Goal: Information Seeking & Learning: Learn about a topic

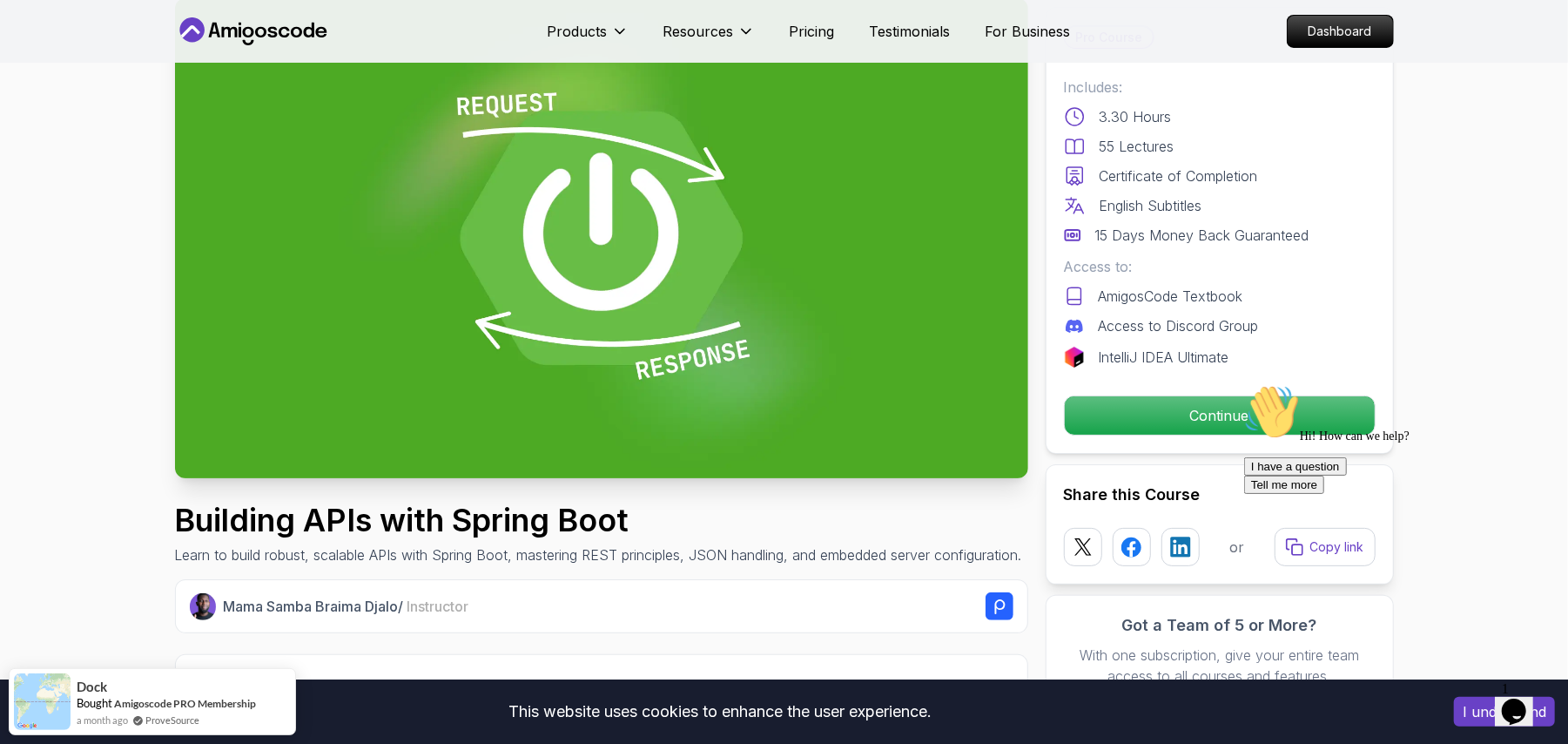
scroll to position [106, 0]
click at [1210, 416] on p "Continue" at bounding box center [1219, 416] width 294 height 37
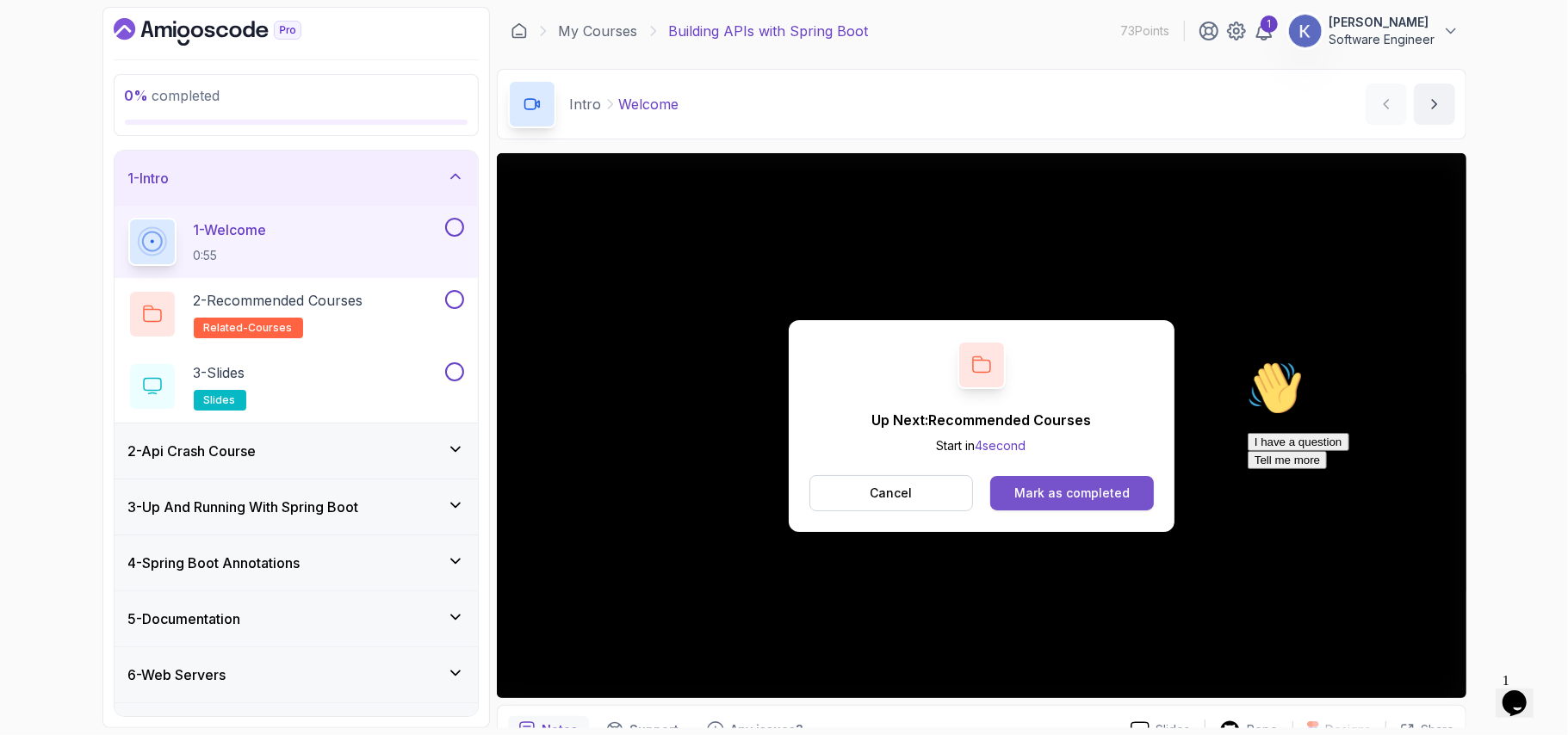
click at [1107, 479] on button "Mark as completed" at bounding box center [1071, 493] width 163 height 35
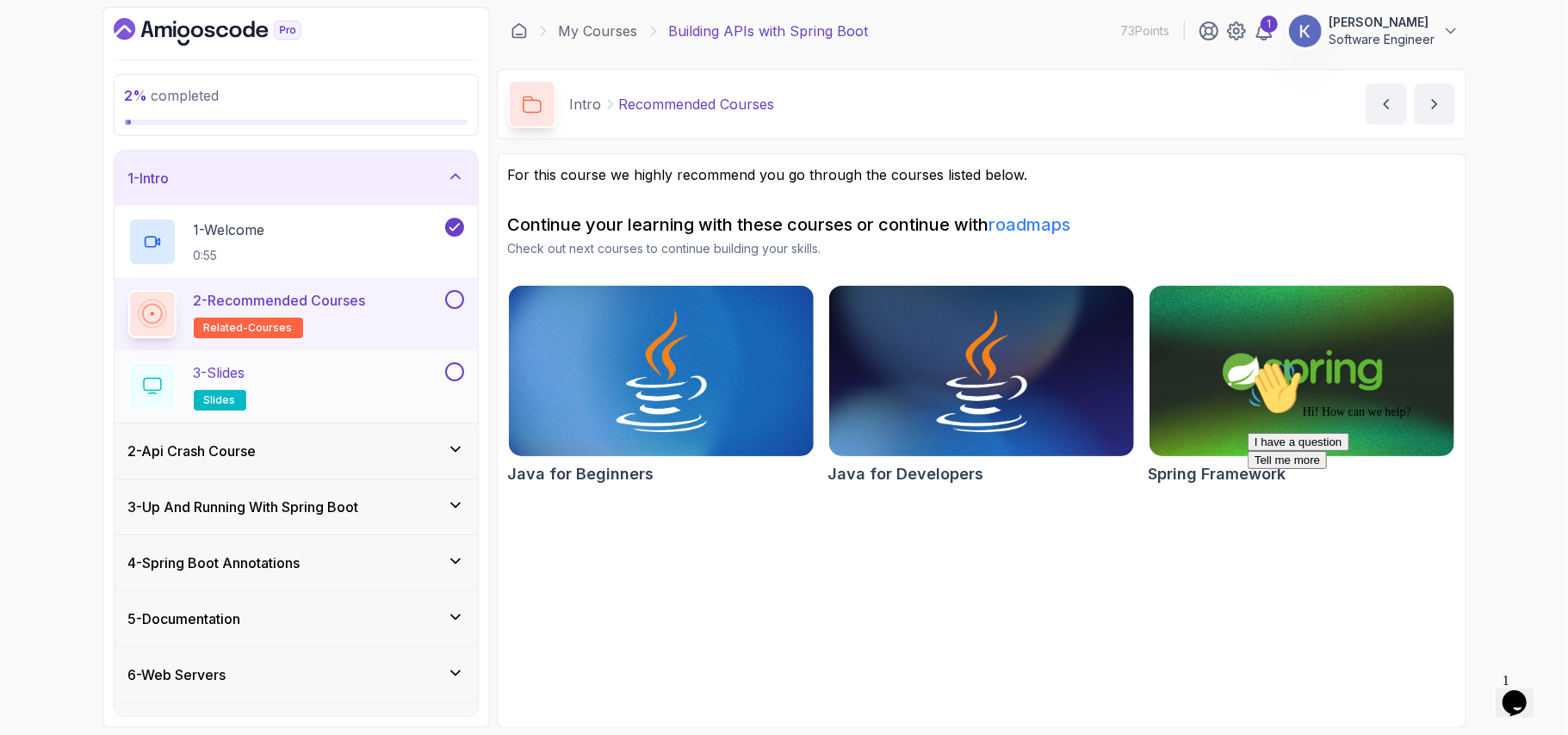
click at [374, 386] on div "3 - Slides slides" at bounding box center [285, 386] width 314 height 48
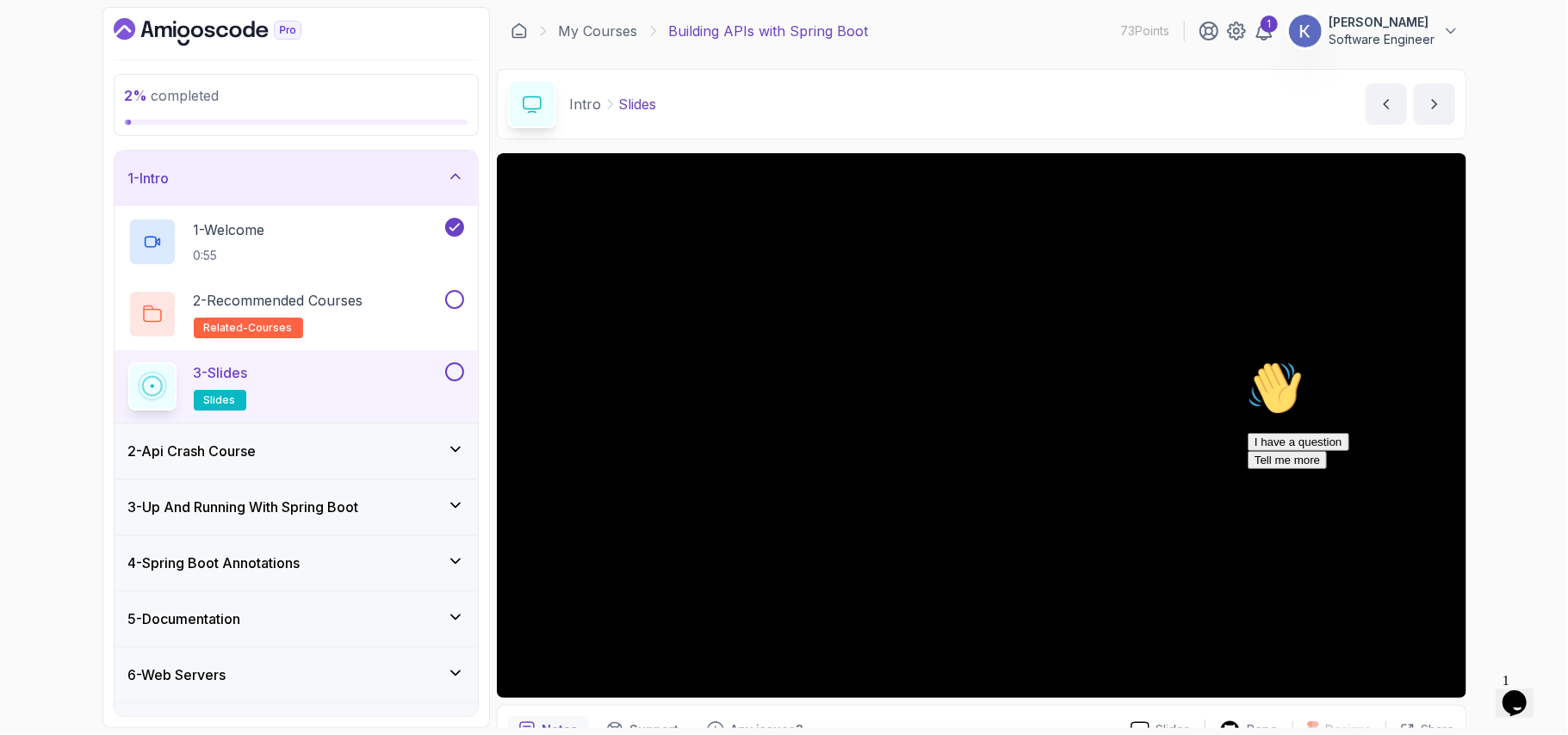
click at [324, 455] on div "2 - Api Crash Course" at bounding box center [296, 451] width 336 height 21
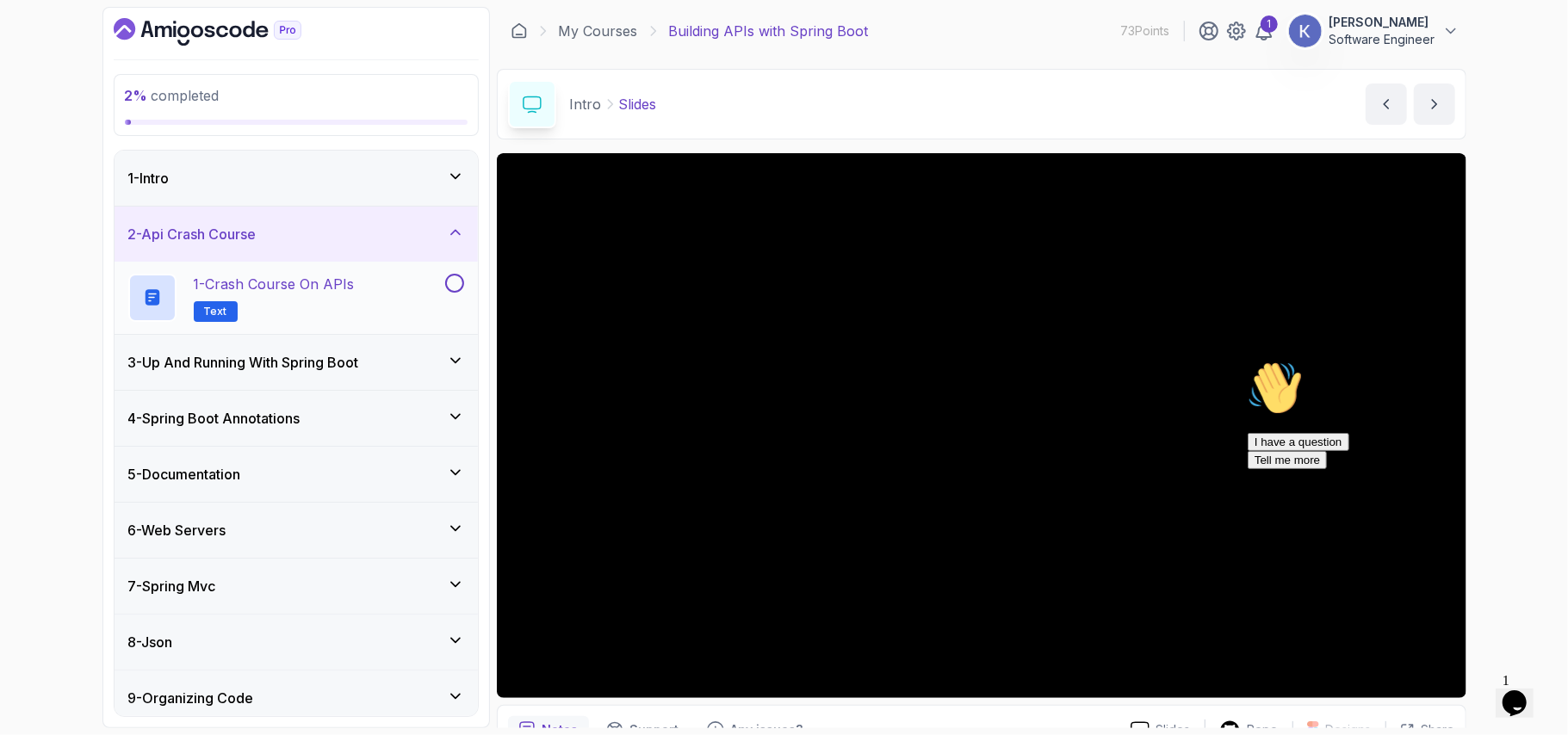
click at [335, 301] on h2 "1 - Crash Course on APIs Text" at bounding box center [274, 297] width 161 height 48
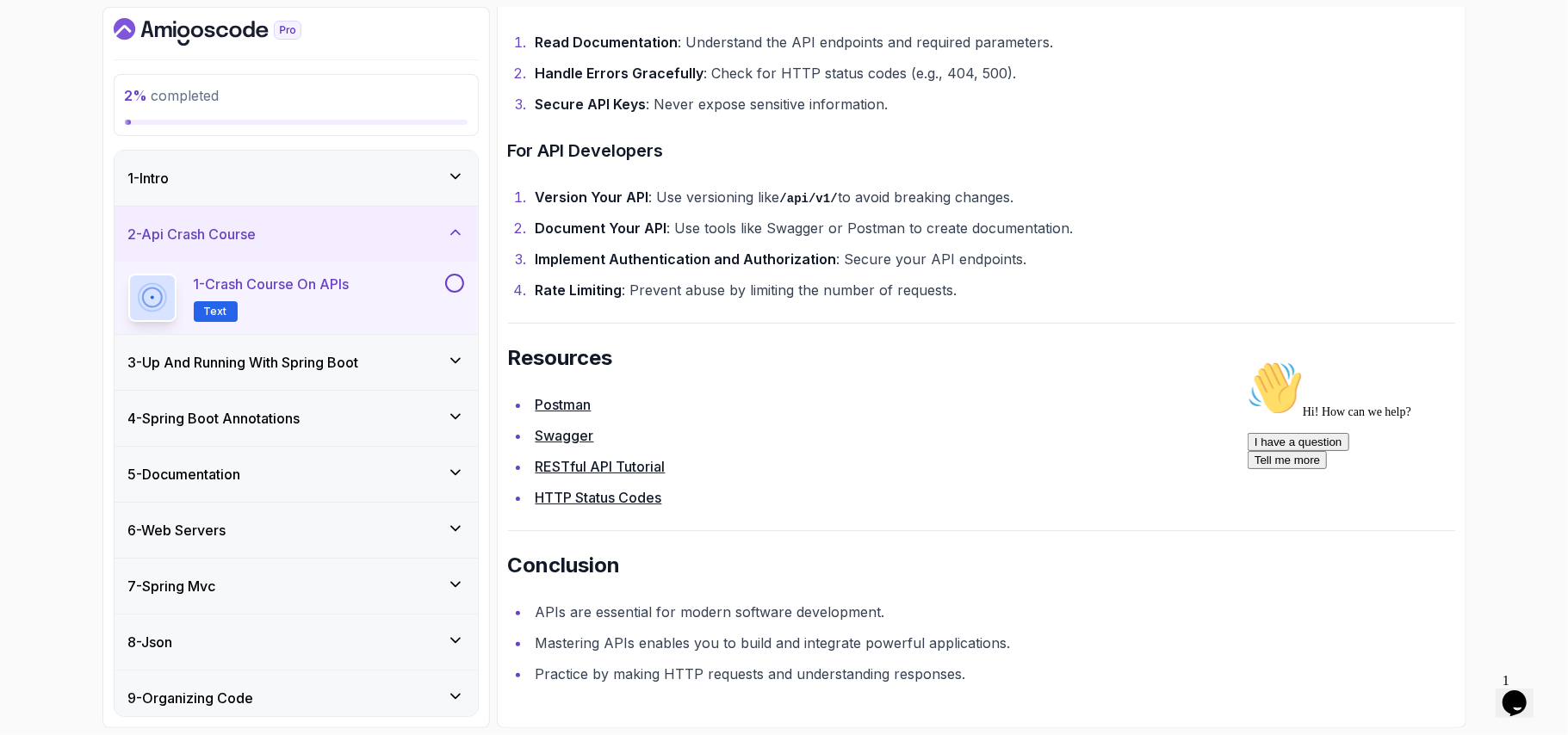
scroll to position [3592, 0]
click at [570, 435] on link "Swagger" at bounding box center [564, 435] width 58 height 17
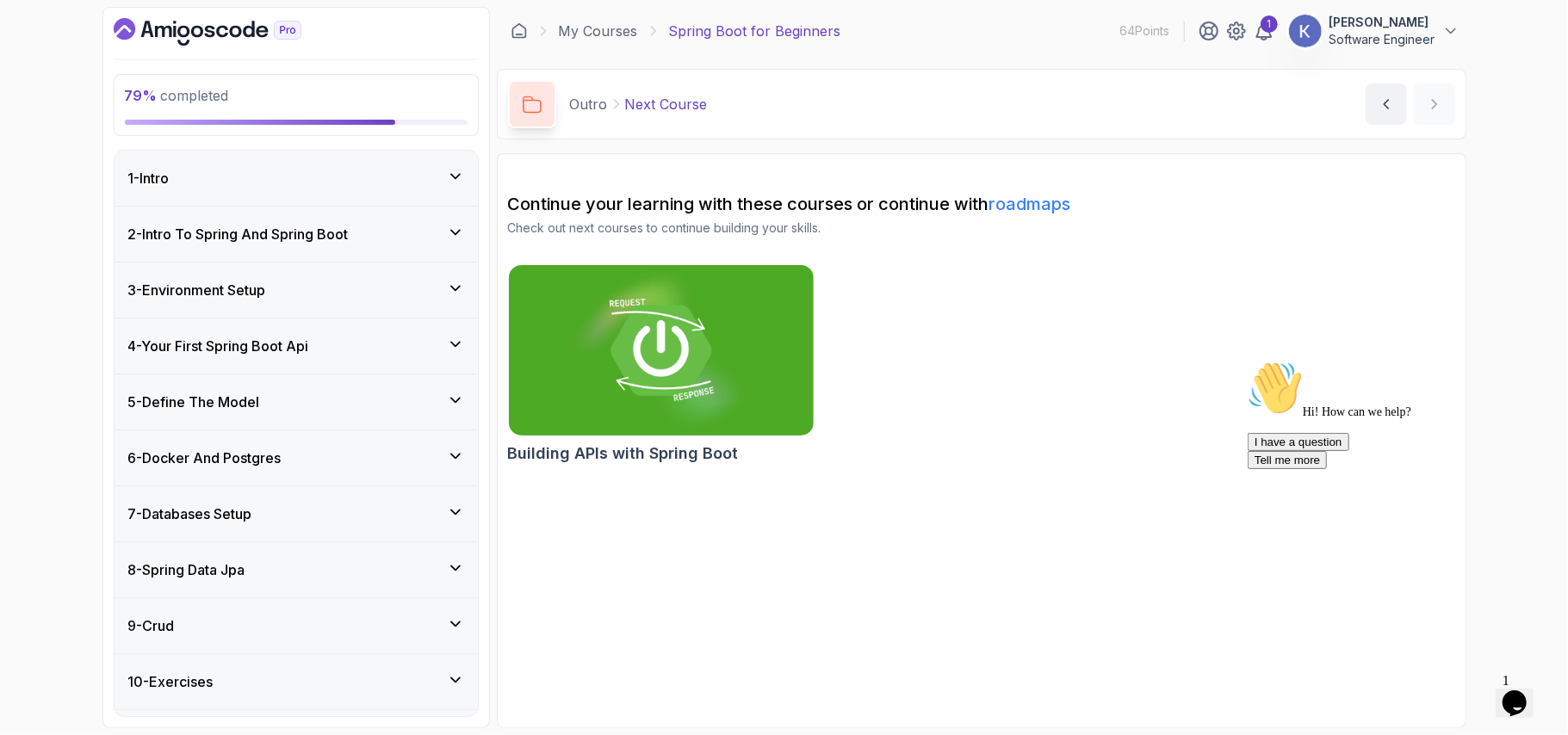
scroll to position [253, 0]
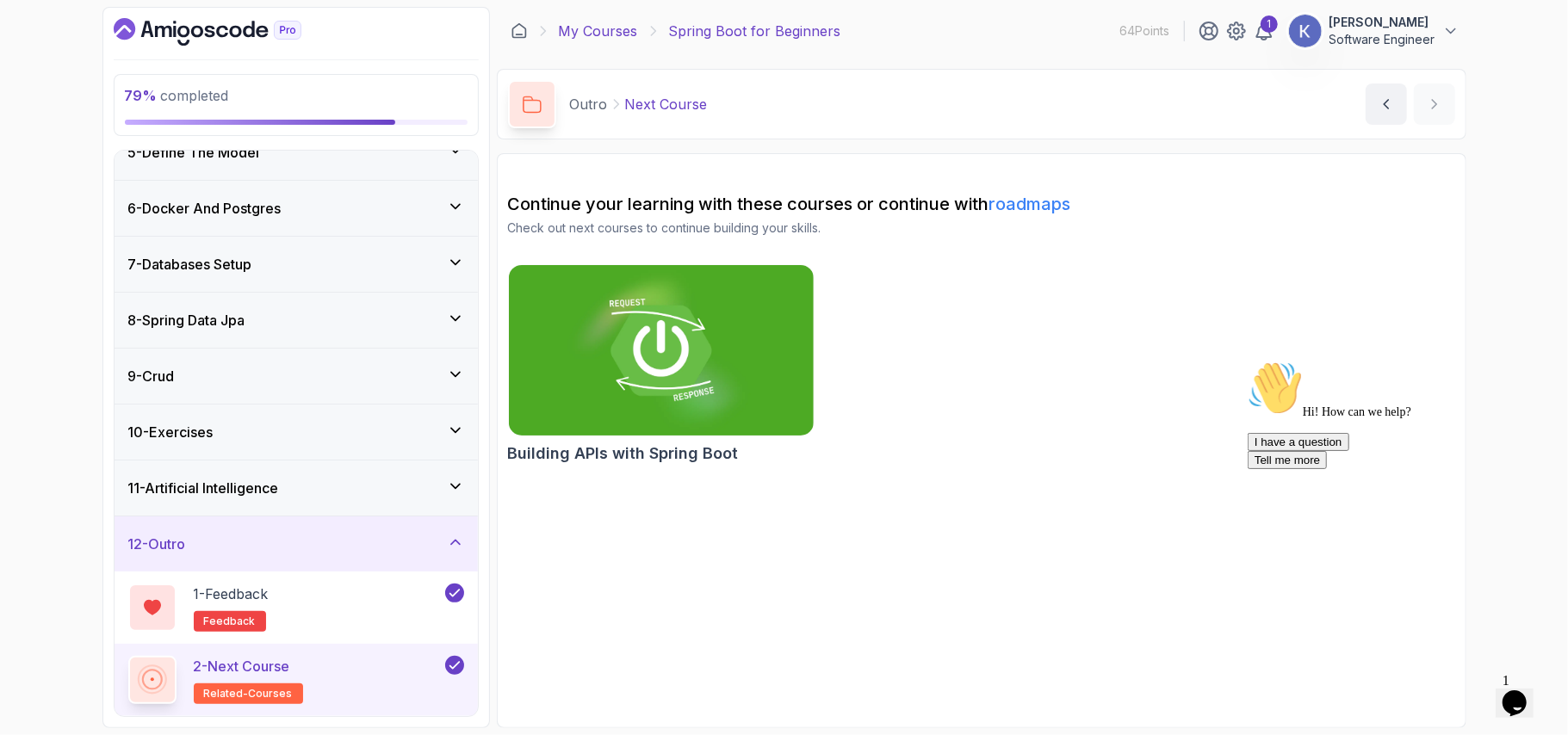
click at [609, 32] on link "My Courses" at bounding box center [598, 31] width 79 height 21
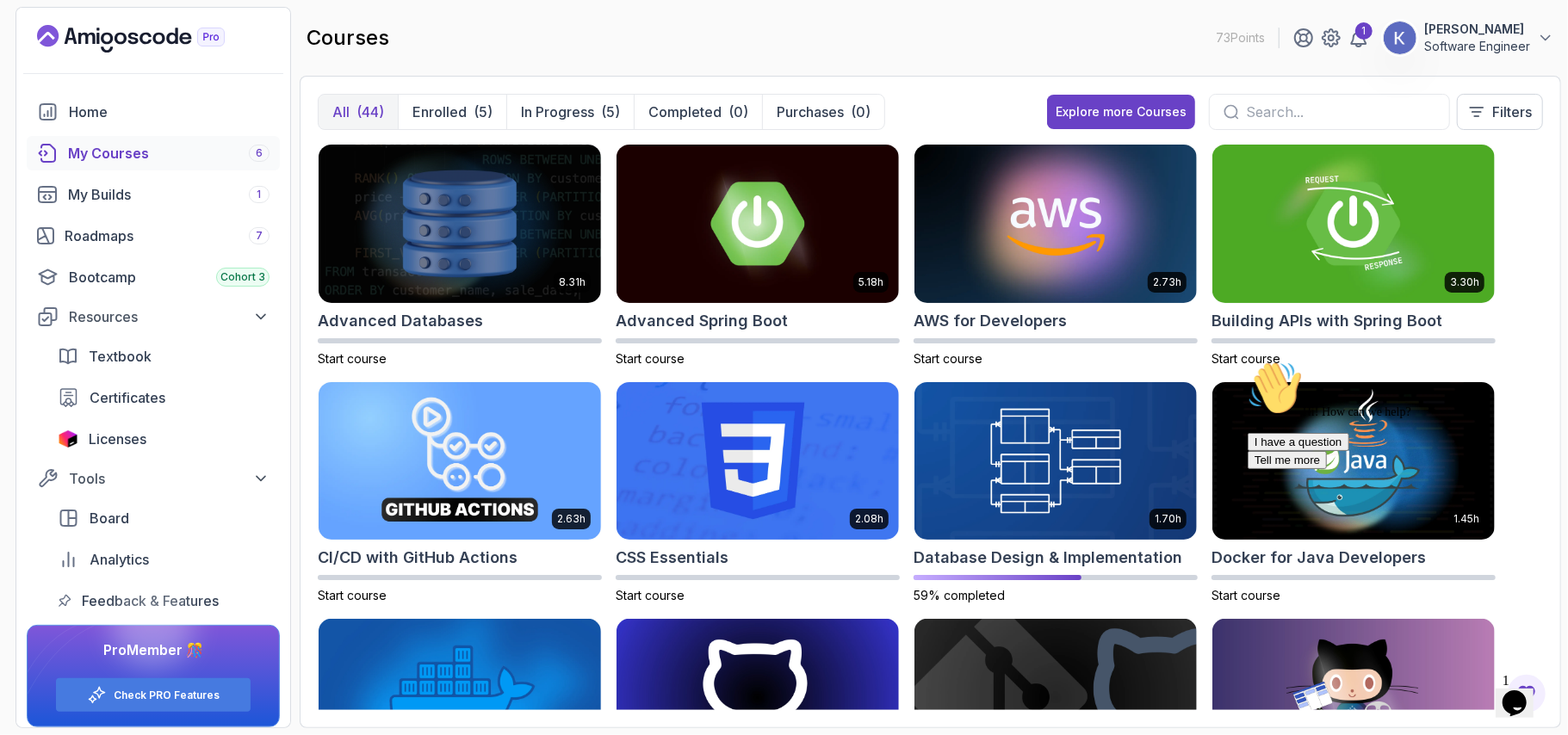
click at [1525, 324] on div "8.31h Advanced Databases Start course 5.18h Advanced Spring Boot Start course 2…" at bounding box center [931, 427] width 1226 height 566
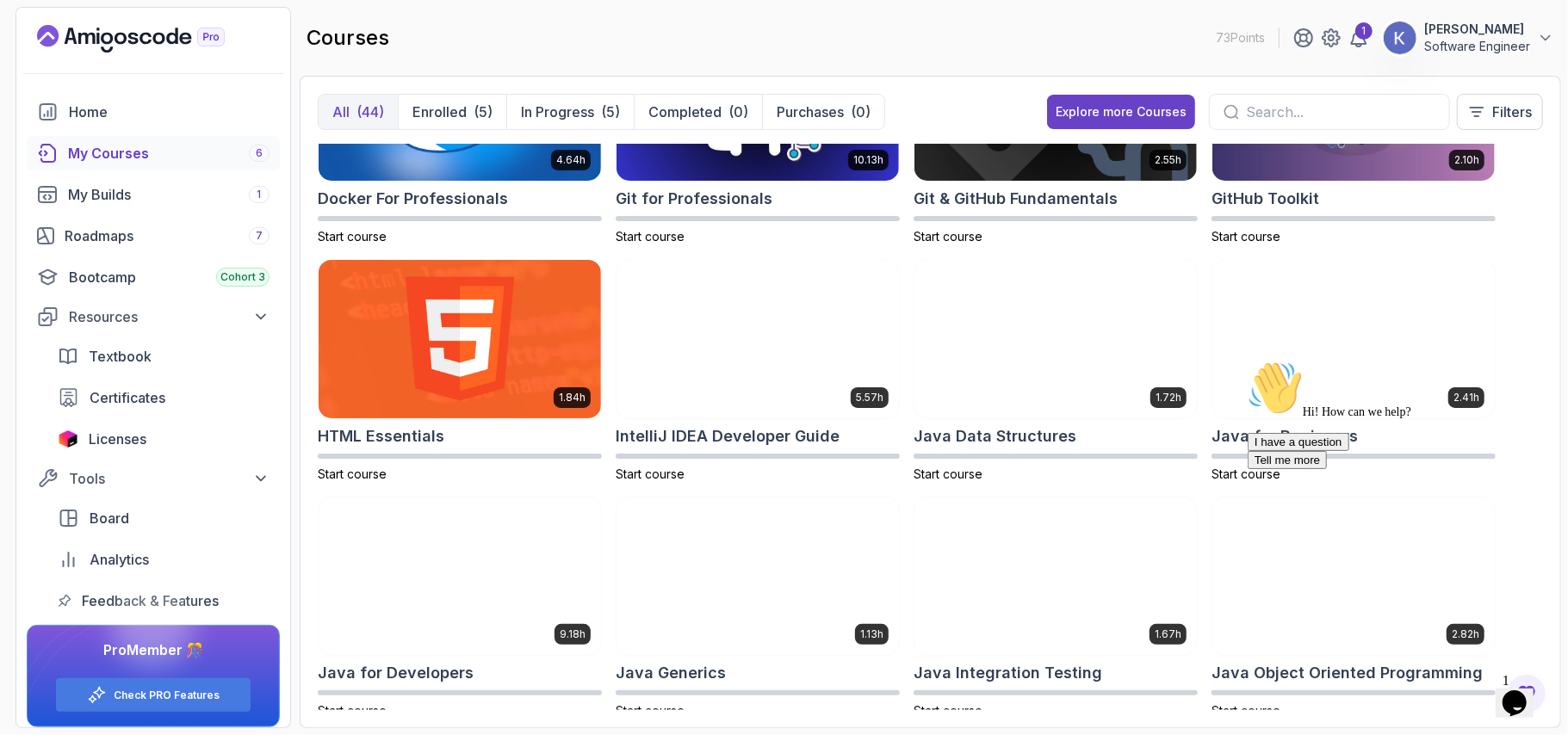
scroll to position [102, 0]
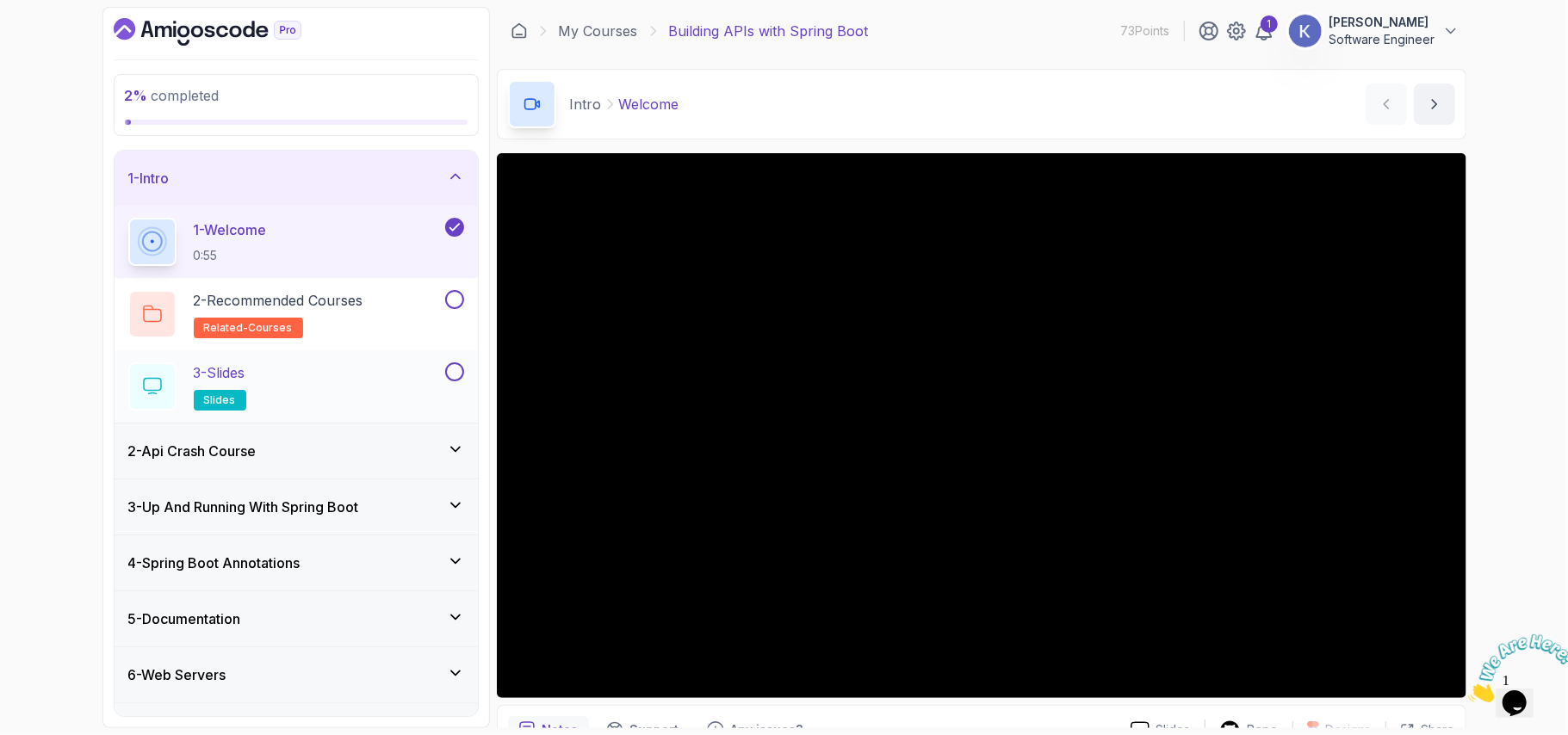
click at [246, 407] on h2 "3 - Slides slides" at bounding box center [220, 386] width 52 height 48
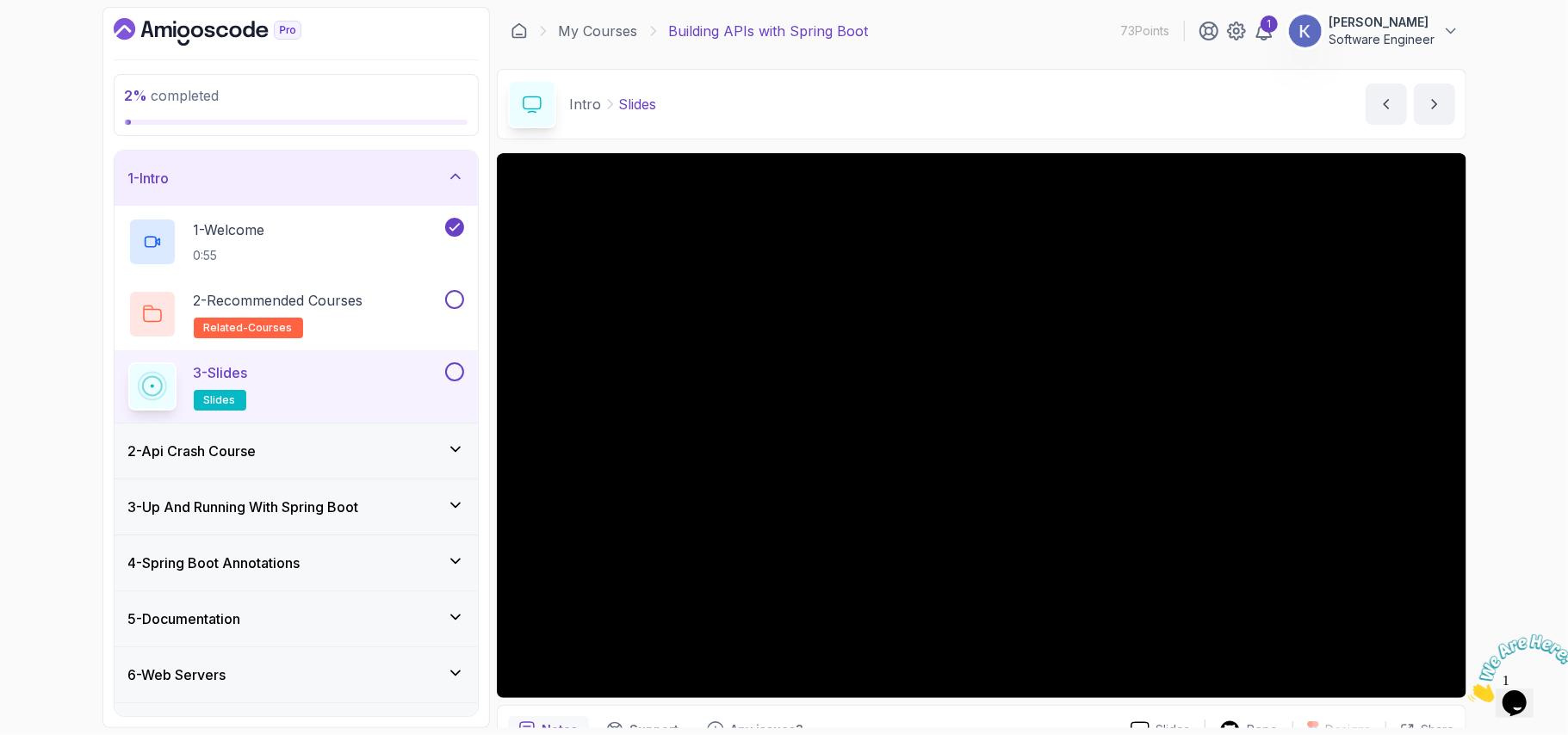
click at [244, 394] on p "slides" at bounding box center [220, 401] width 52 height 21
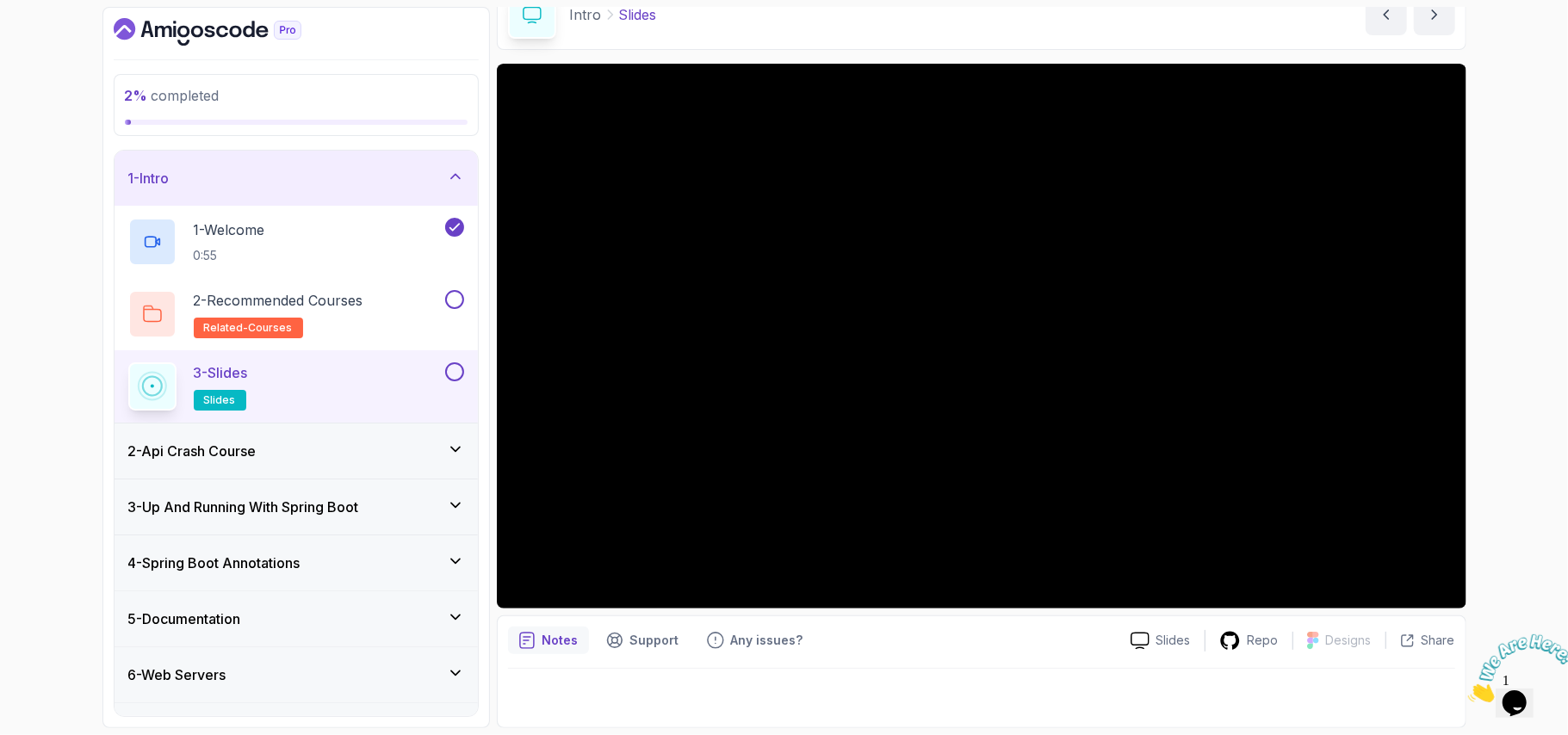
click at [862, 684] on div at bounding box center [982, 692] width 947 height 48
click at [542, 635] on p "Notes" at bounding box center [561, 640] width 37 height 17
click at [1547, 487] on div "2 % completed 1 - Intro 1 - Welcome 0:55 2 - Recommended Courses related-course…" at bounding box center [784, 368] width 1568 height 735
click at [1516, 552] on div "2 % completed 1 - Intro 1 - Welcome 0:55 2 - Recommended Courses related-course…" at bounding box center [784, 368] width 1568 height 735
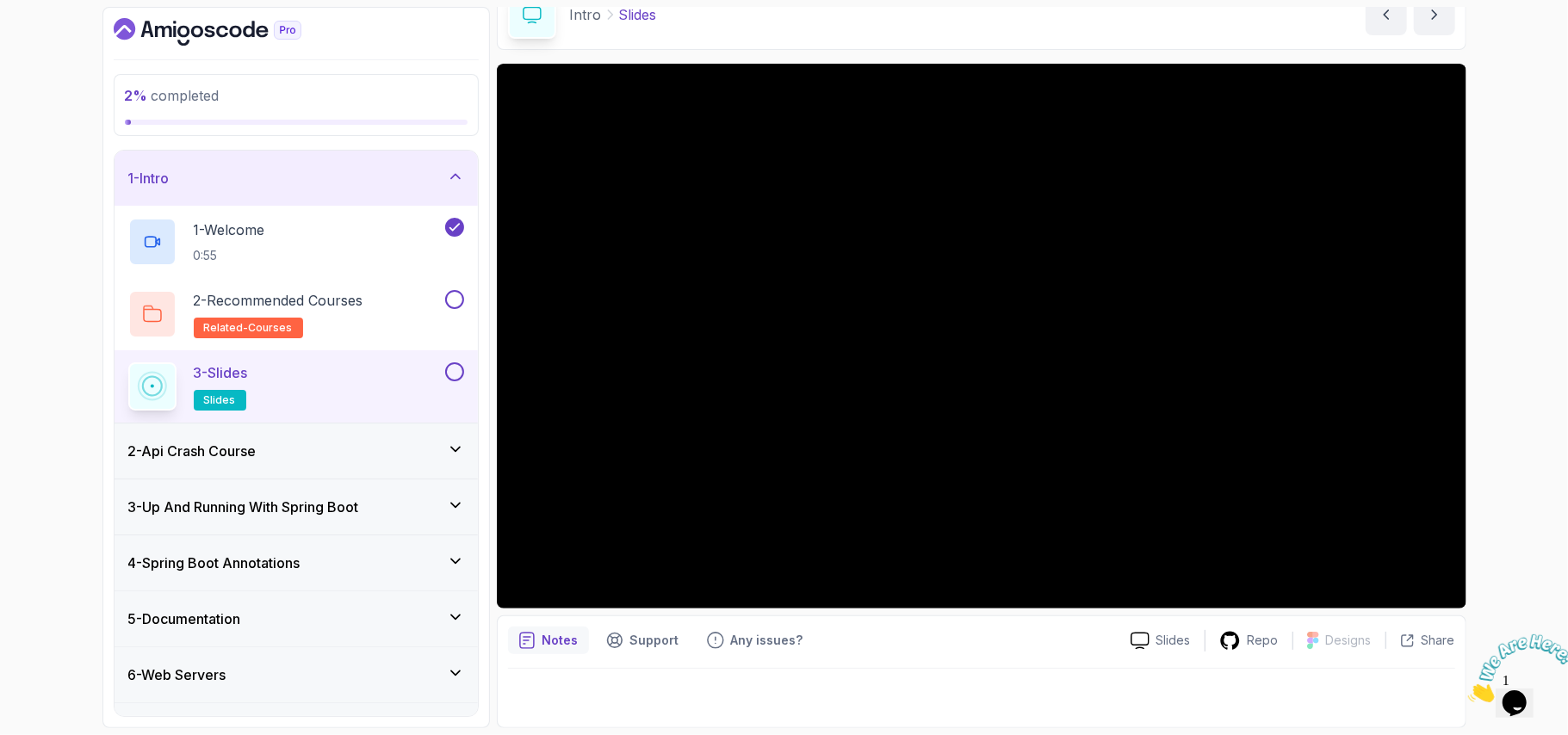
click at [1321, 703] on div at bounding box center [982, 692] width 947 height 48
click at [331, 379] on div "3 - Slides slides" at bounding box center [285, 386] width 314 height 48
click at [355, 321] on h2 "2 - Recommended Courses related-courses" at bounding box center [278, 314] width 169 height 48
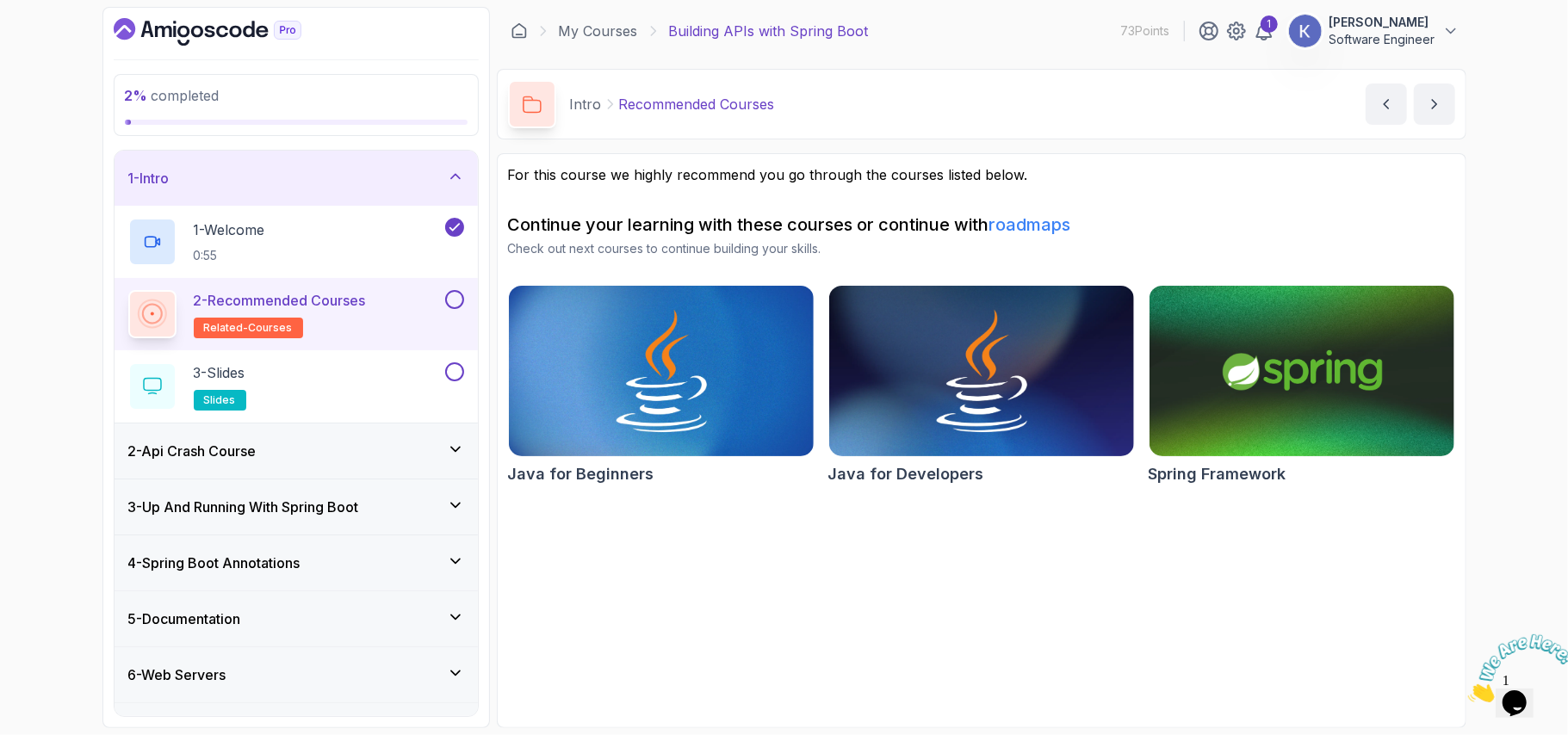
click at [338, 455] on div "2 - Api Crash Course" at bounding box center [296, 451] width 336 height 21
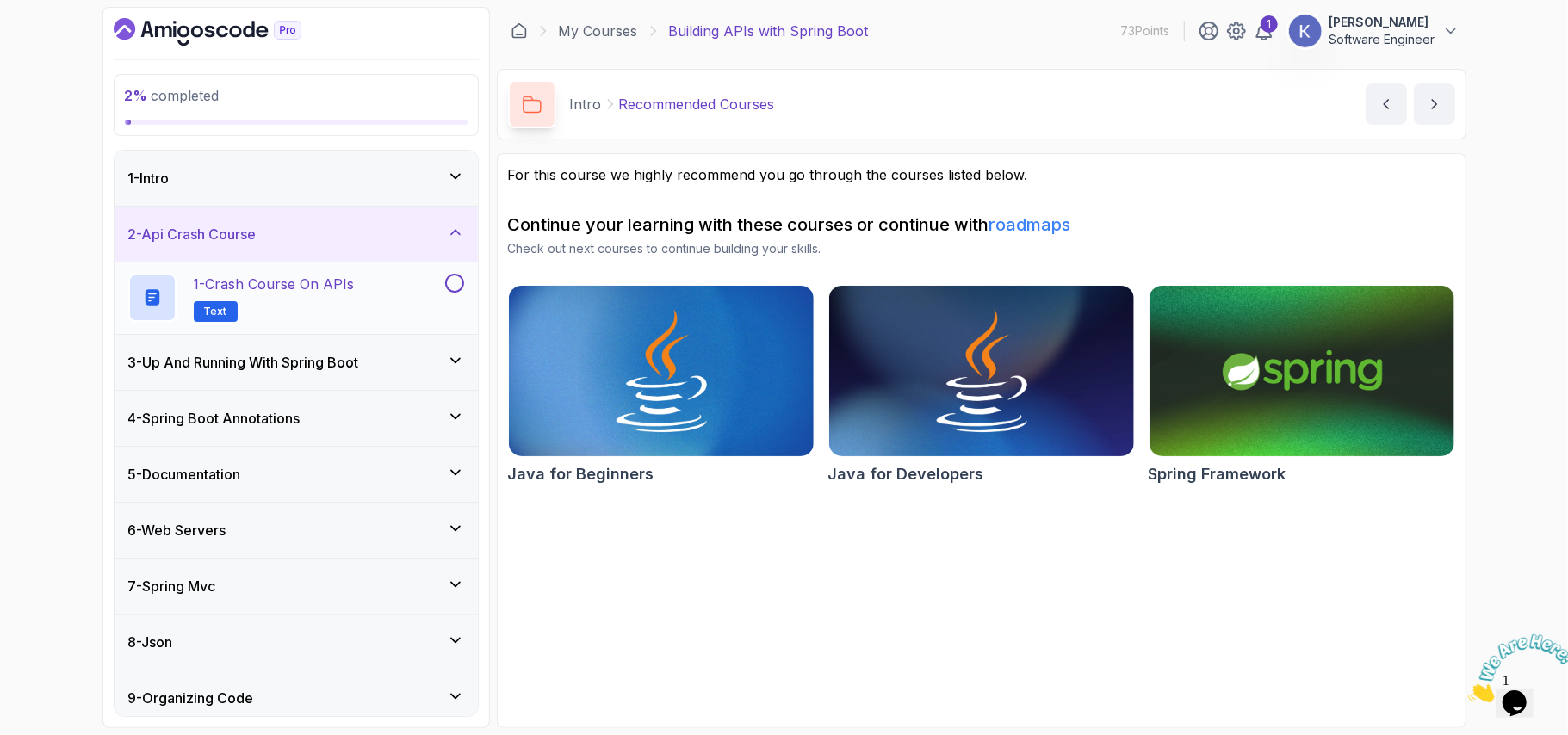
click at [294, 296] on h2 "1 - Crash Course on APIs Text" at bounding box center [274, 297] width 161 height 48
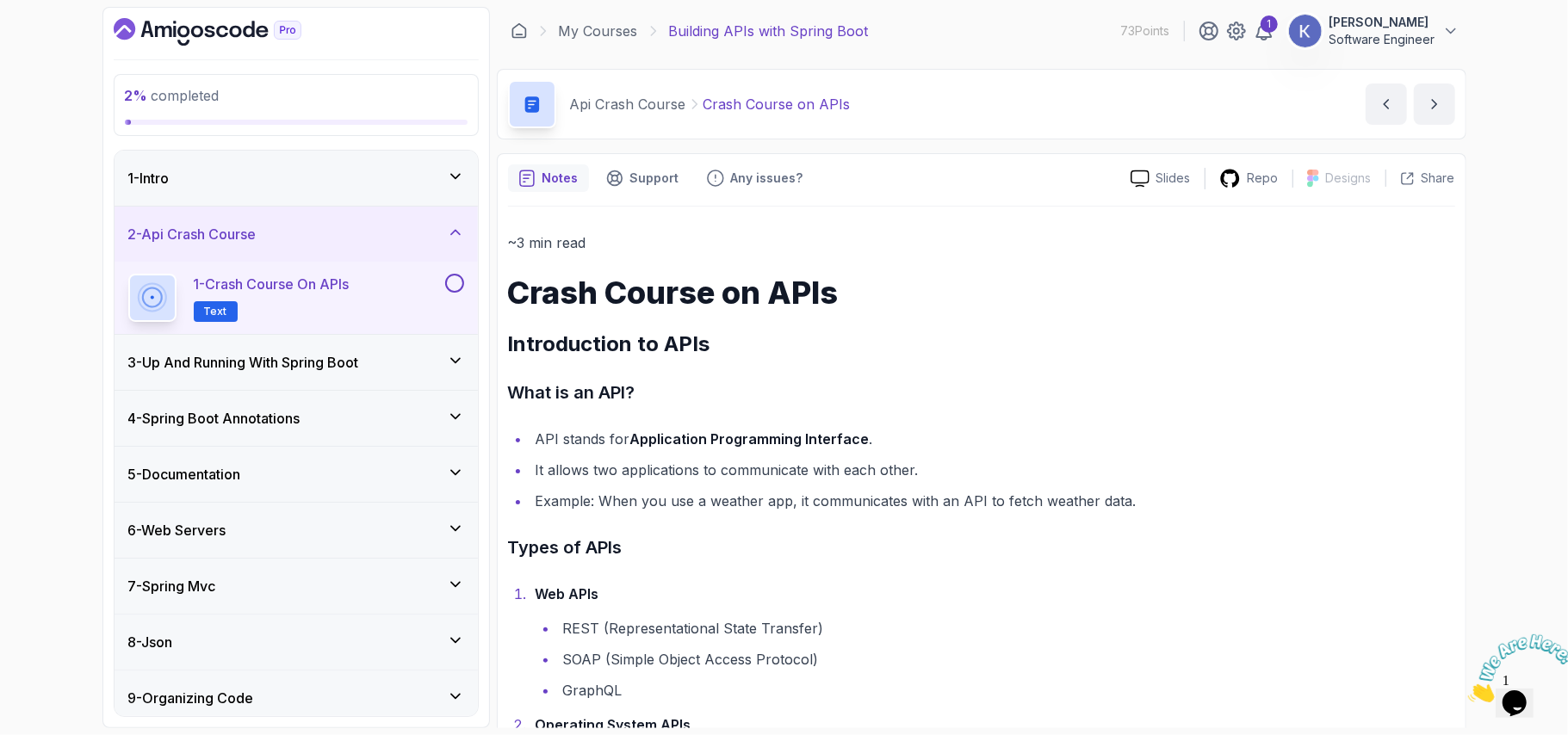
drag, startPoint x: 293, startPoint y: 293, endPoint x: 802, endPoint y: 380, distance: 516.4
click at [802, 380] on h3 "What is an API?" at bounding box center [982, 393] width 947 height 28
drag, startPoint x: 802, startPoint y: 380, endPoint x: 688, endPoint y: 394, distance: 114.9
click at [688, 394] on h3 "What is an API?" at bounding box center [982, 393] width 947 height 28
click at [1159, 181] on p "Slides" at bounding box center [1174, 178] width 35 height 17
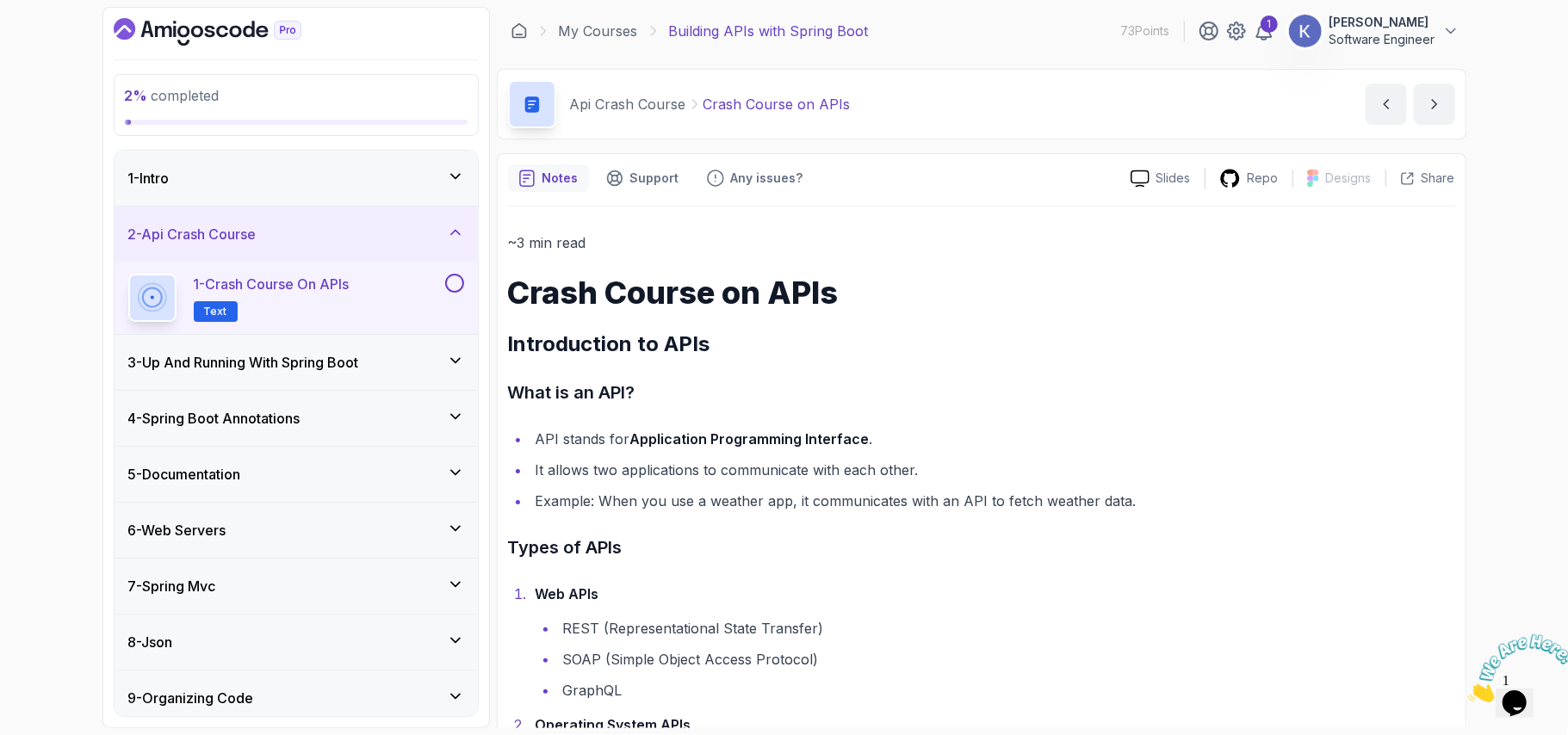
click at [846, 468] on li "It allows two applications to communicate with each other." at bounding box center [993, 470] width 925 height 24
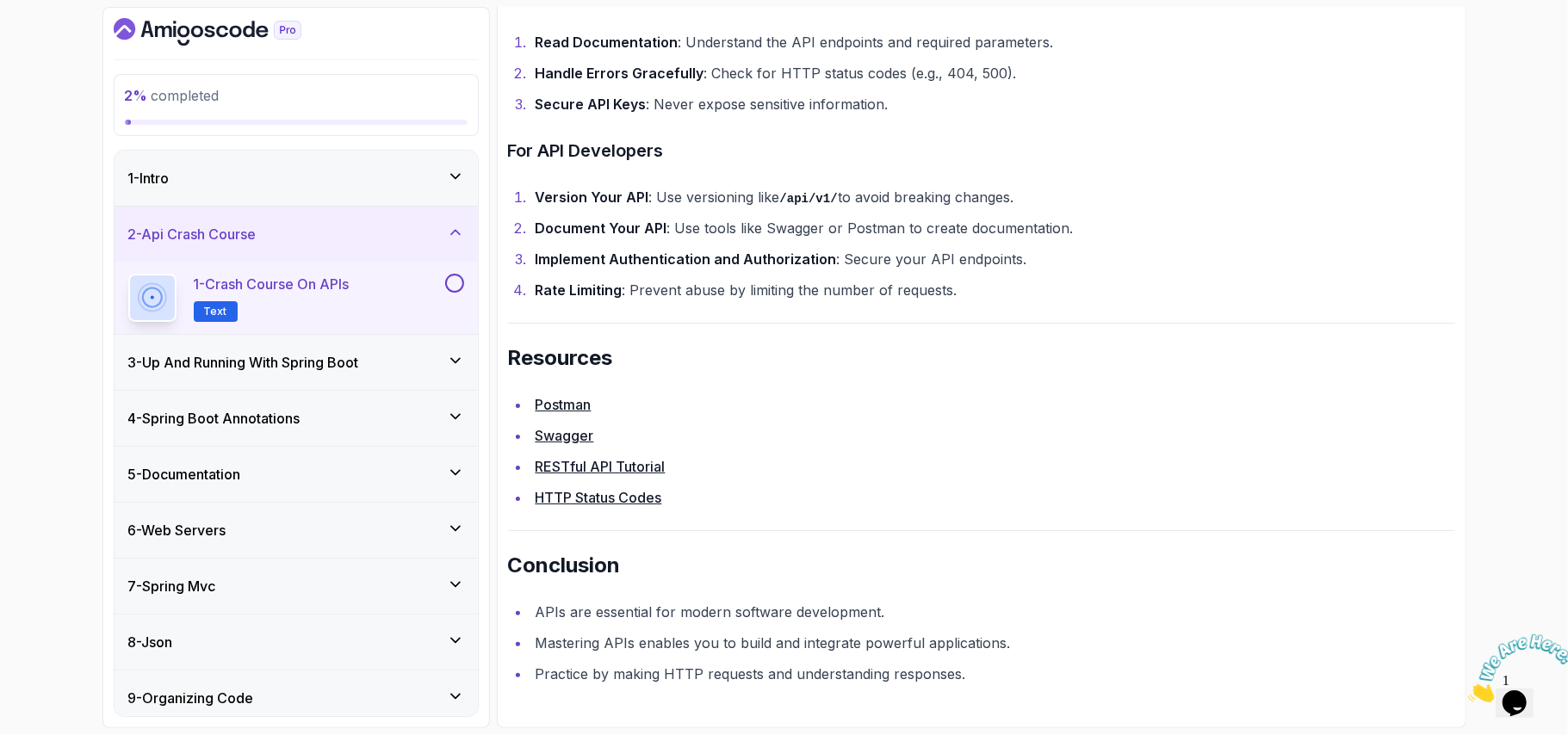
scroll to position [3592, 0]
click at [345, 380] on div "3 - Up And Running With Spring Boot" at bounding box center [296, 361] width 363 height 55
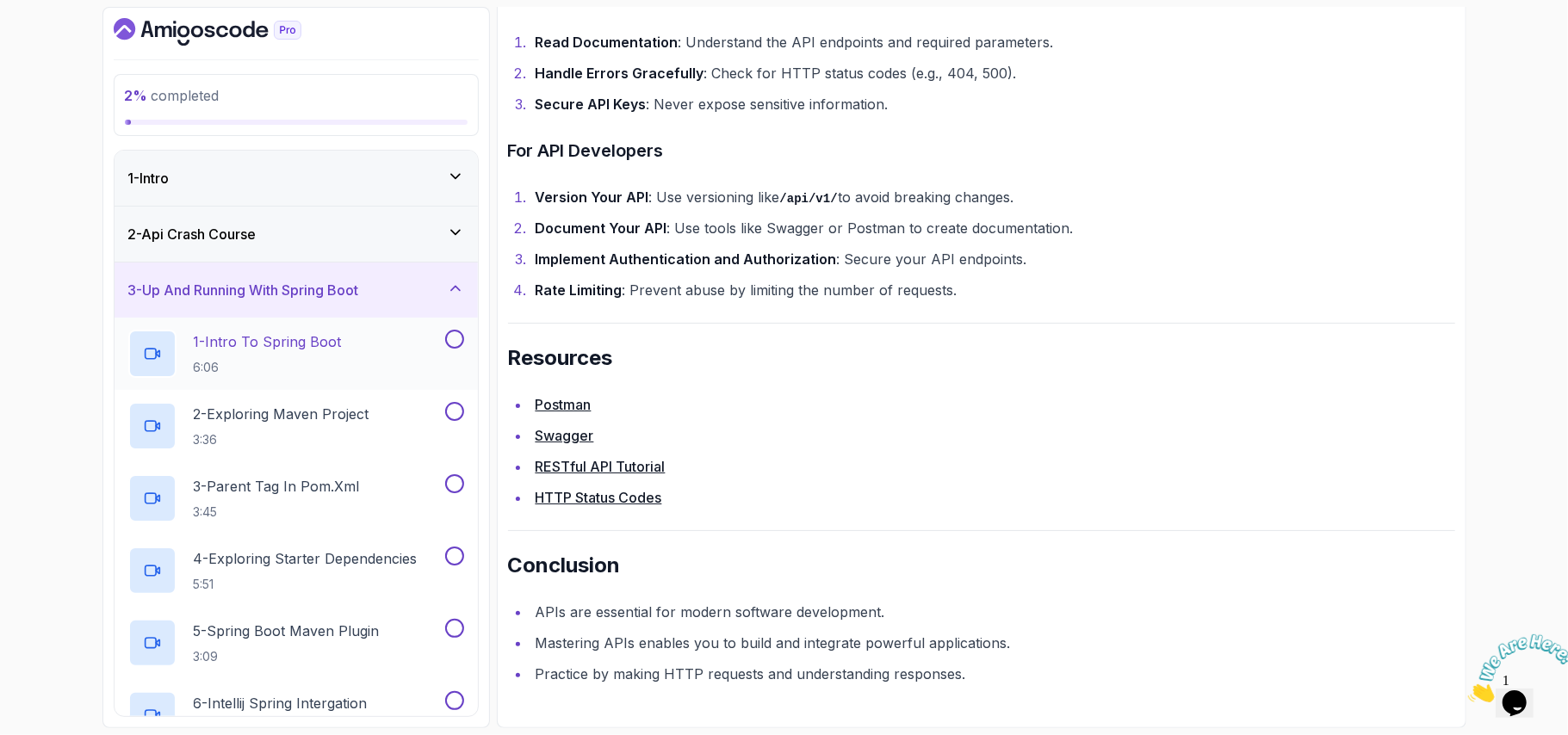
click at [373, 344] on div "1 - Intro To Spring Boot 6:06" at bounding box center [285, 353] width 314 height 48
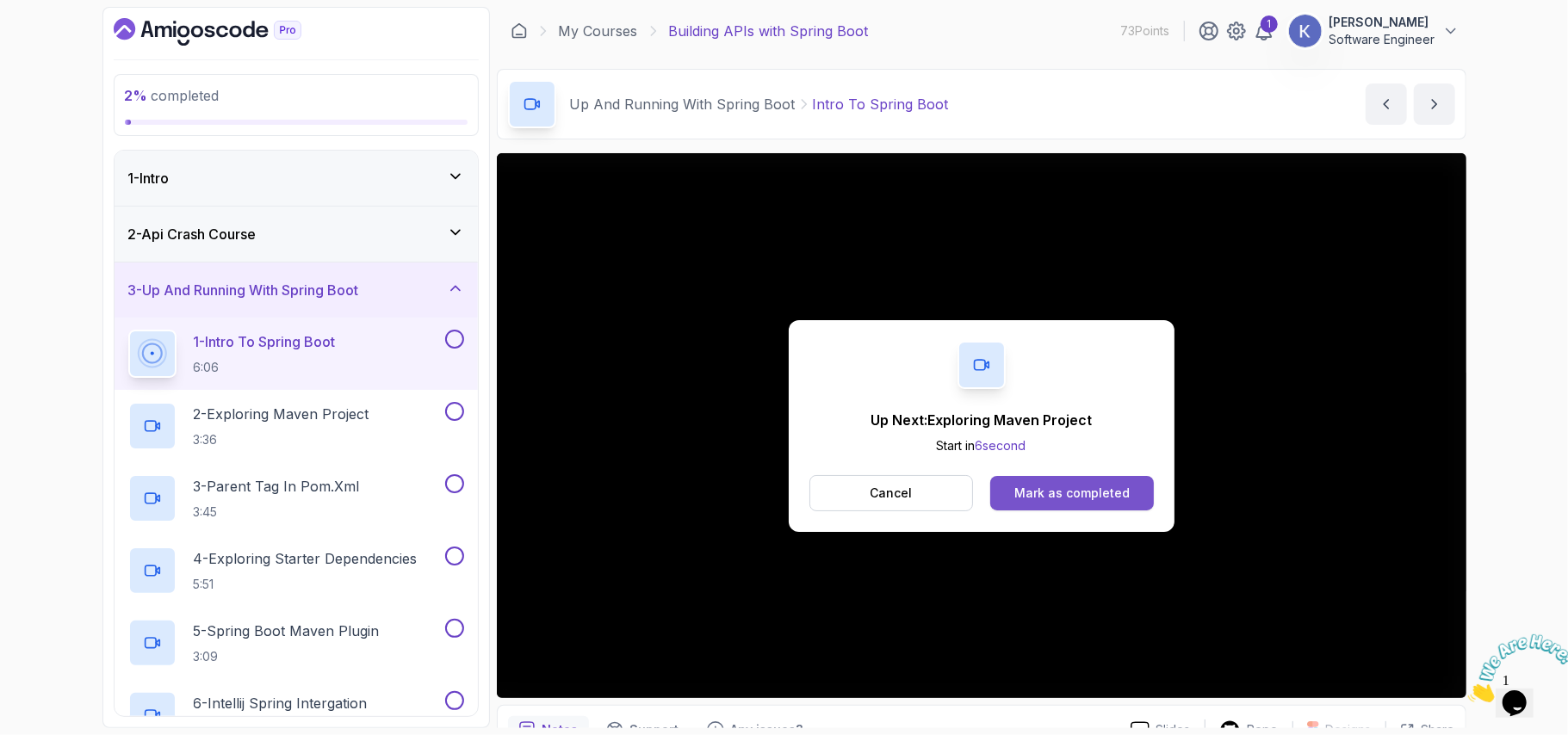
click at [1127, 497] on button "Mark as completed" at bounding box center [1071, 493] width 163 height 35
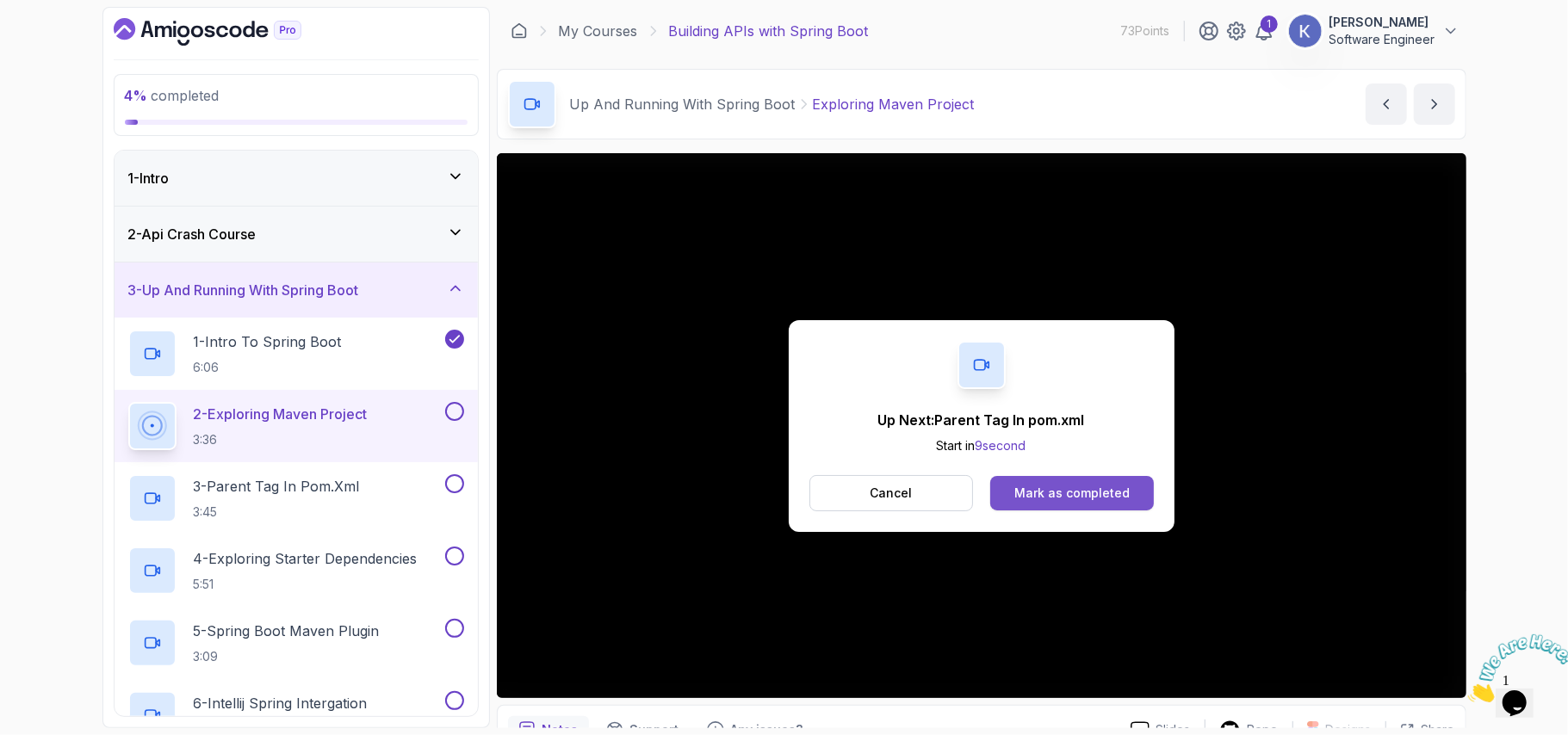
click at [1114, 493] on div "Mark as completed" at bounding box center [1072, 493] width 116 height 17
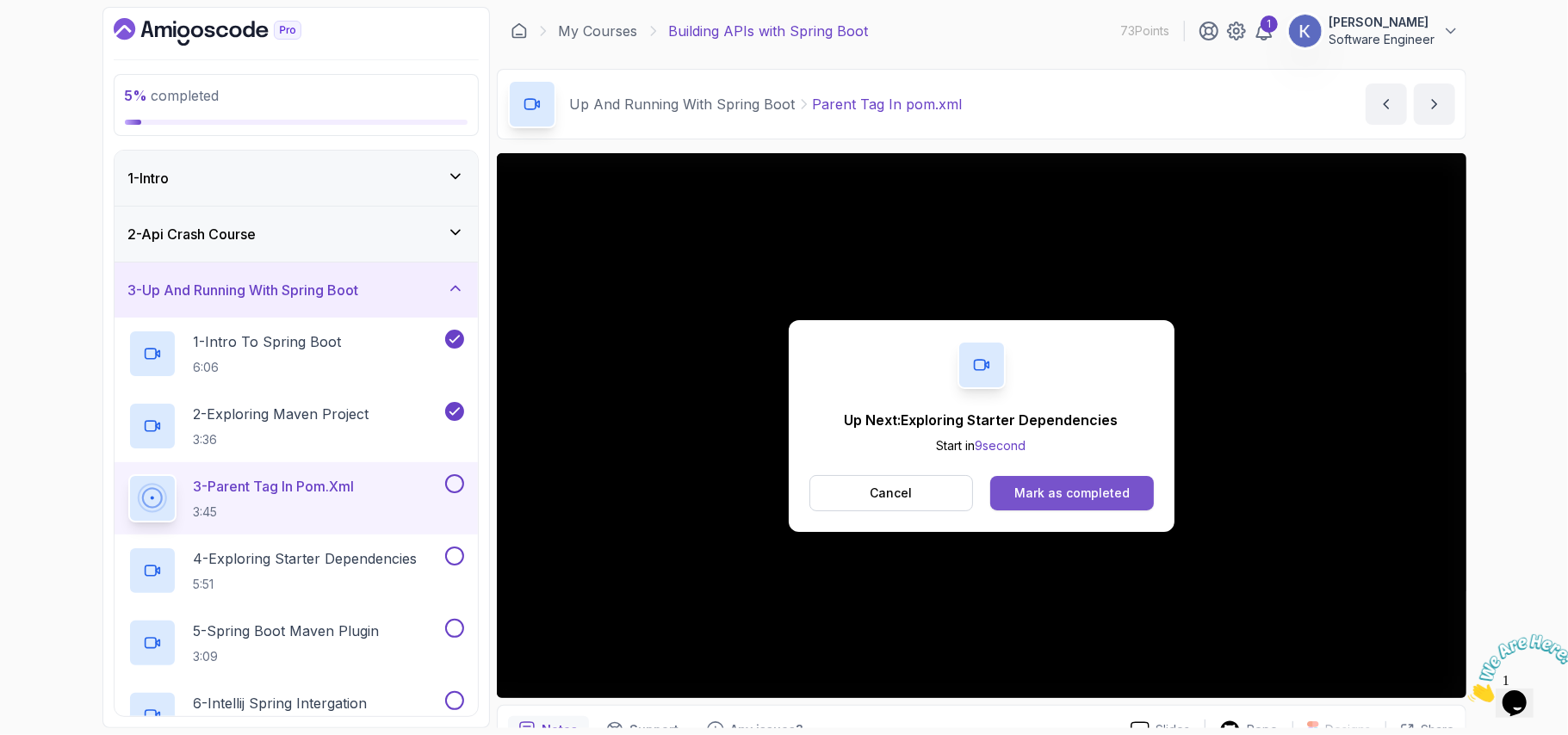
click at [1120, 493] on div "Mark as completed" at bounding box center [1072, 493] width 116 height 17
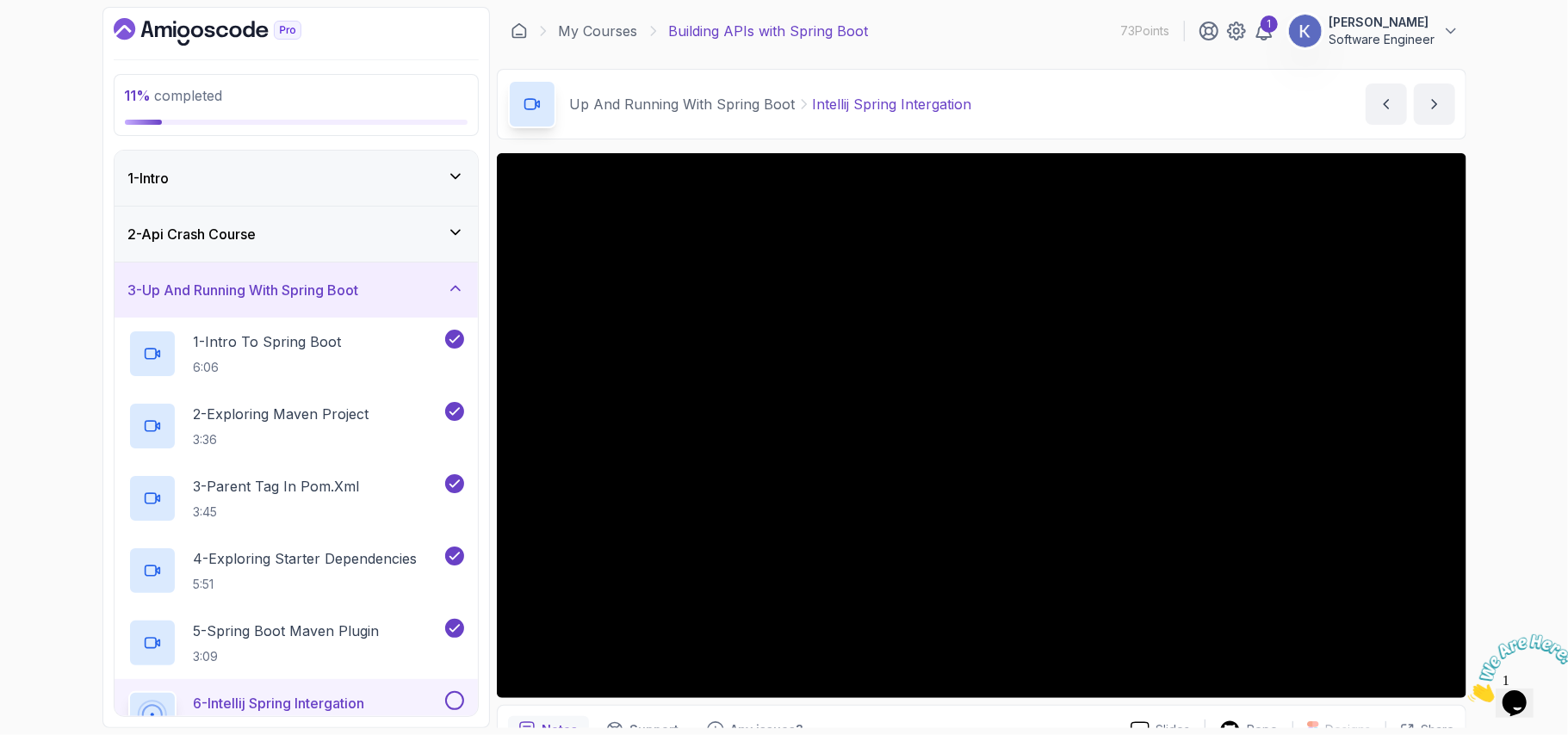
click at [123, 702] on div "6 - Intellij Spring Intergation 2:54" at bounding box center [296, 715] width 363 height 72
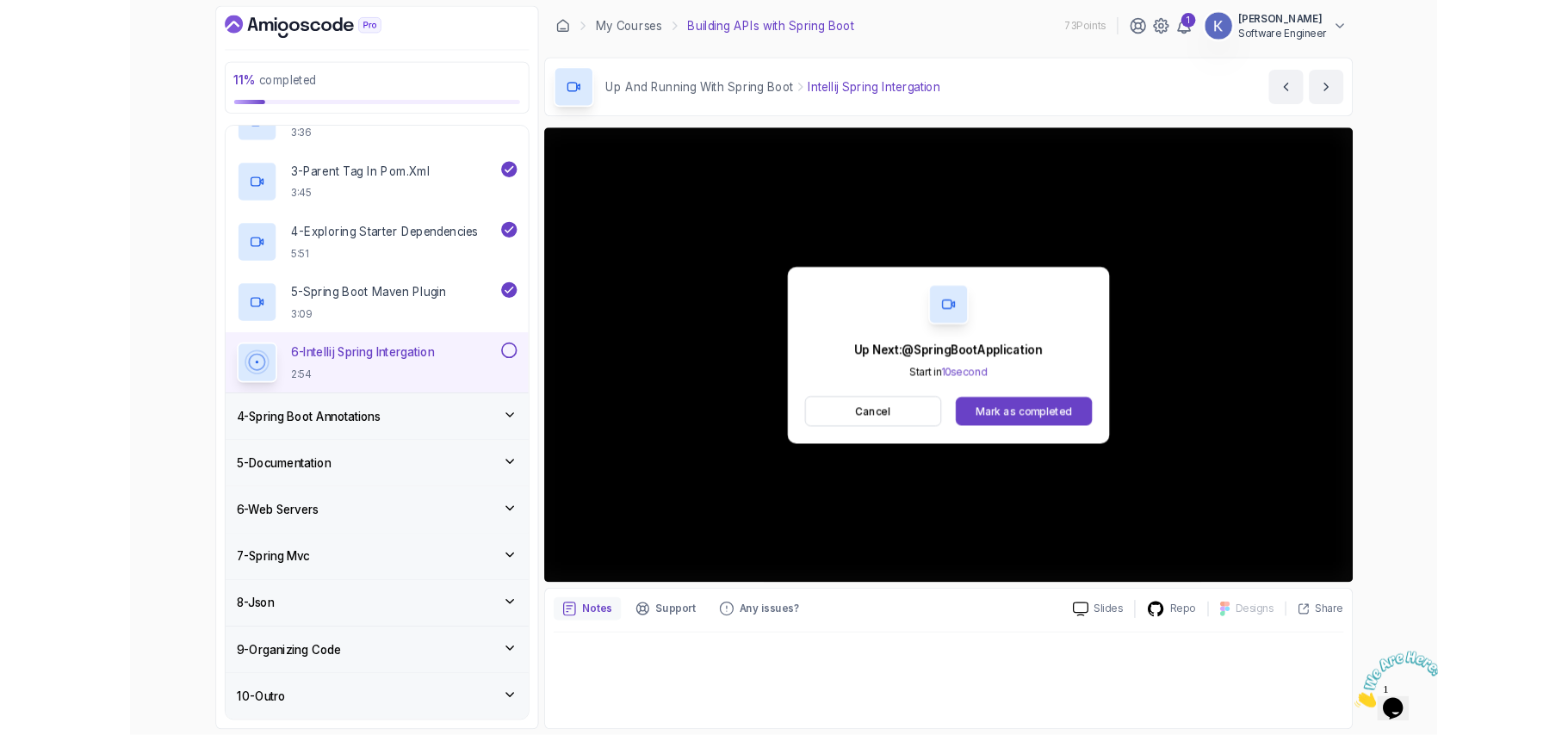
scroll to position [430, 0]
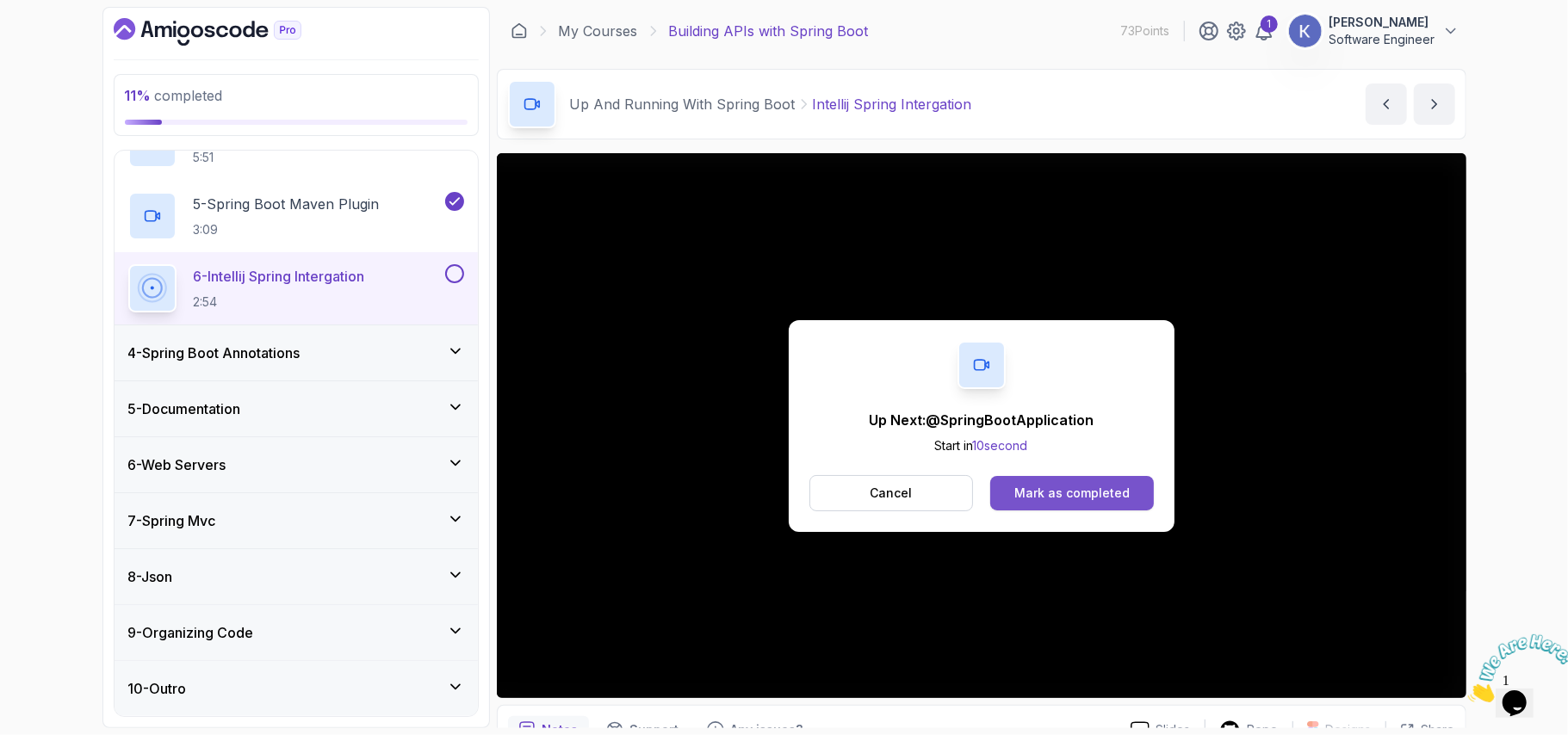
click at [1116, 483] on button "Mark as completed" at bounding box center [1071, 493] width 163 height 35
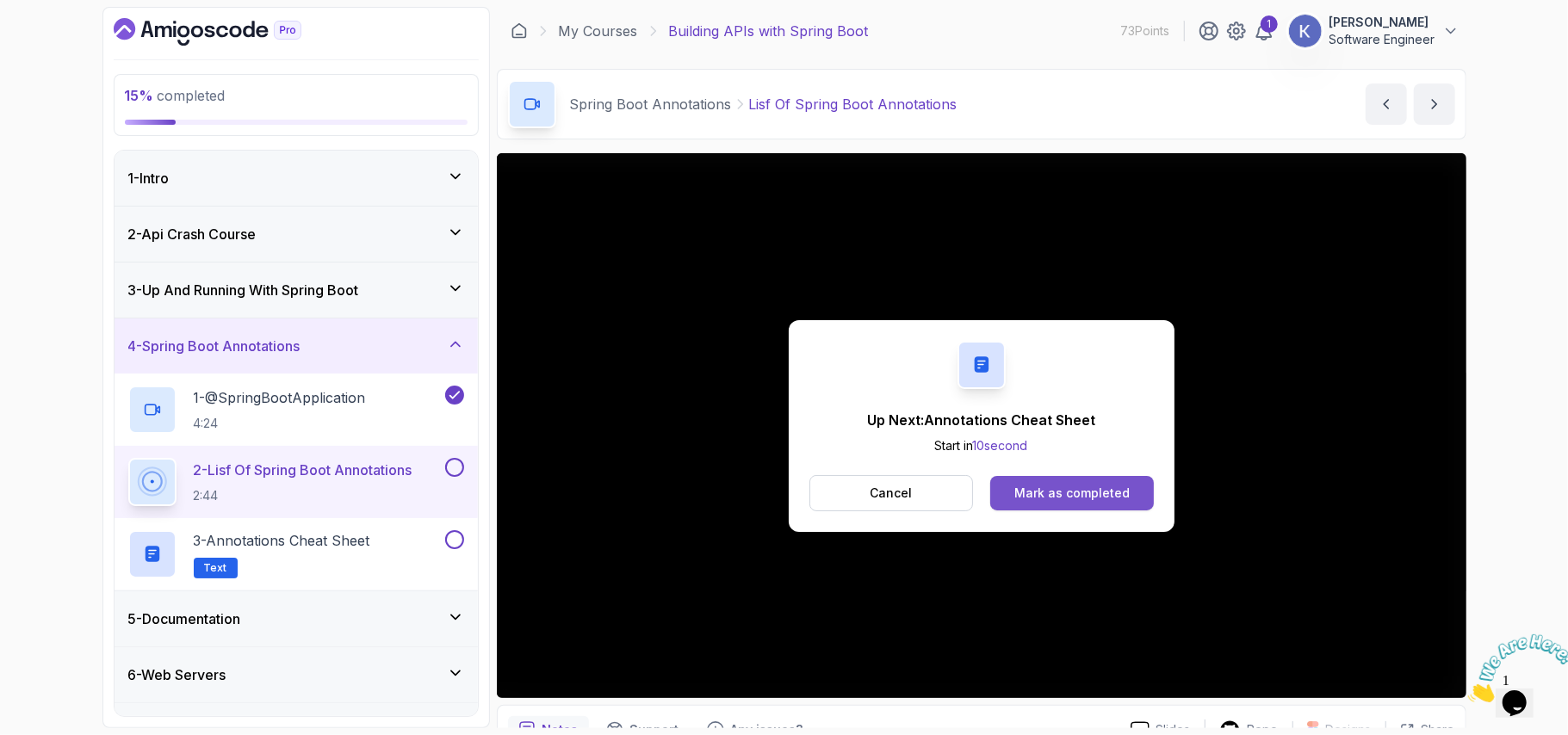
click at [1134, 510] on button "Mark as completed" at bounding box center [1071, 493] width 163 height 35
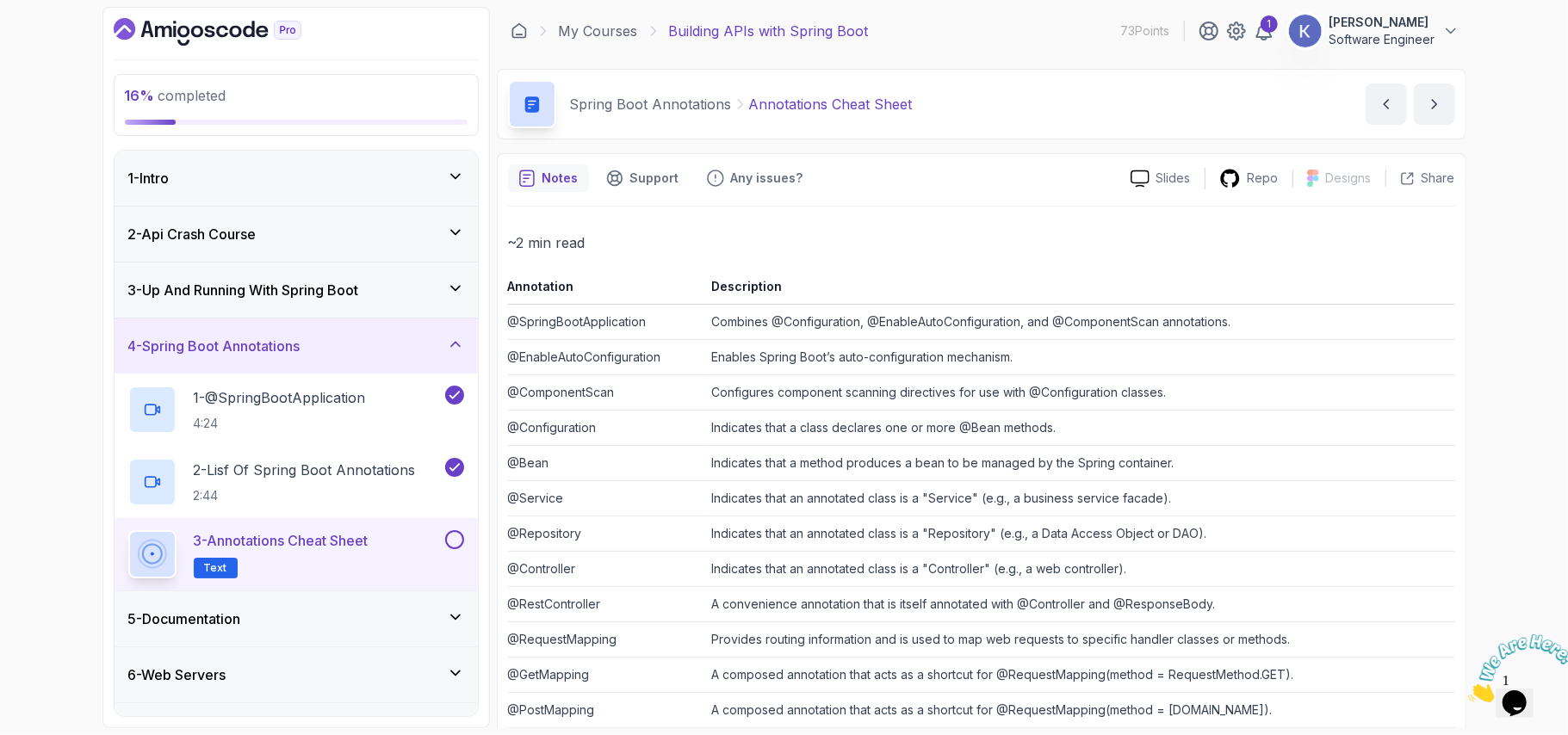
click at [1032, 448] on td "Indicates that a method produces a bean to be managed by the Spring container." at bounding box center [1079, 463] width 750 height 36
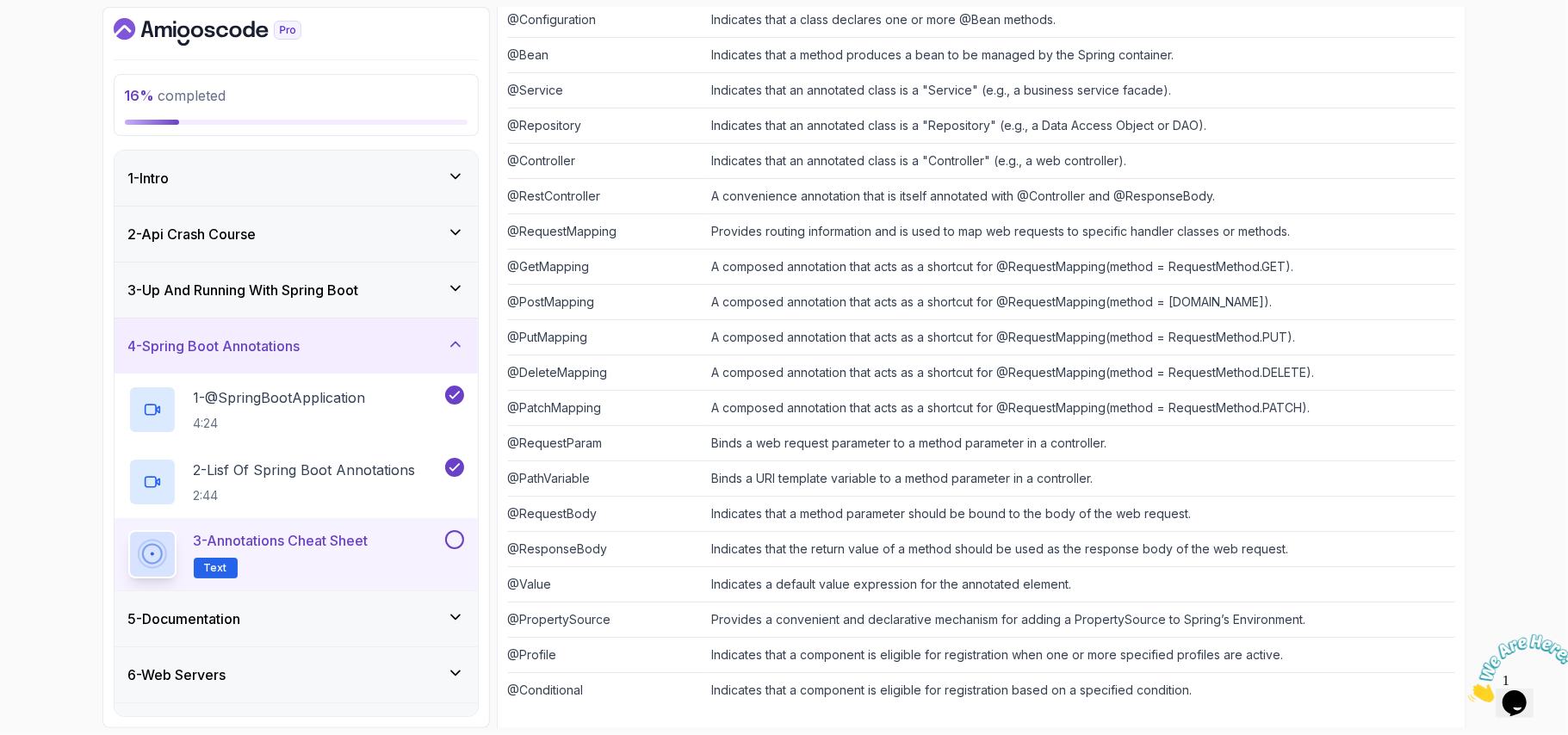
scroll to position [430, 0]
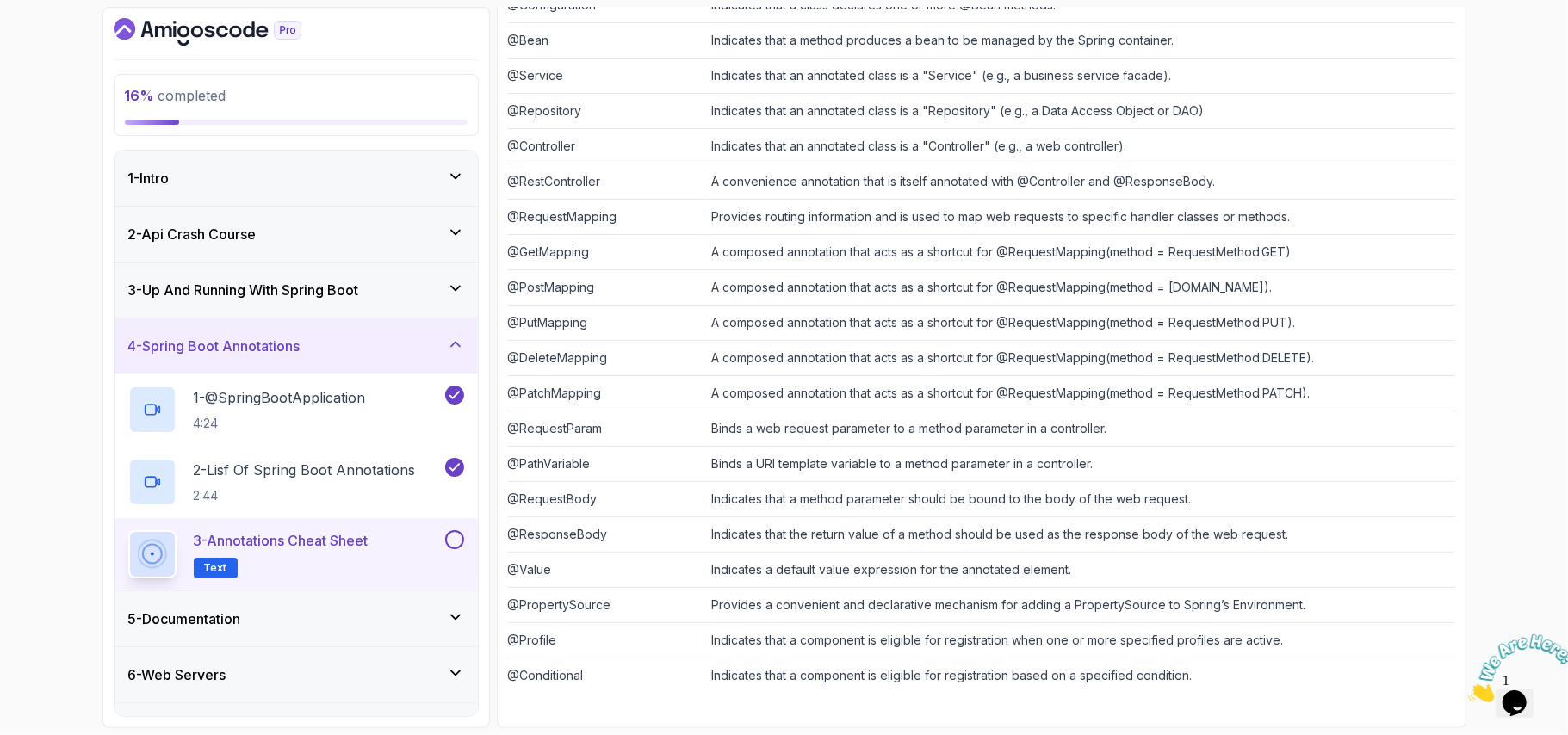
click at [452, 533] on button at bounding box center [455, 540] width 19 height 19
click at [455, 625] on icon at bounding box center [455, 617] width 17 height 17
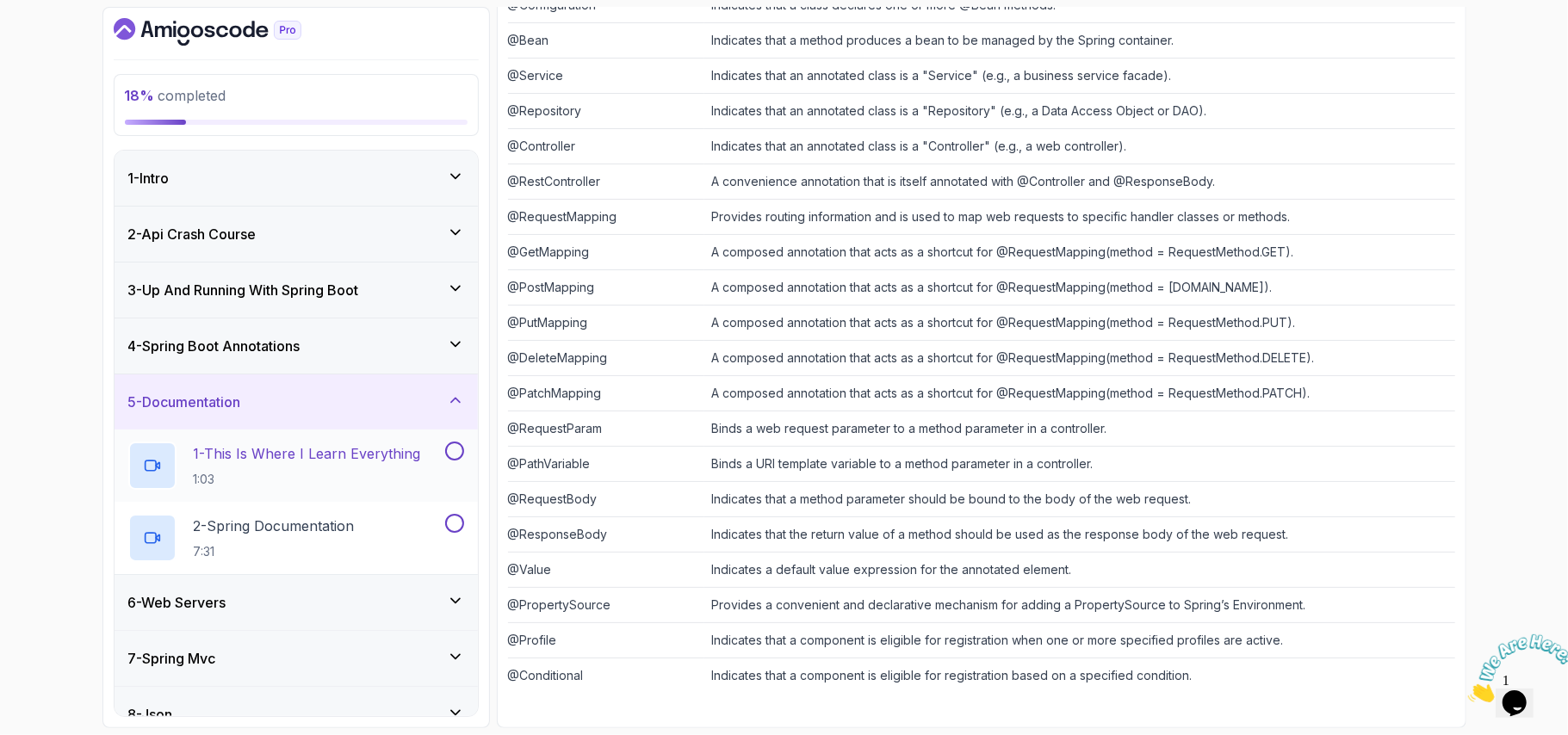
click at [390, 475] on p "1:03" at bounding box center [308, 480] width 228 height 17
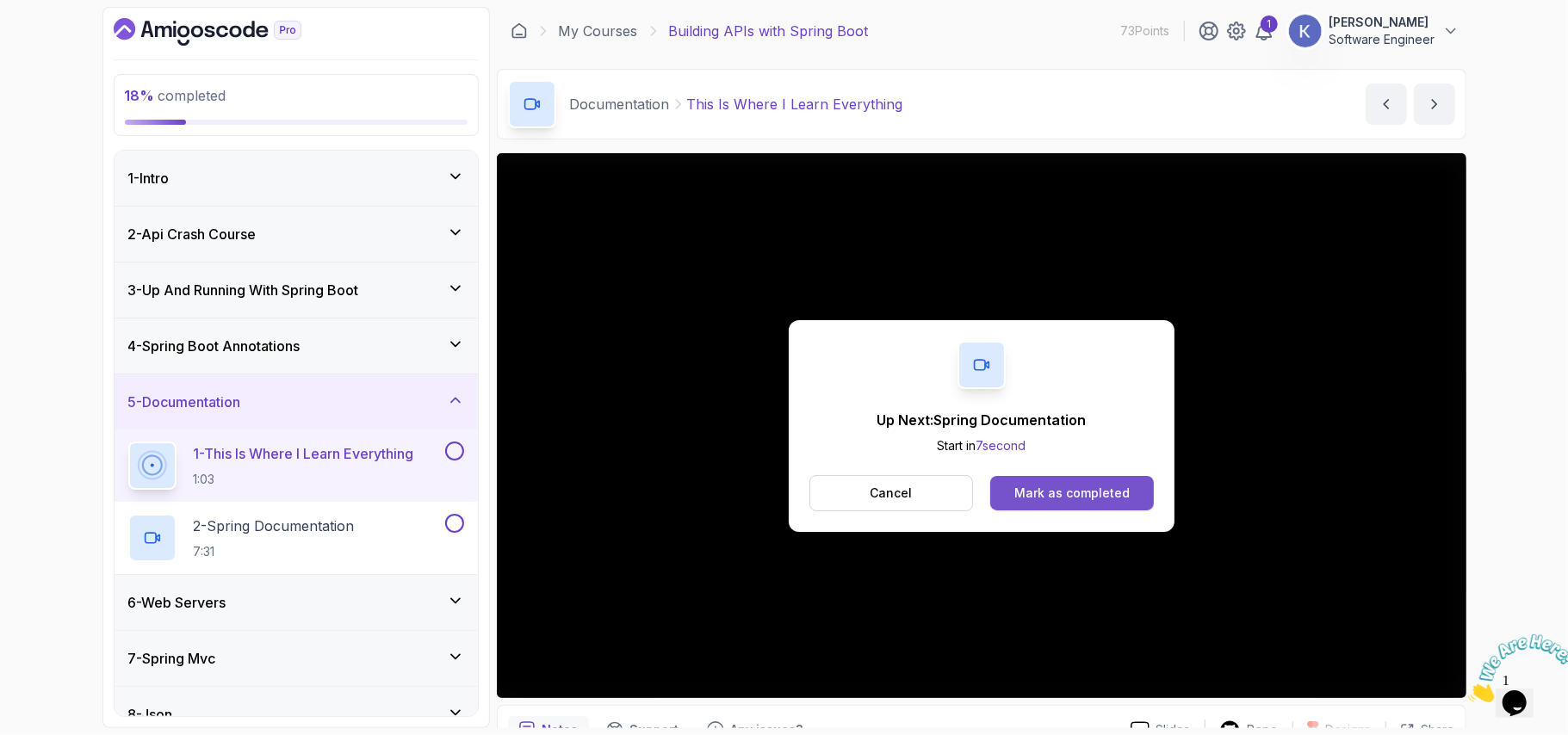
click at [1130, 504] on button "Mark as completed" at bounding box center [1071, 493] width 163 height 35
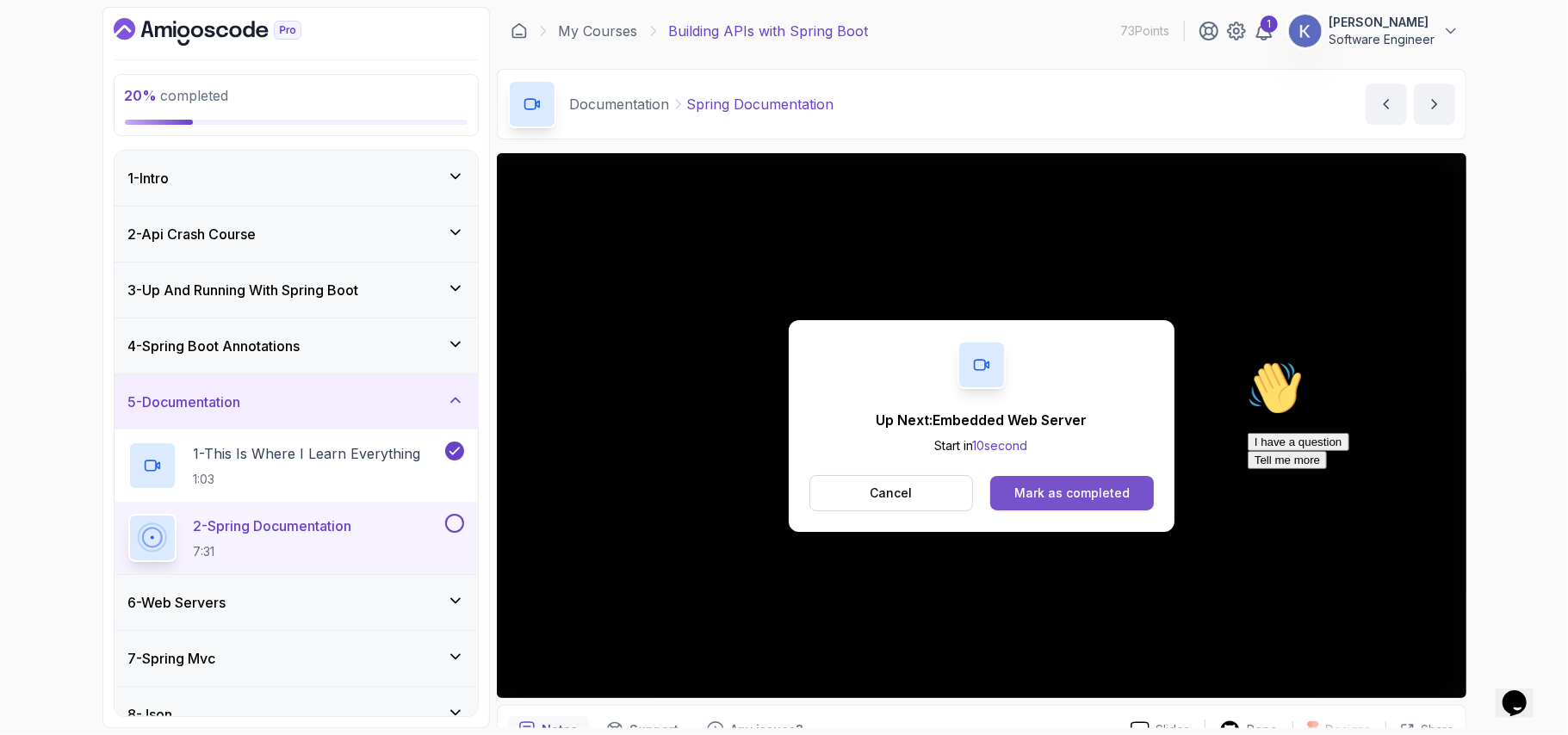
click at [1102, 490] on div "Mark as completed" at bounding box center [1072, 493] width 116 height 17
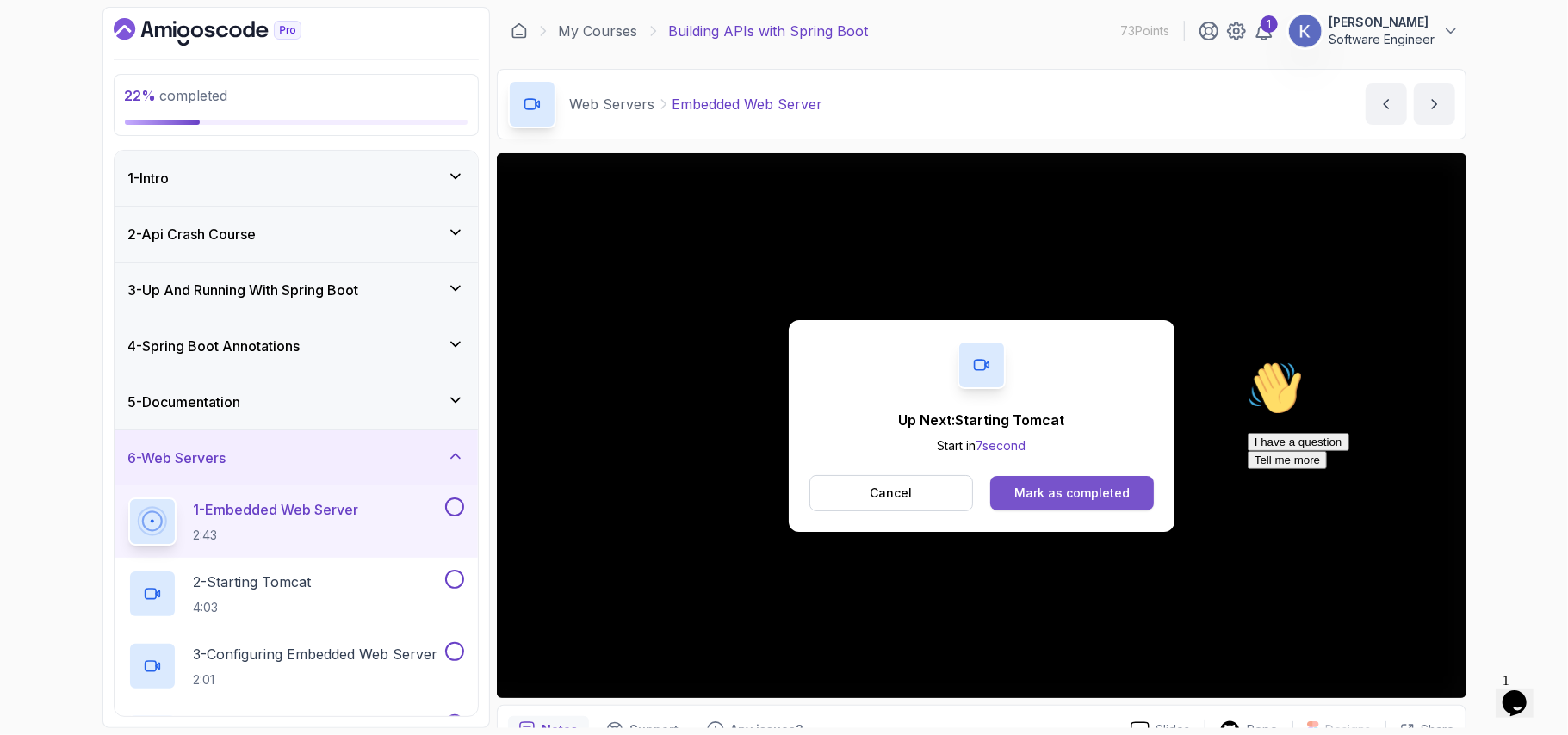
click at [1118, 493] on div "Mark as completed" at bounding box center [1072, 493] width 116 height 17
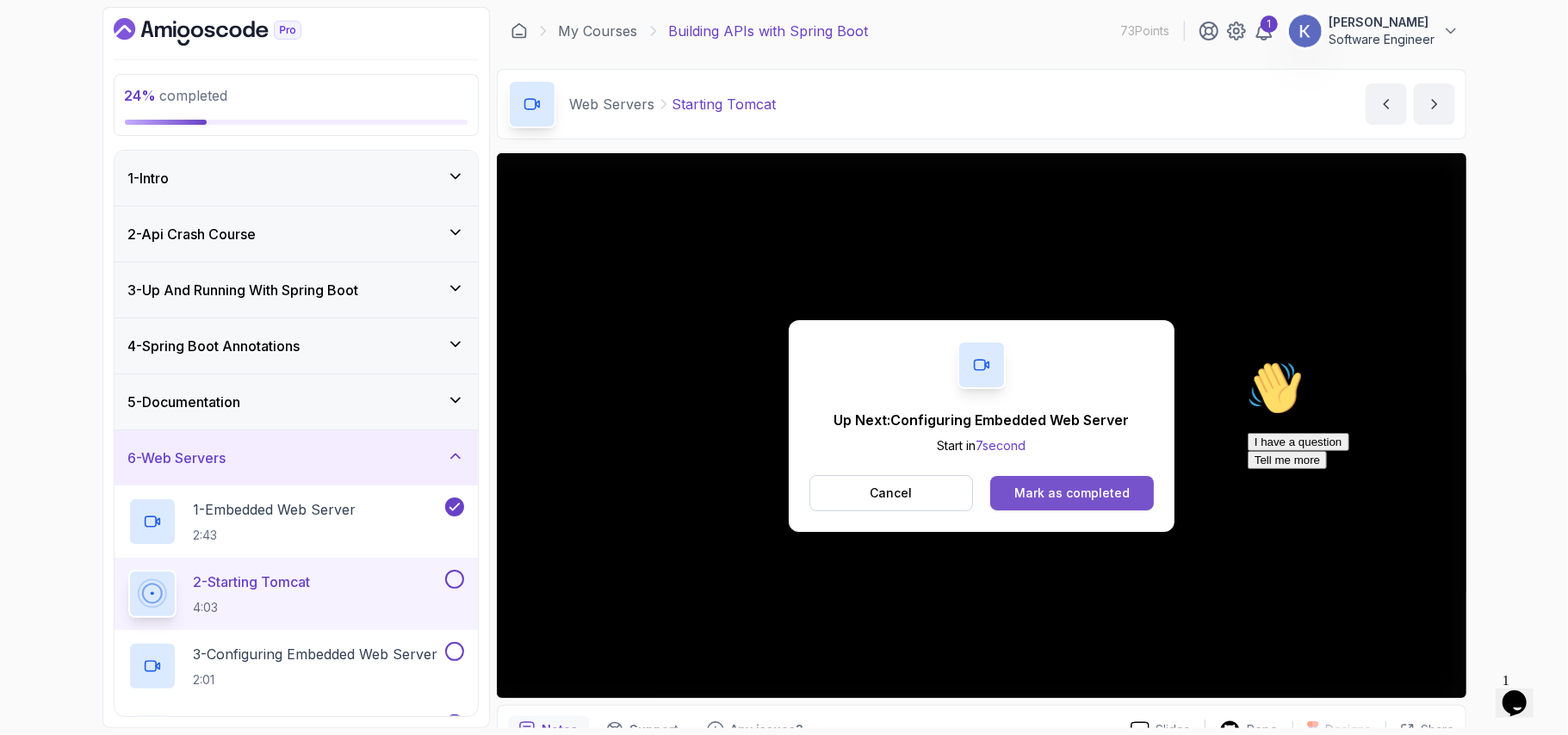
click at [1037, 487] on div "Mark as completed" at bounding box center [1072, 493] width 116 height 17
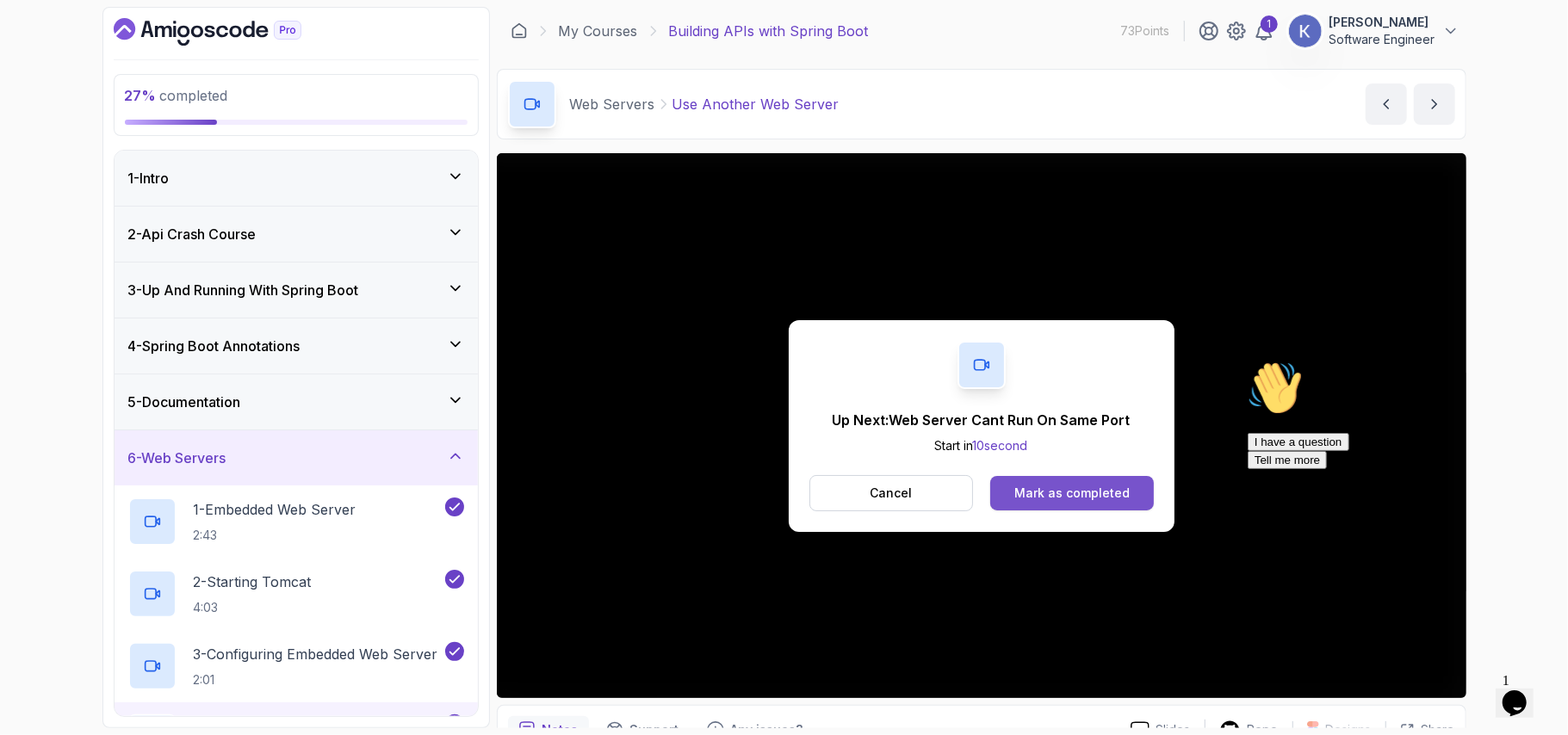
click at [1110, 487] on div "Mark as completed" at bounding box center [1072, 493] width 116 height 17
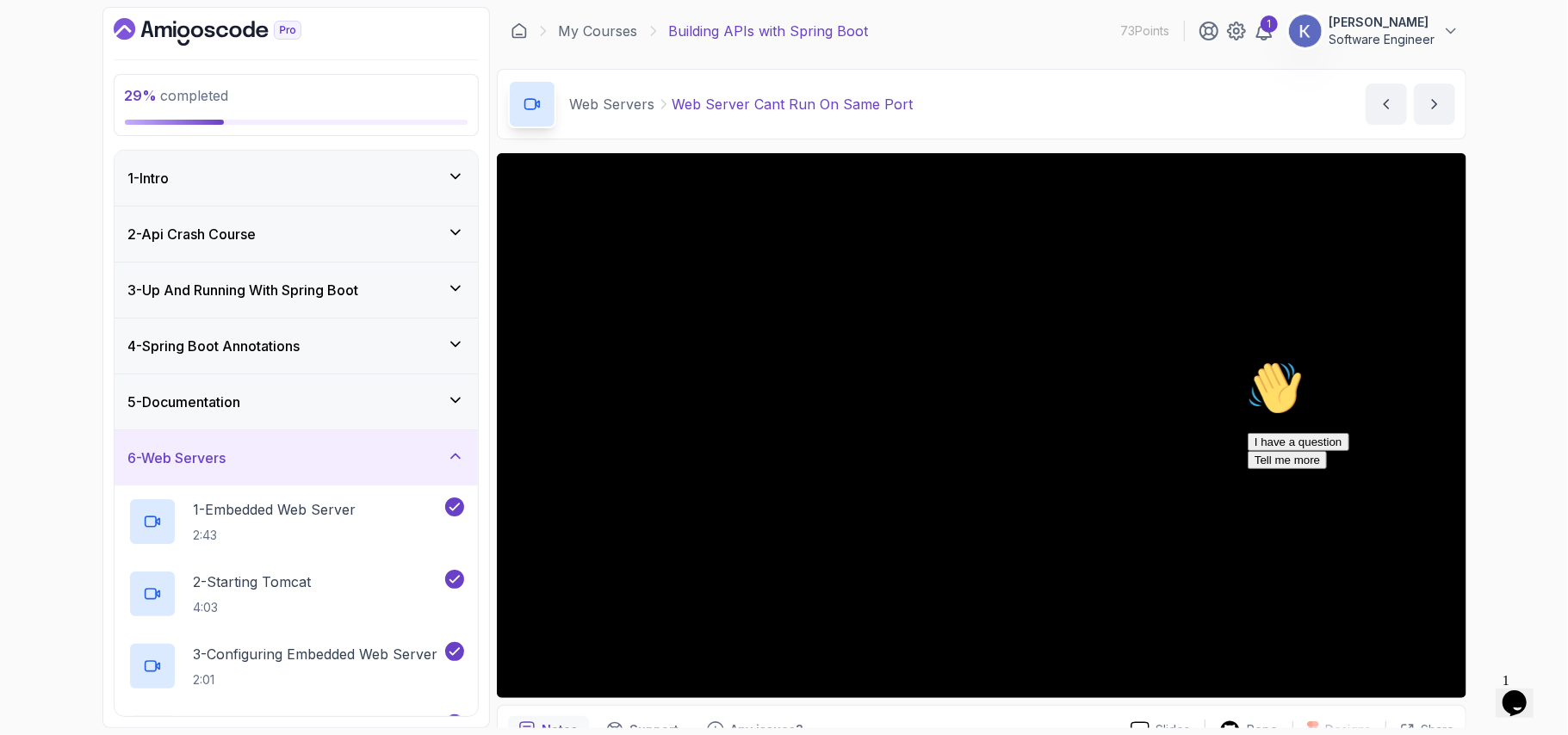
click at [1247, 360] on icon "Chat attention grabber" at bounding box center [1247, 360] width 0 height 0
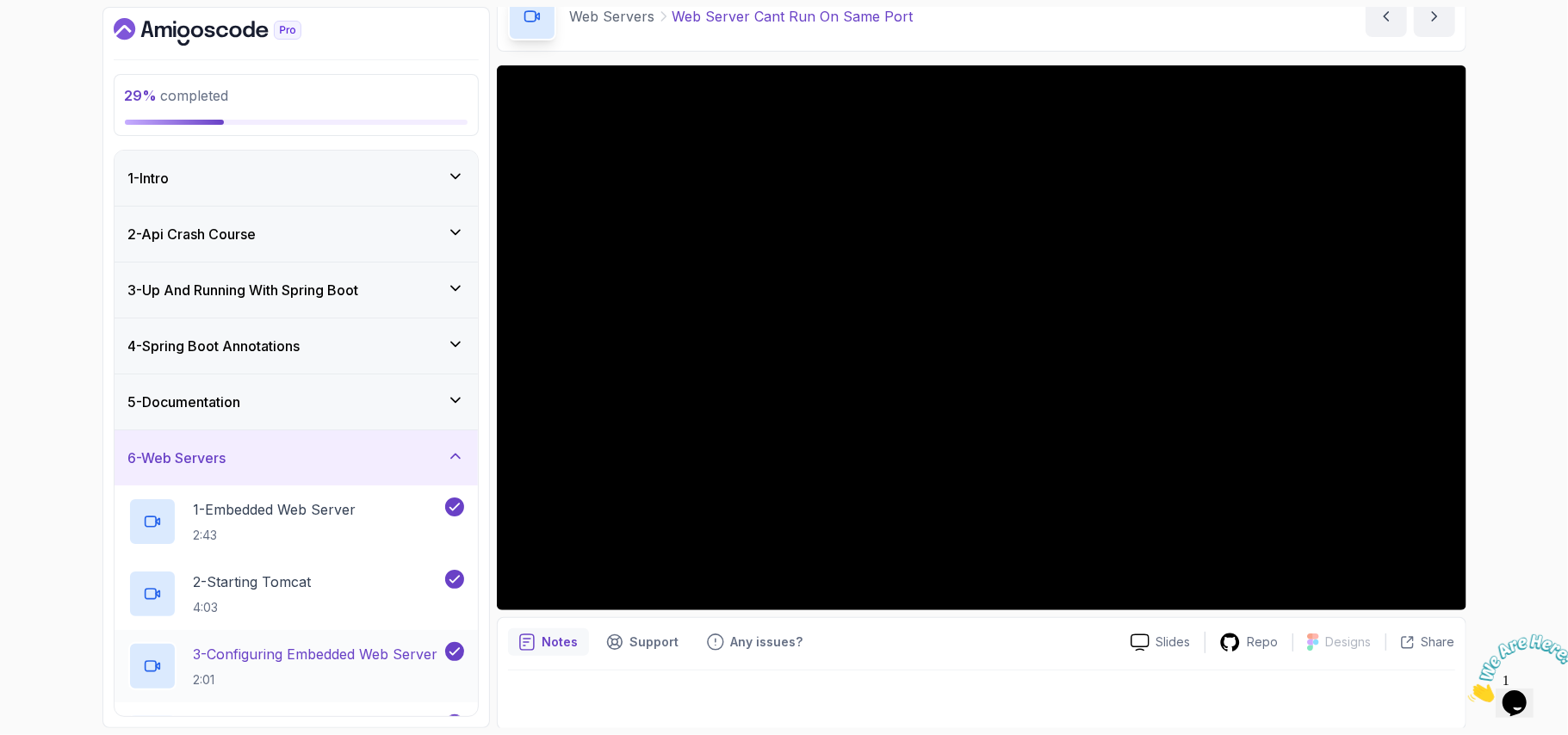
scroll to position [90, 0]
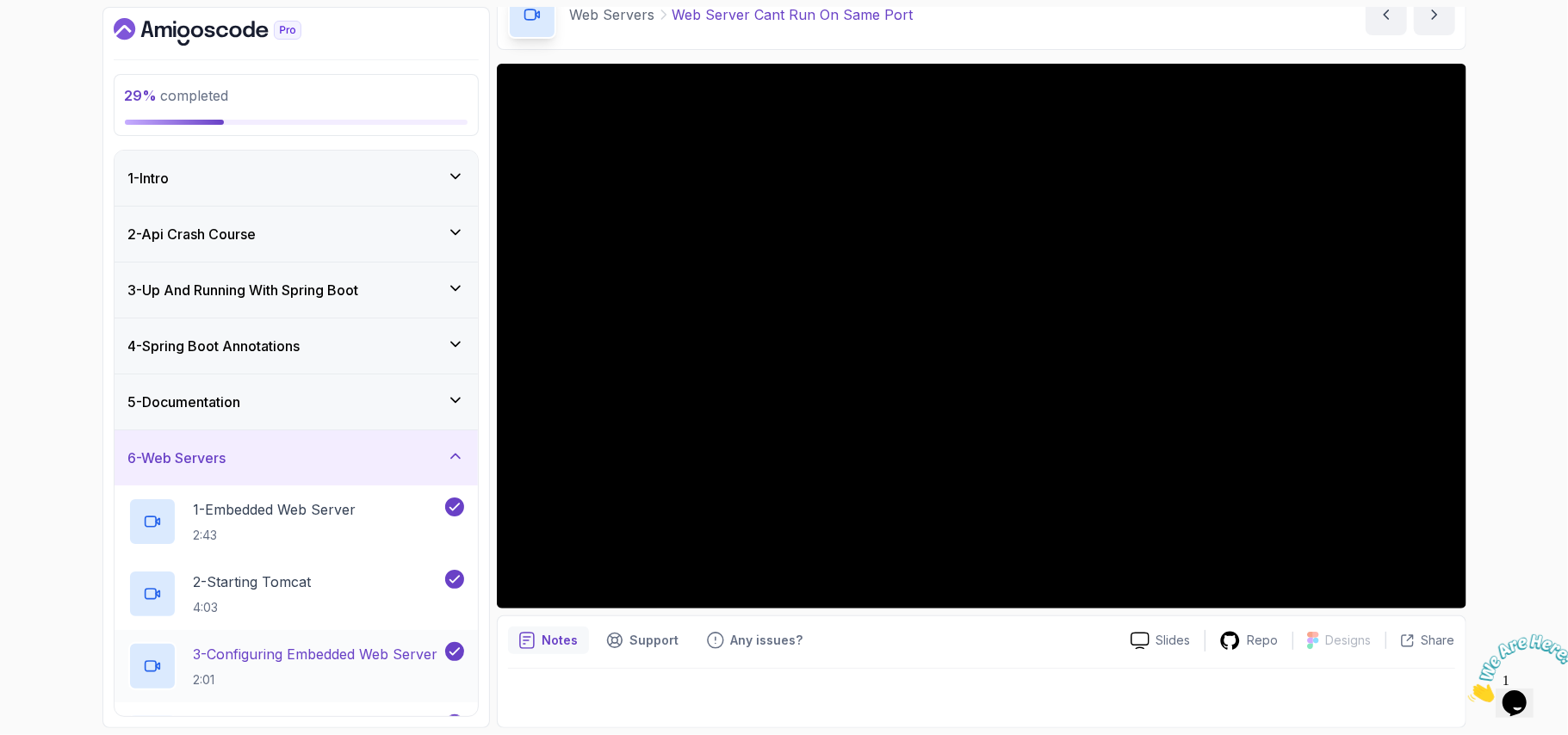
click at [125, 661] on div "3 - Configuring Embedded Web Server 2:01" at bounding box center [296, 665] width 363 height 72
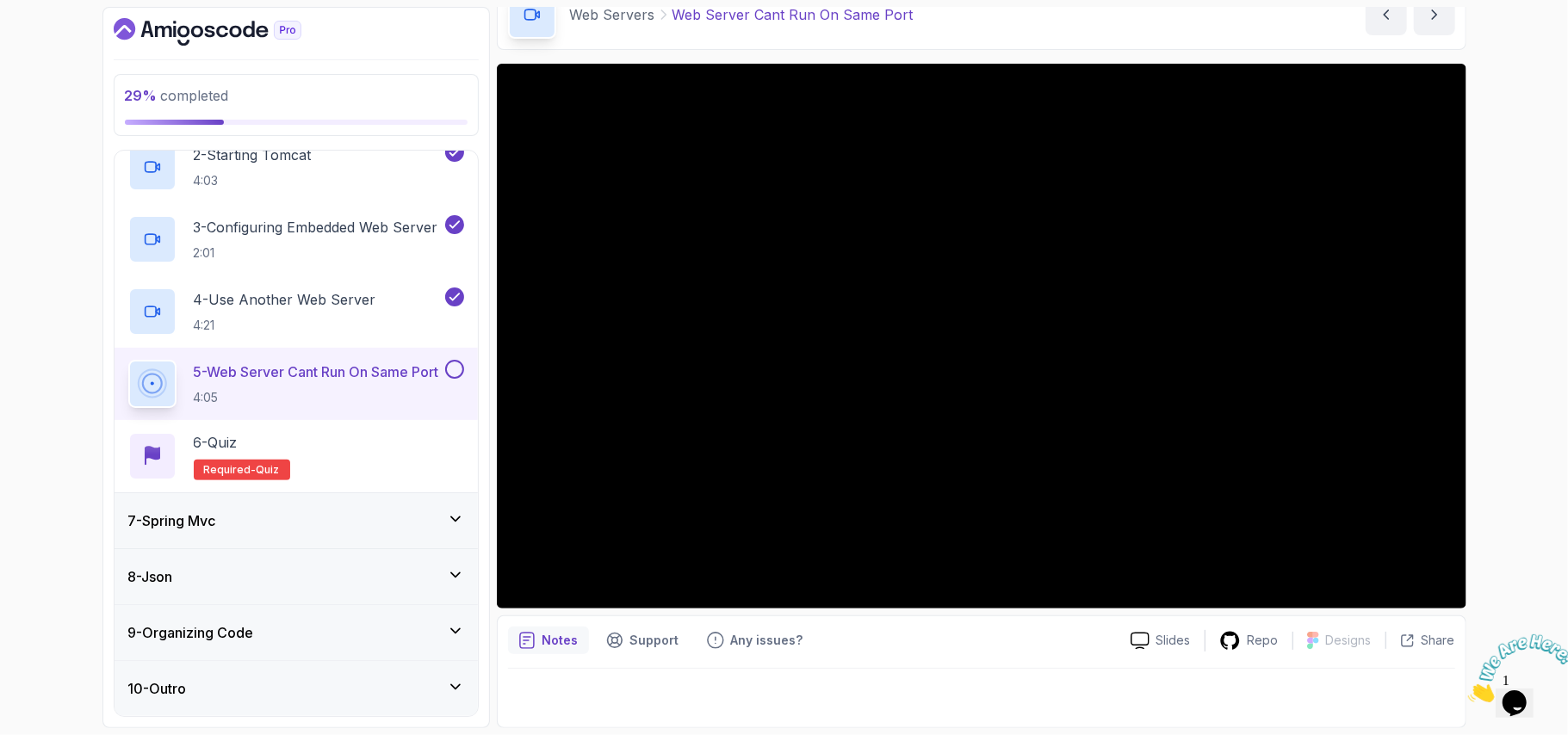
click at [186, 672] on div "10 - Outro" at bounding box center [296, 688] width 363 height 55
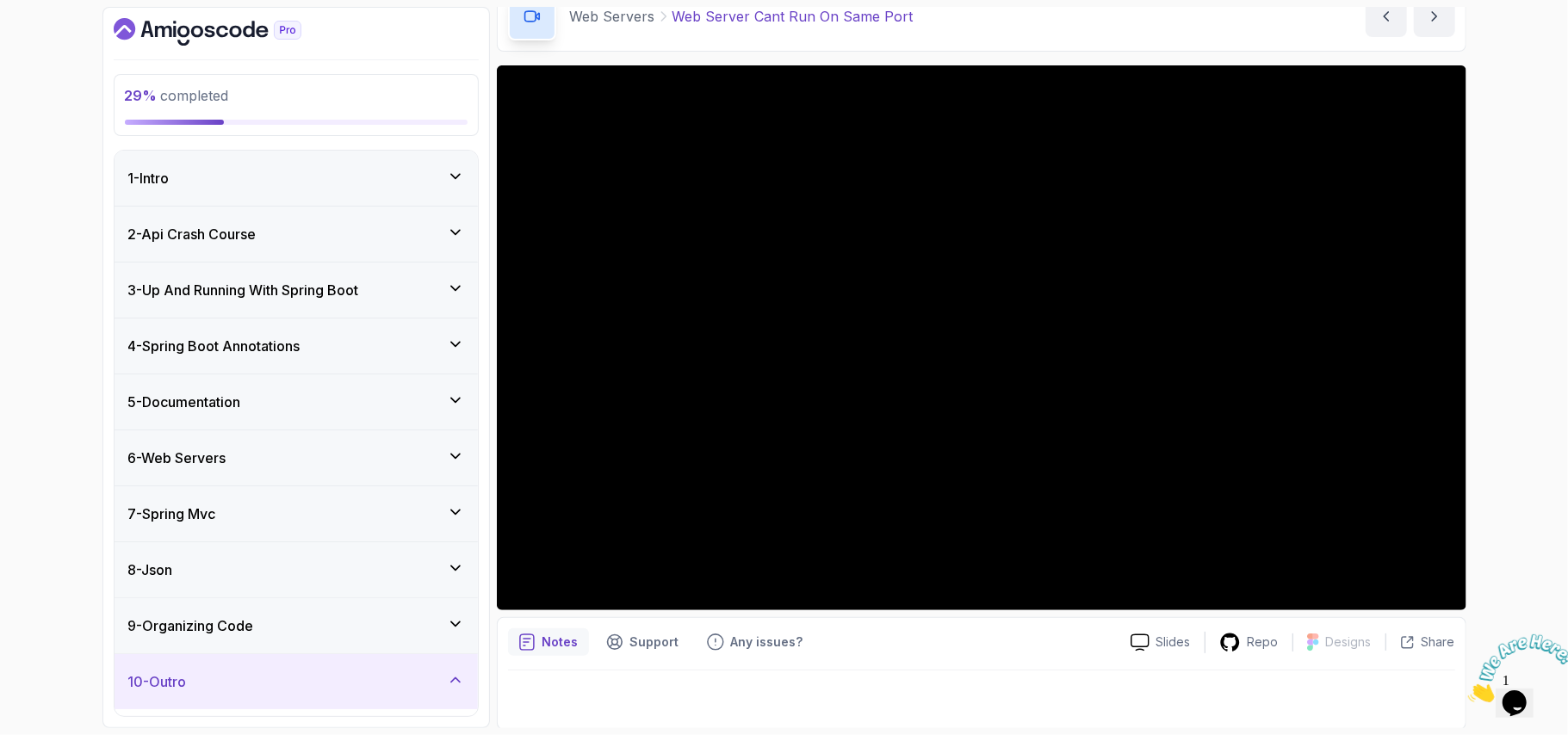
scroll to position [90, 0]
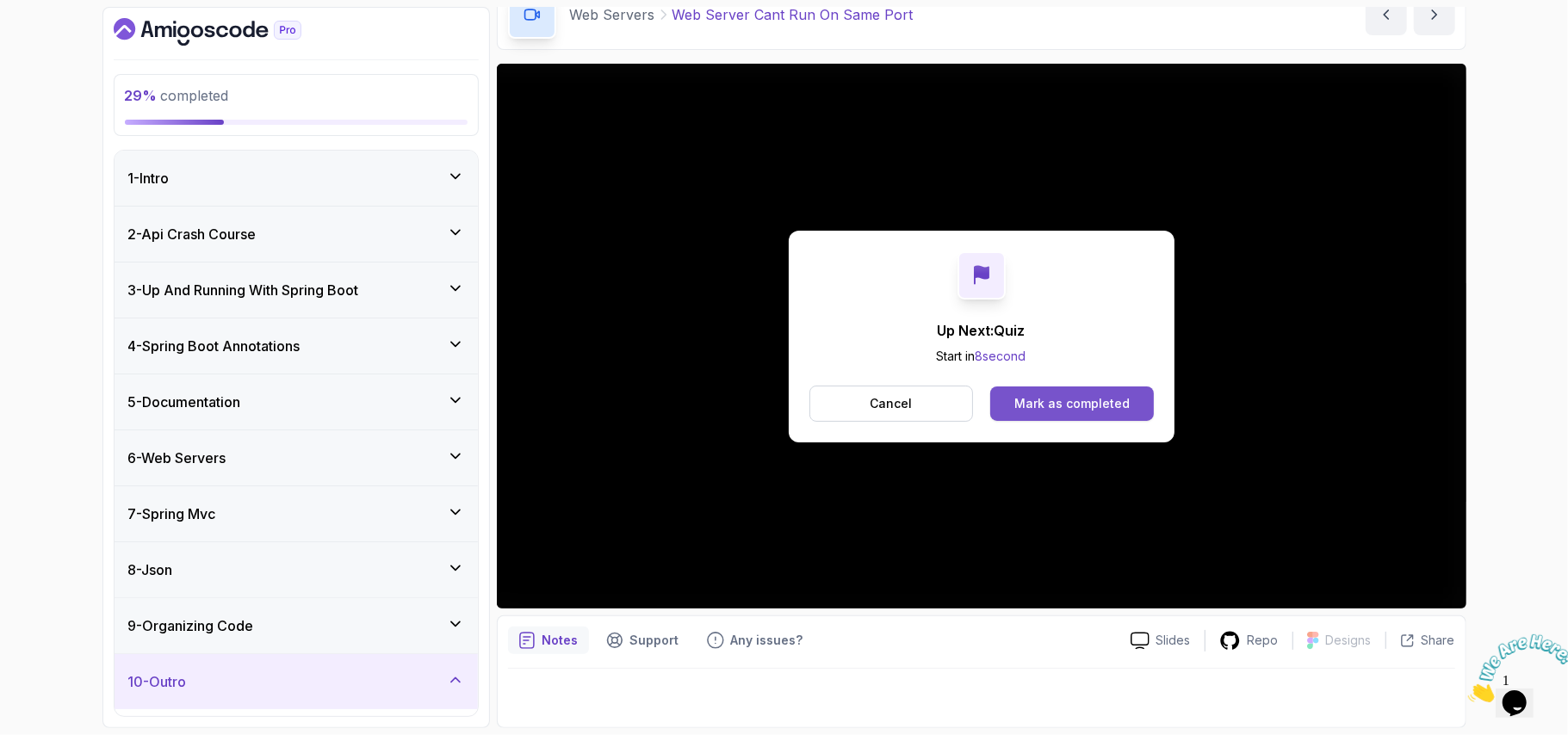
click at [1079, 393] on button "Mark as completed" at bounding box center [1071, 404] width 163 height 35
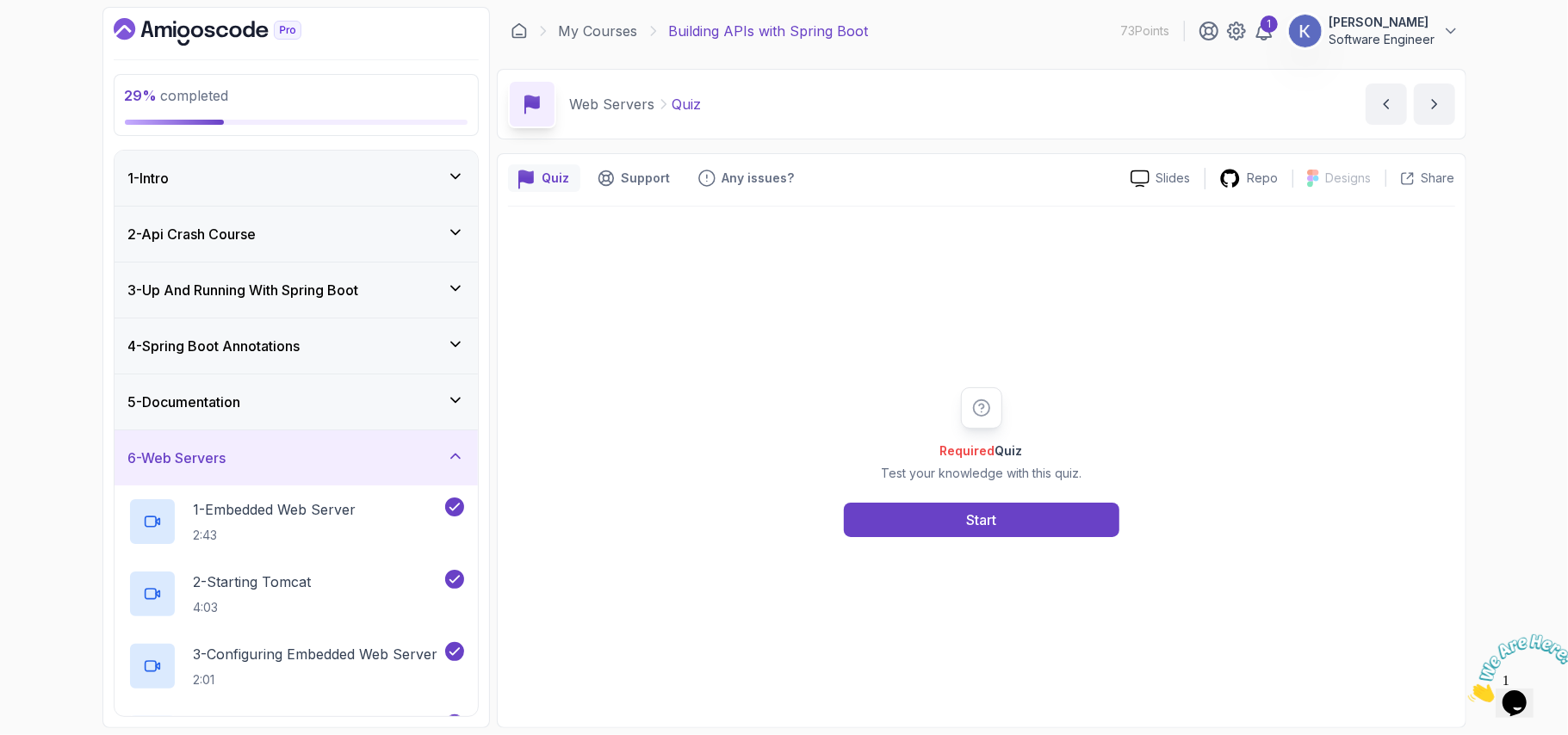
click at [451, 458] on icon at bounding box center [455, 455] width 9 height 4
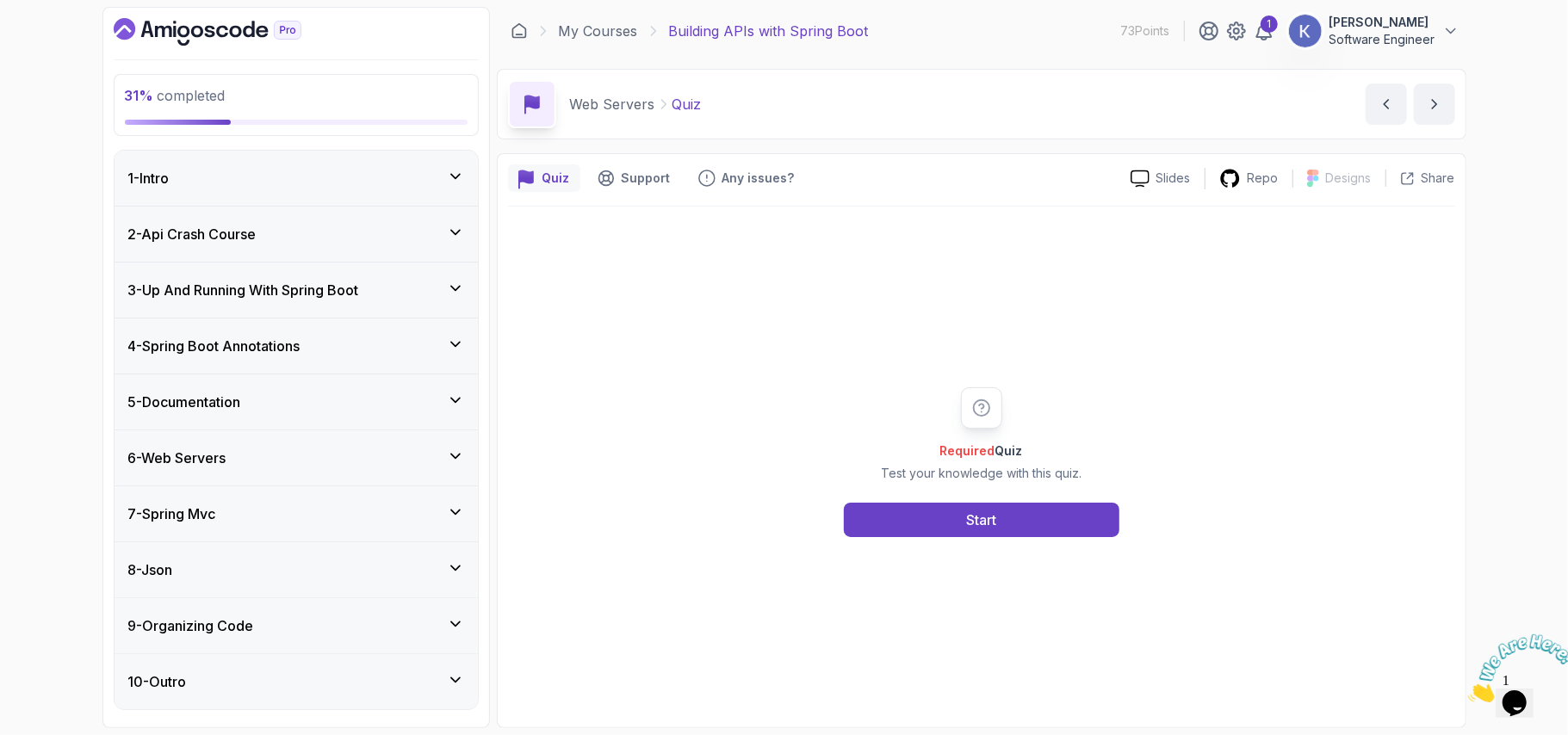
click at [448, 511] on icon at bounding box center [455, 513] width 17 height 17
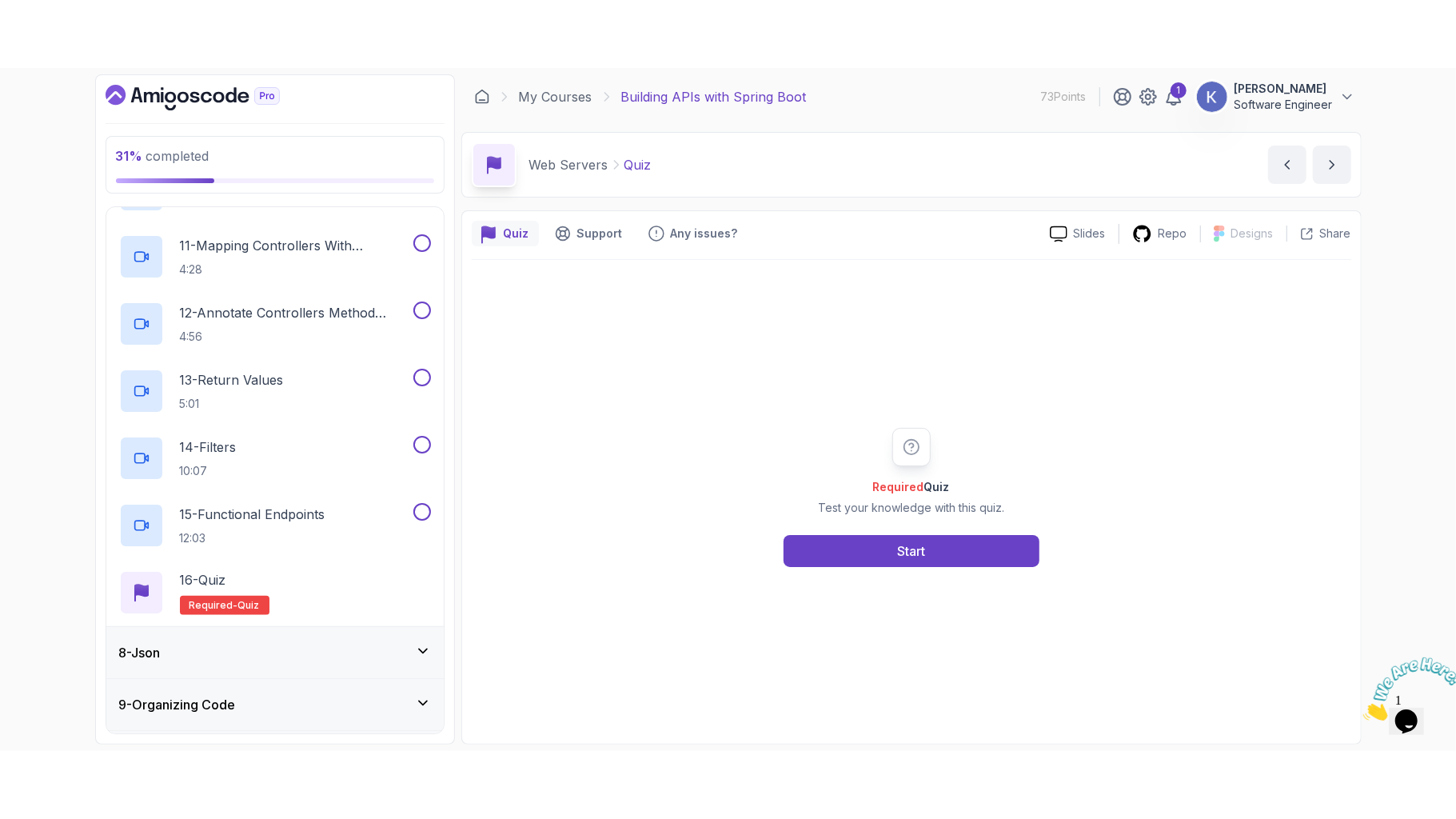
scroll to position [1072, 0]
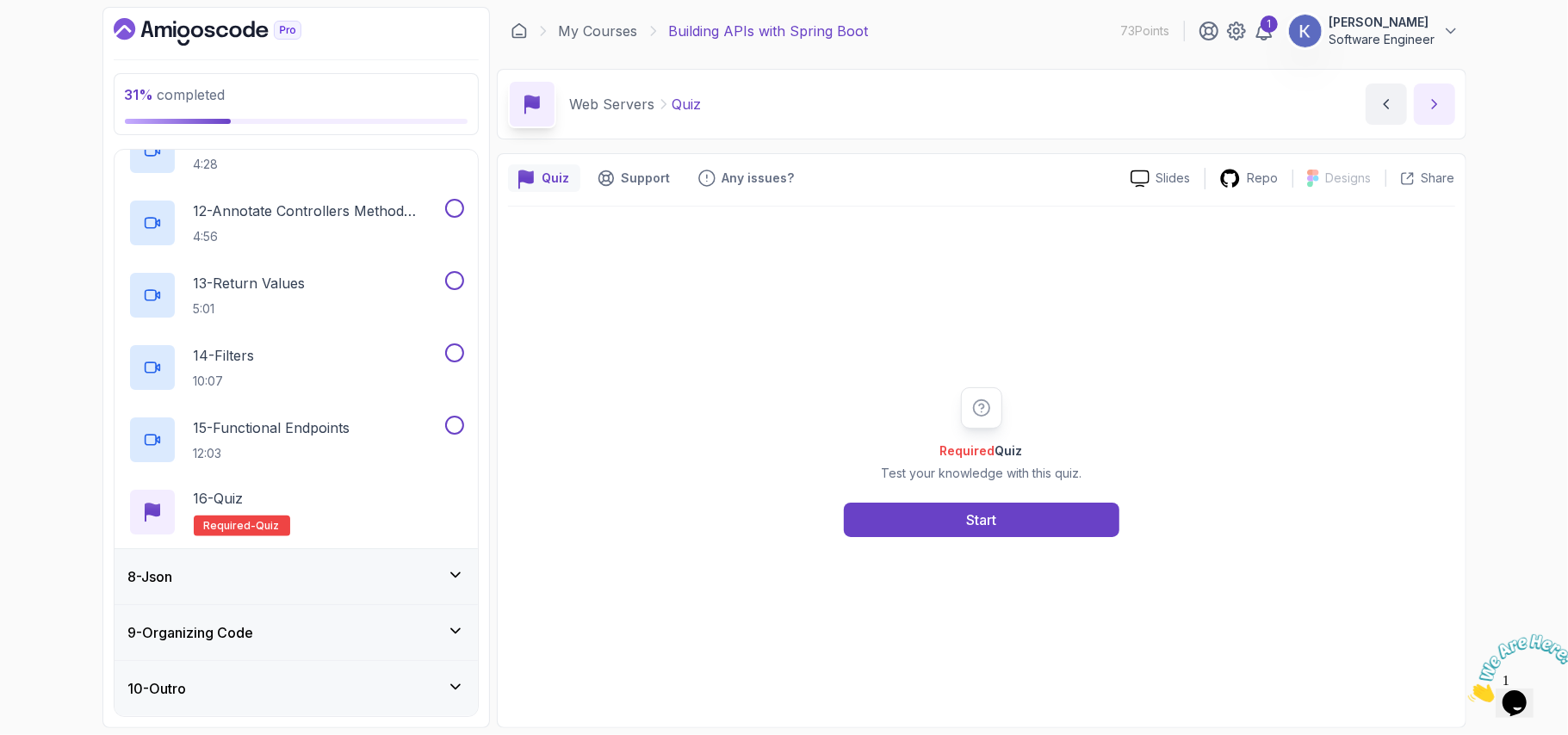
click at [1440, 102] on icon "next content" at bounding box center [1435, 104] width 17 height 17
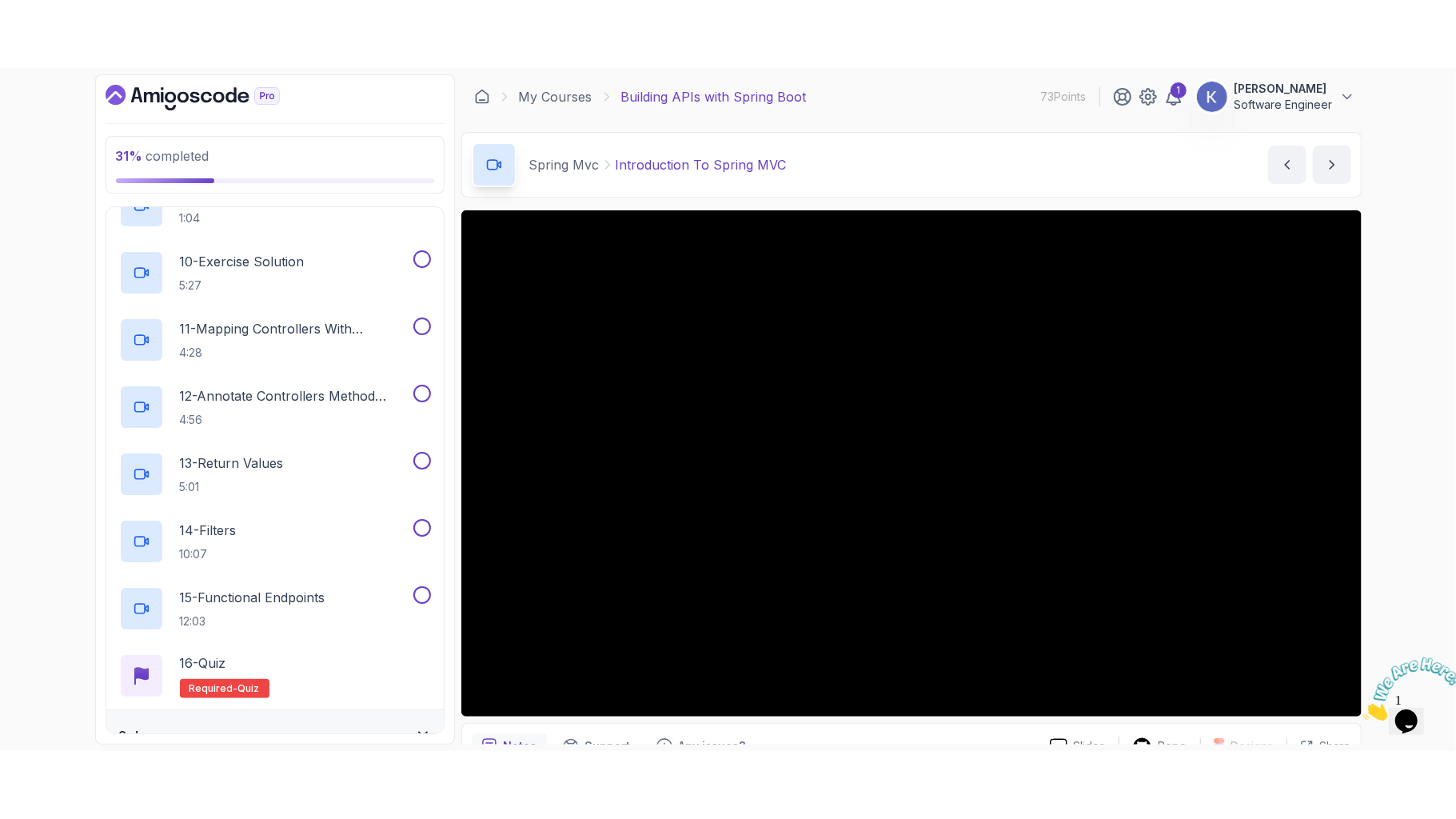
scroll to position [1072, 0]
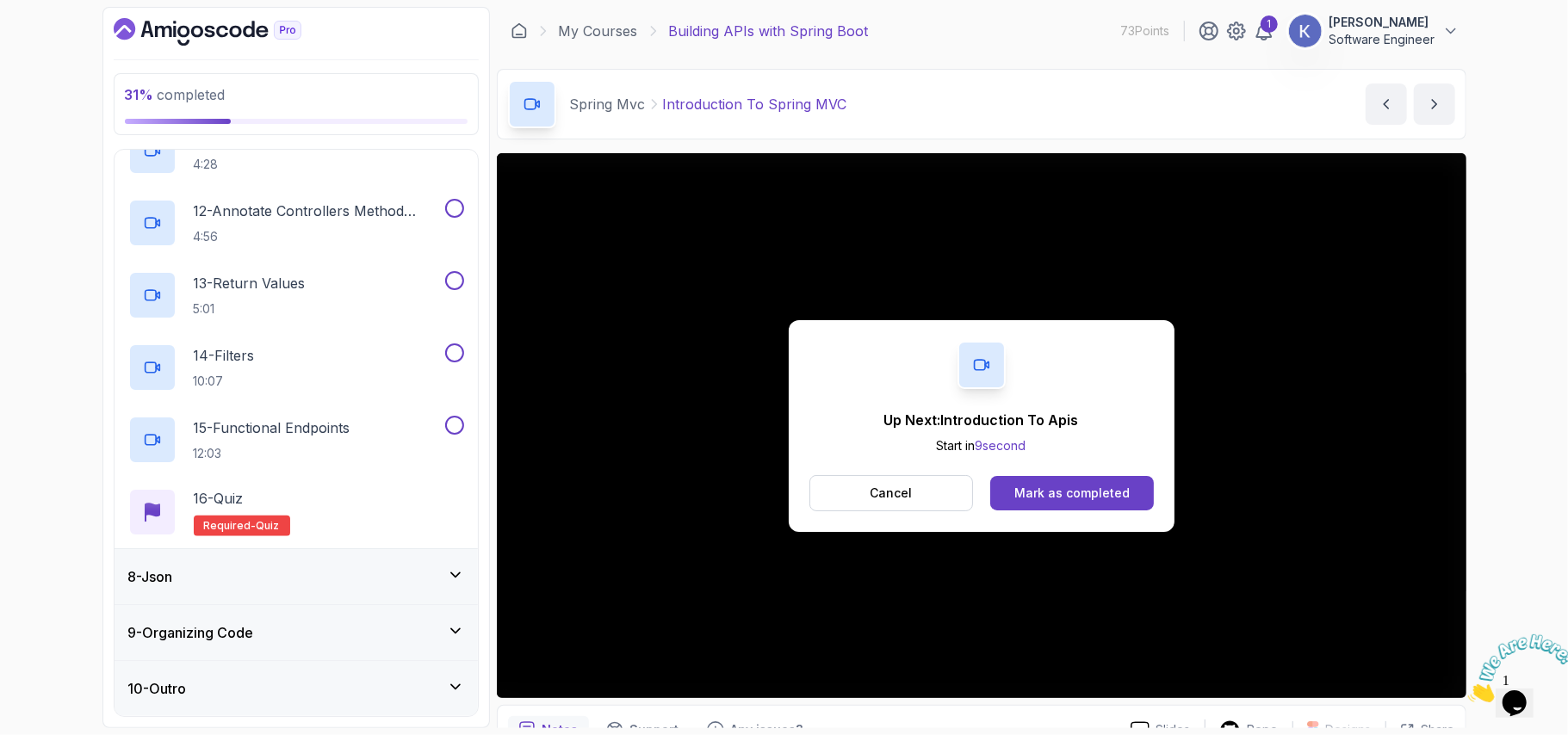
click at [1097, 489] on div "Mark as completed" at bounding box center [1072, 493] width 116 height 17
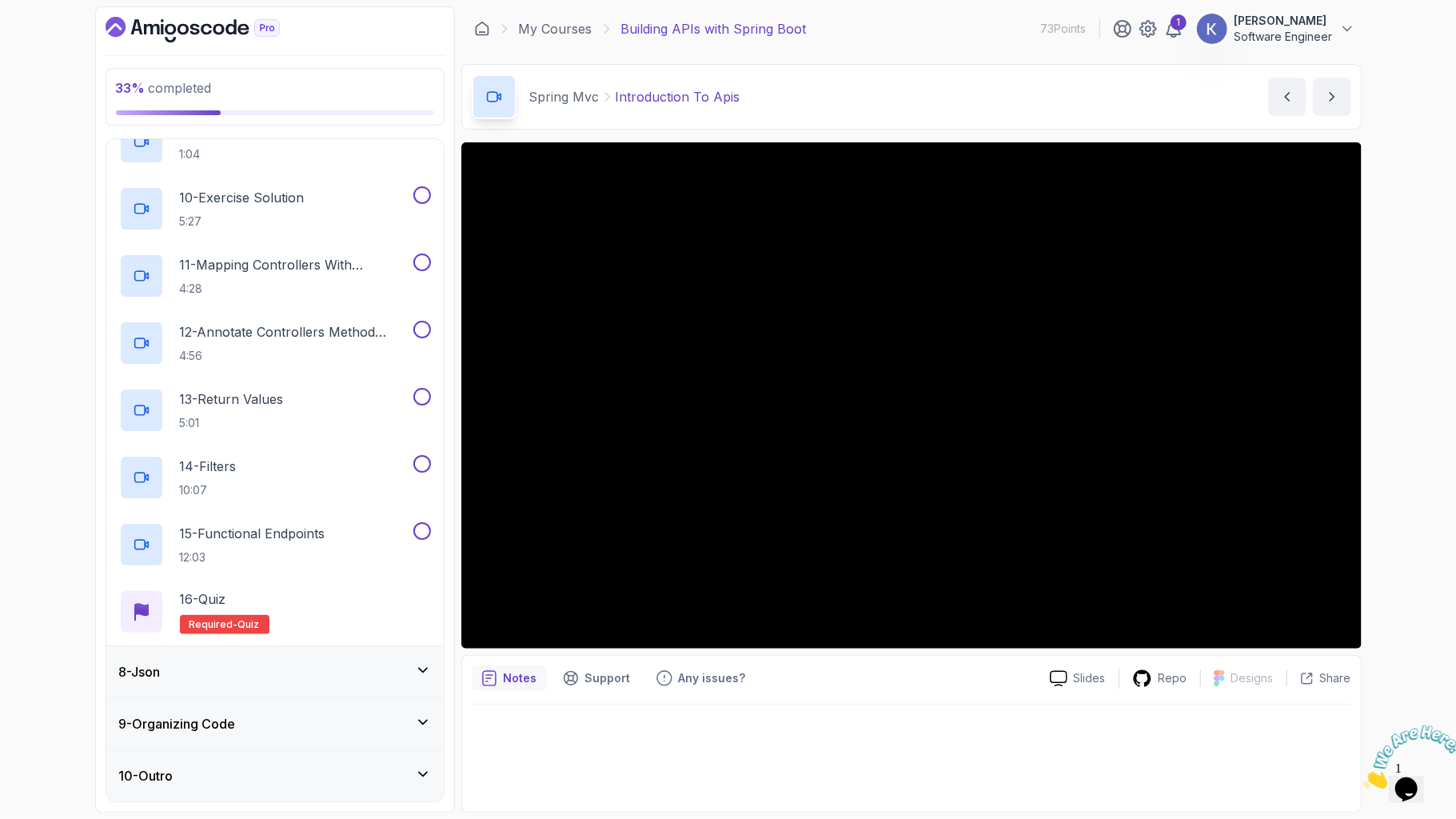
scroll to position [1072, 0]
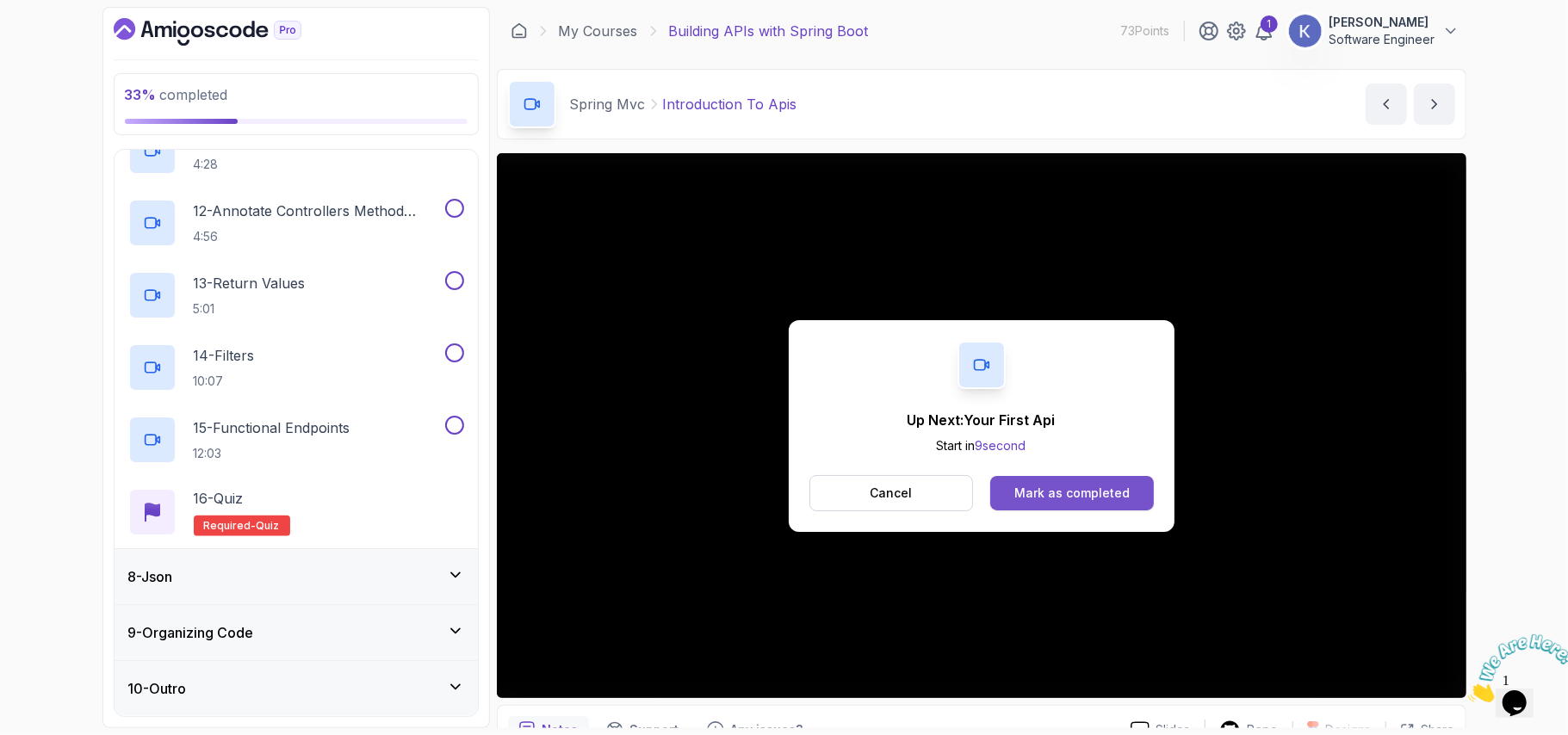
click at [1135, 483] on button "Mark as completed" at bounding box center [1071, 493] width 163 height 35
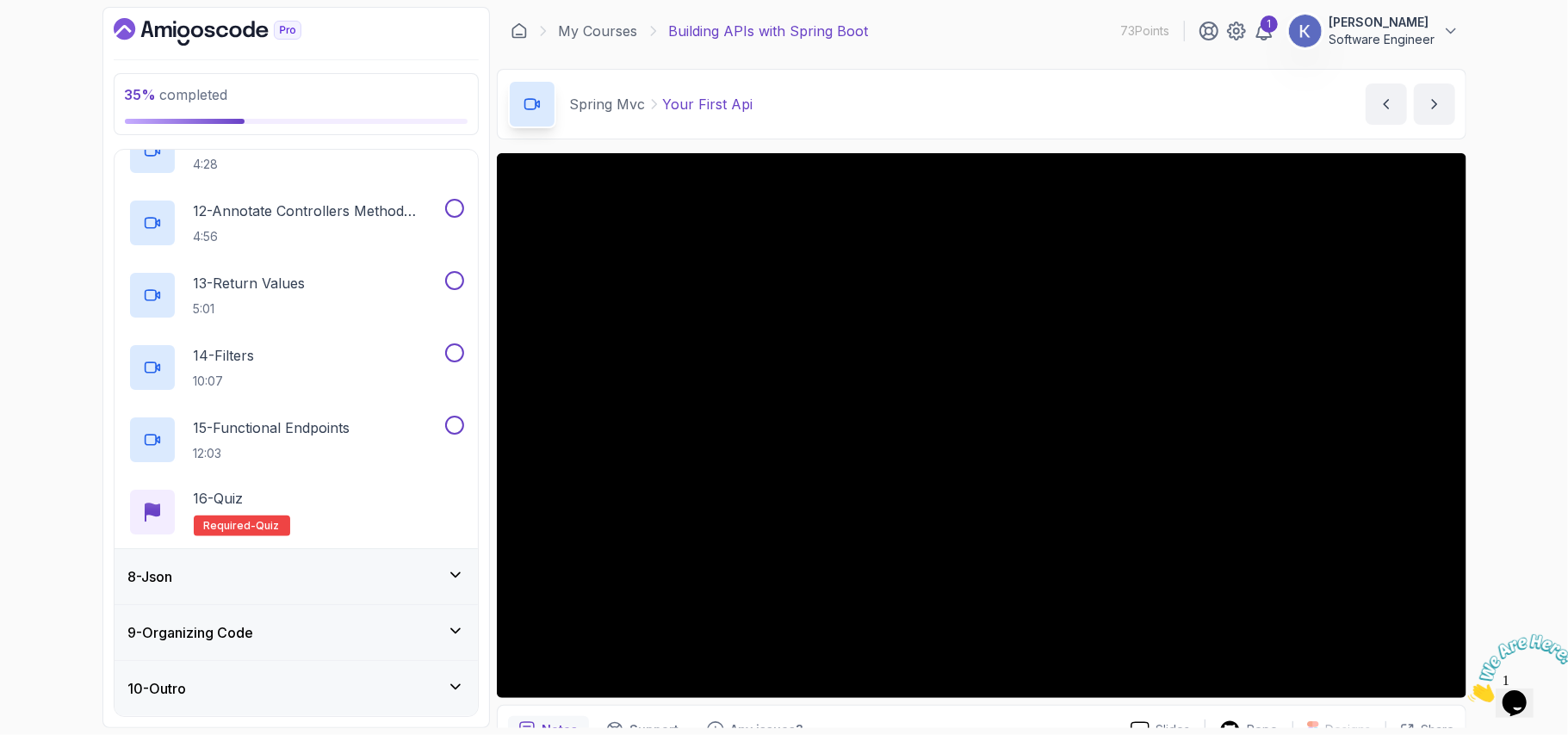
scroll to position [1007, 0]
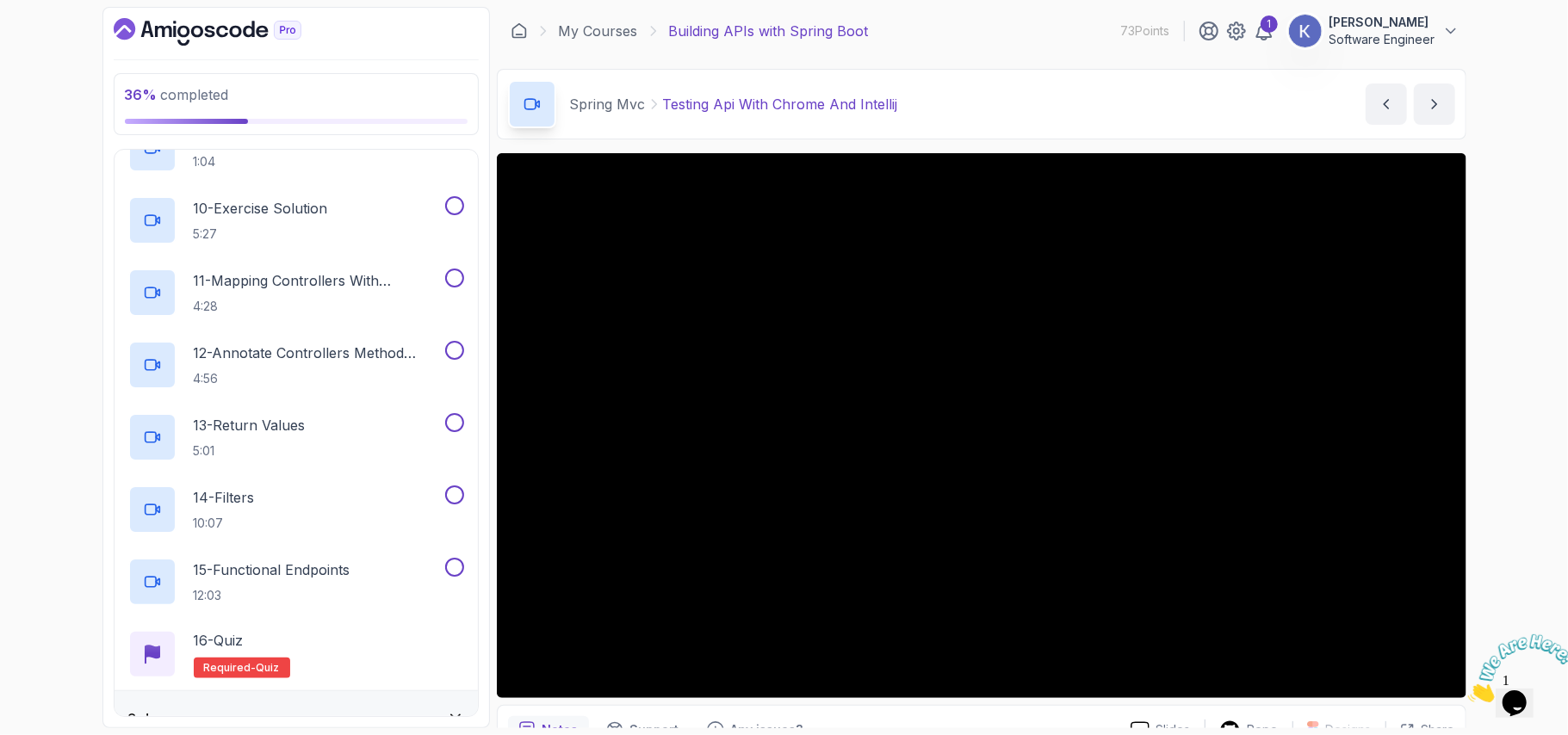
scroll to position [1154, 0]
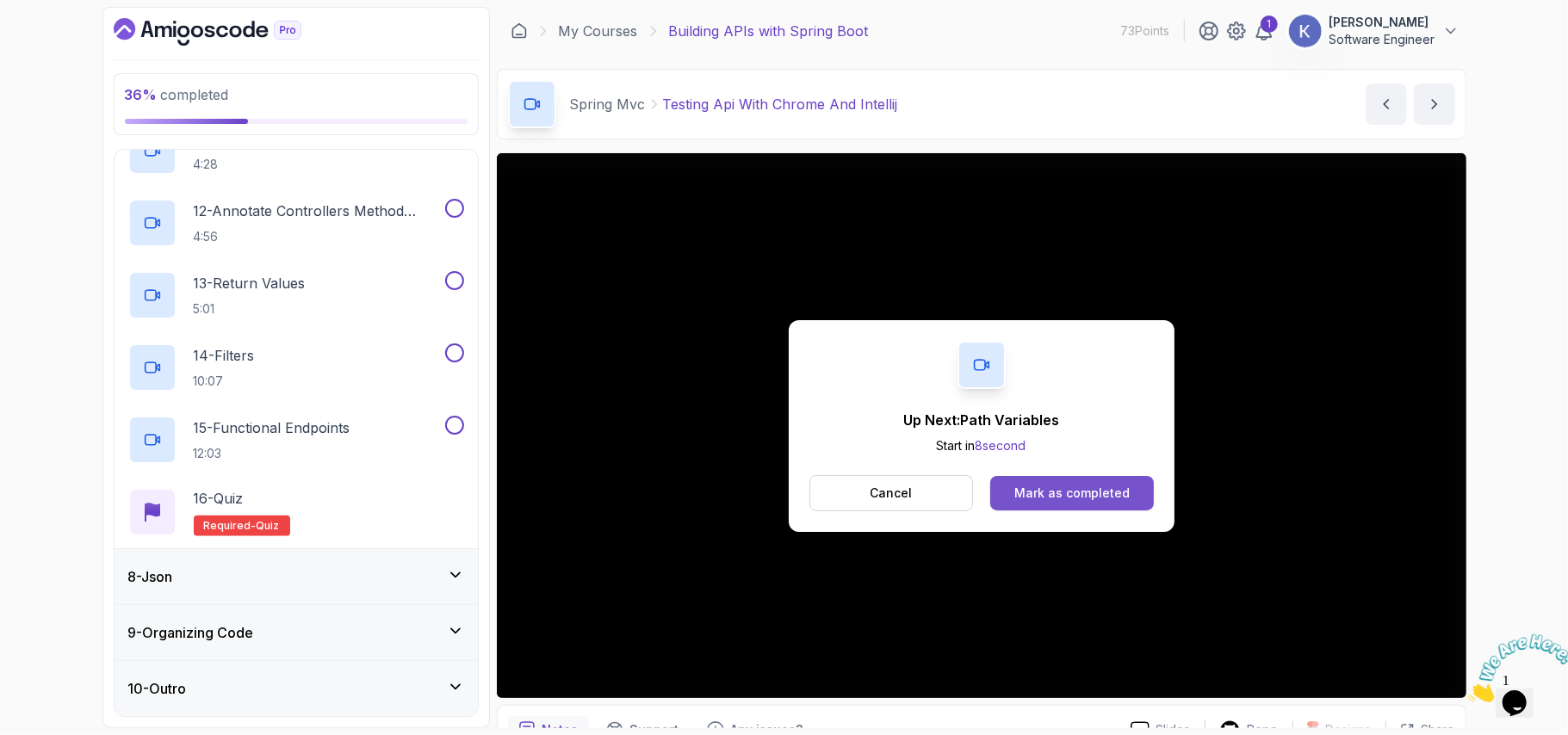
click at [1099, 501] on div "Mark as completed" at bounding box center [1072, 493] width 116 height 17
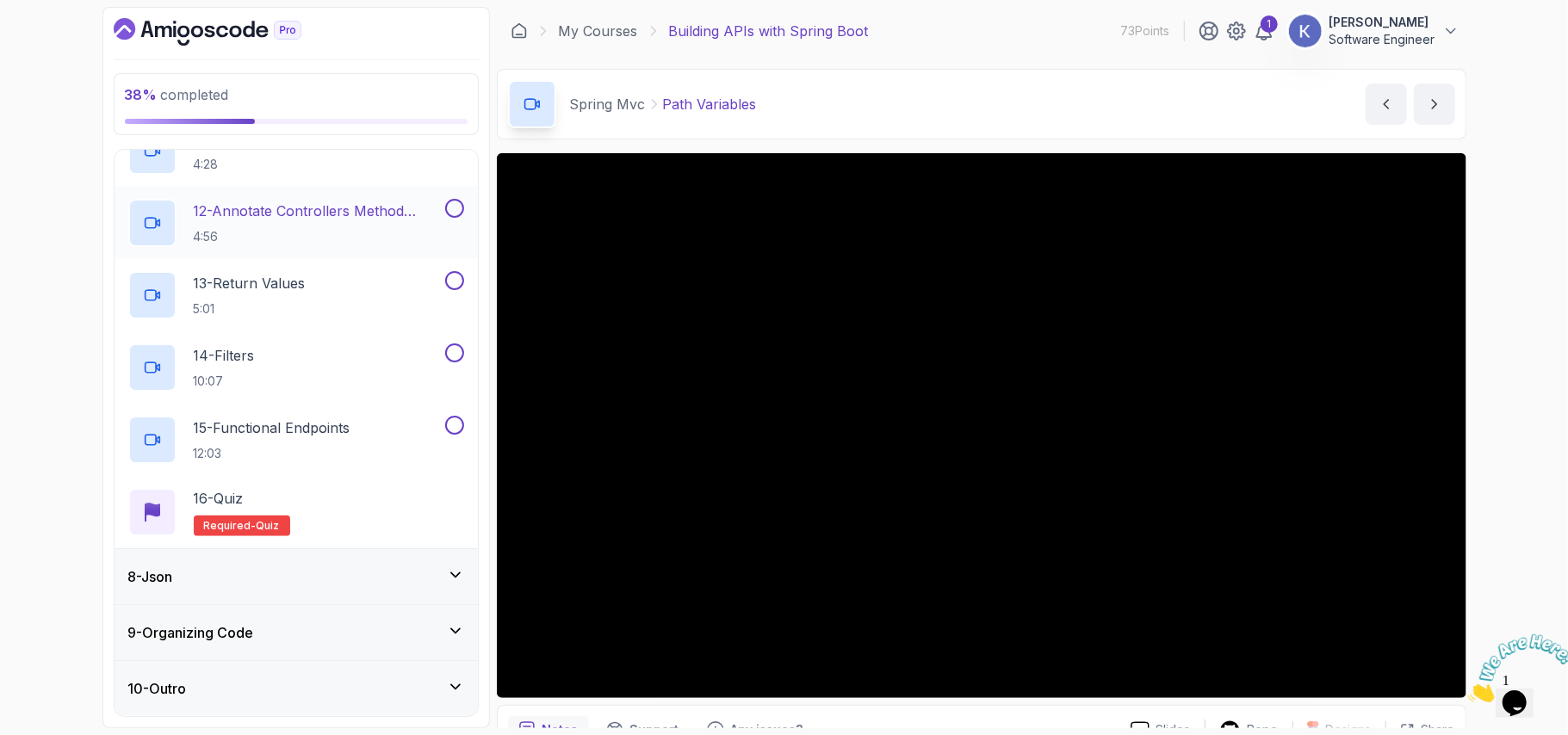
click at [124, 233] on div "12 - Annotate Controllers Method Arguments 4:56" at bounding box center [296, 222] width 363 height 72
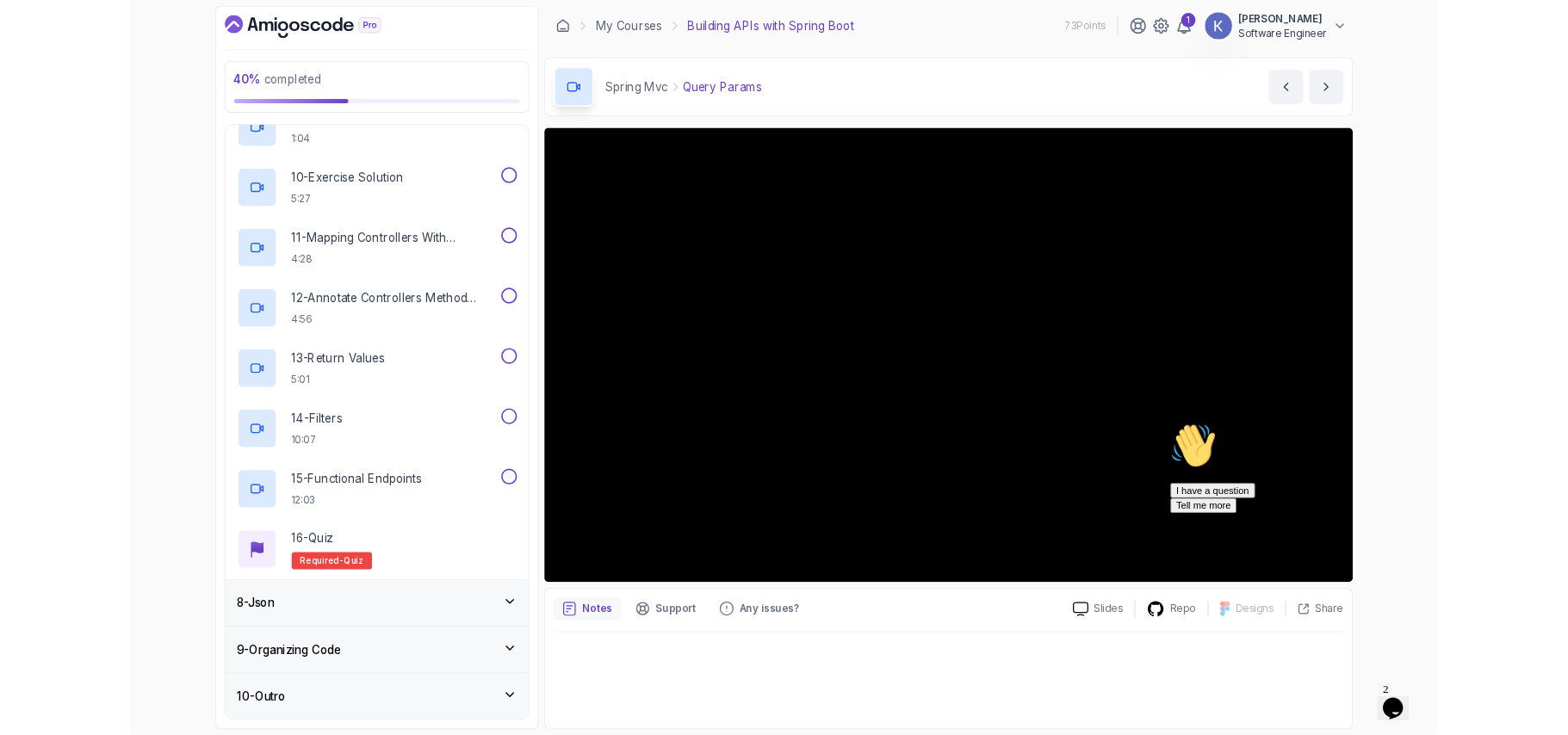
scroll to position [1154, 0]
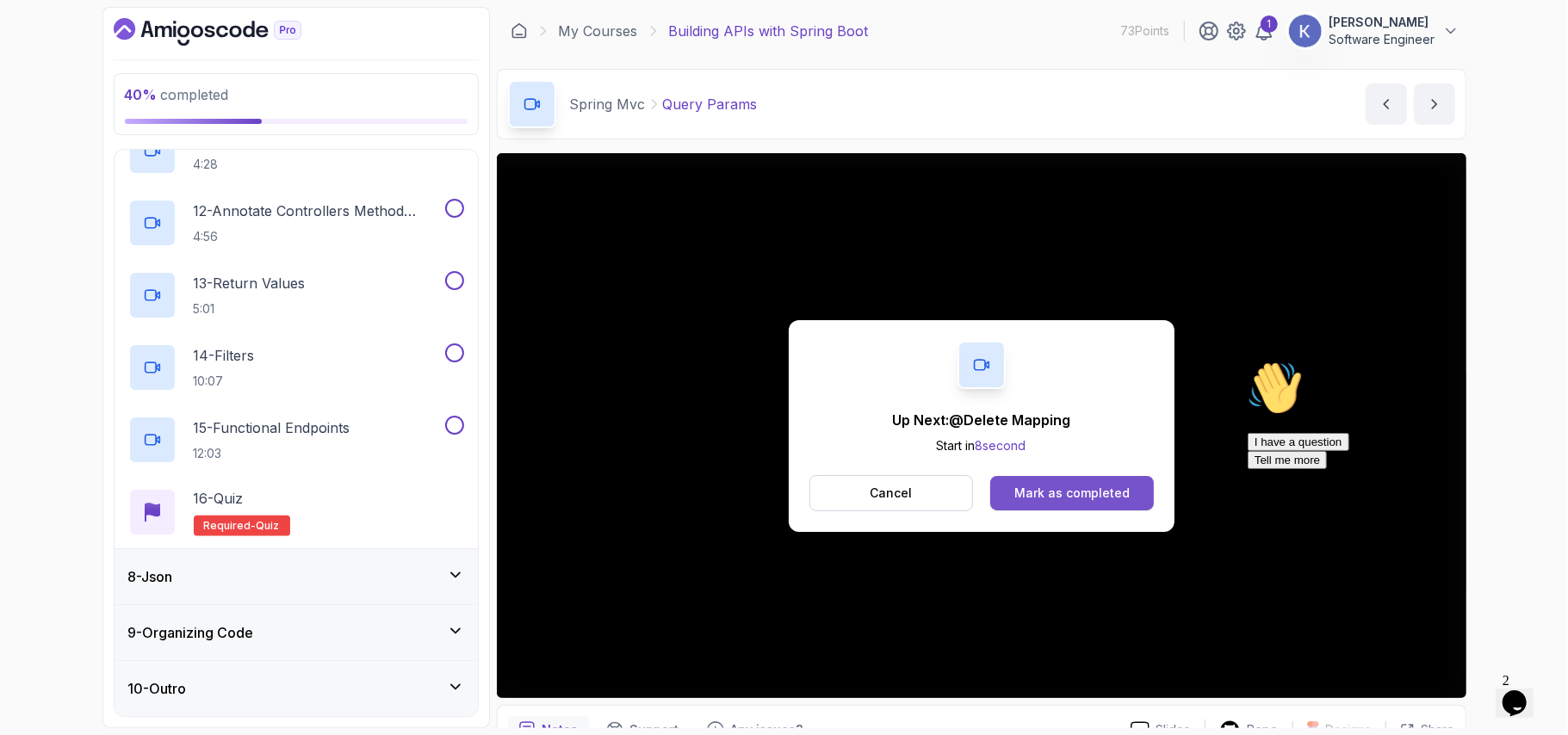
click at [1103, 487] on div "Mark as completed" at bounding box center [1072, 493] width 116 height 17
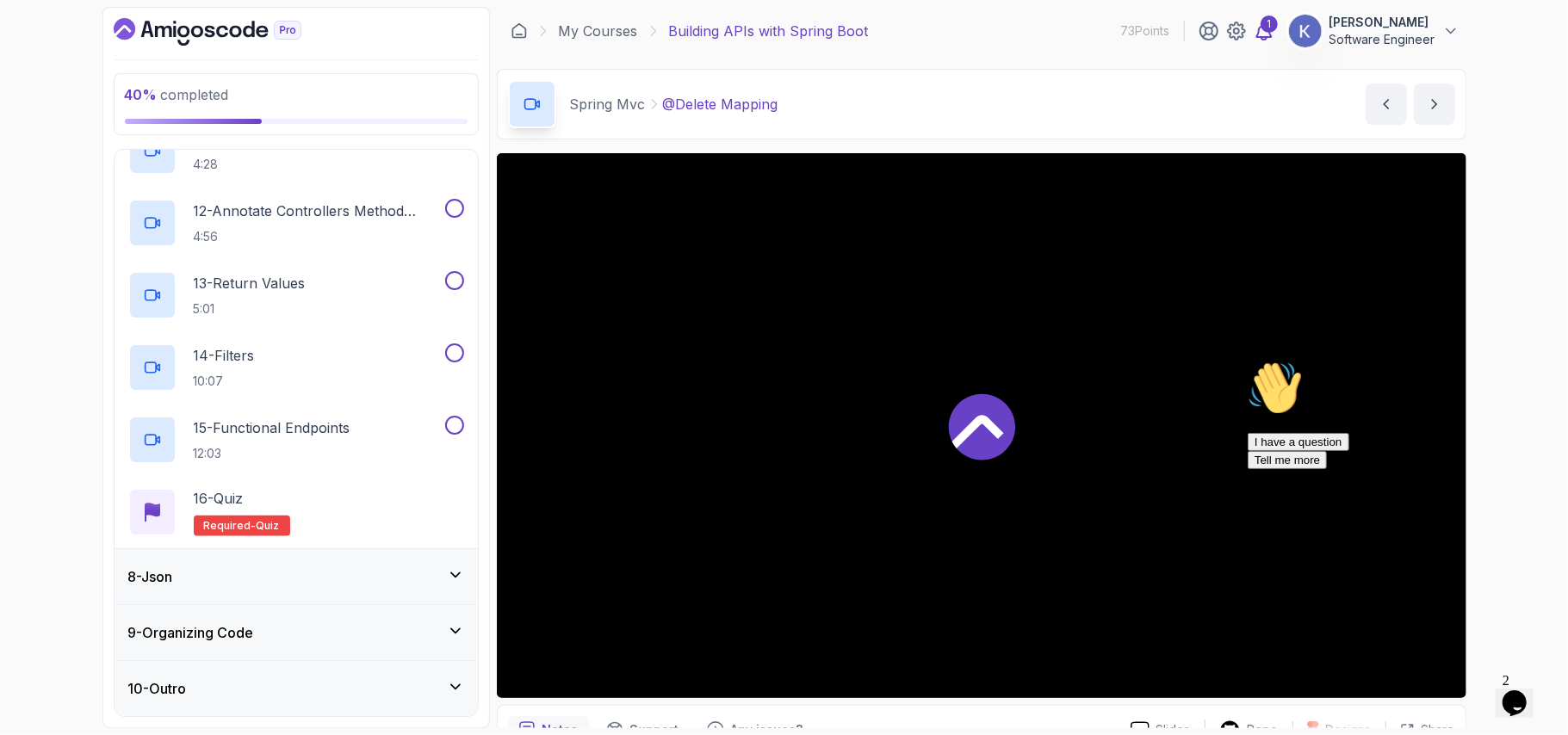
click at [1262, 26] on div "1" at bounding box center [1270, 24] width 17 height 17
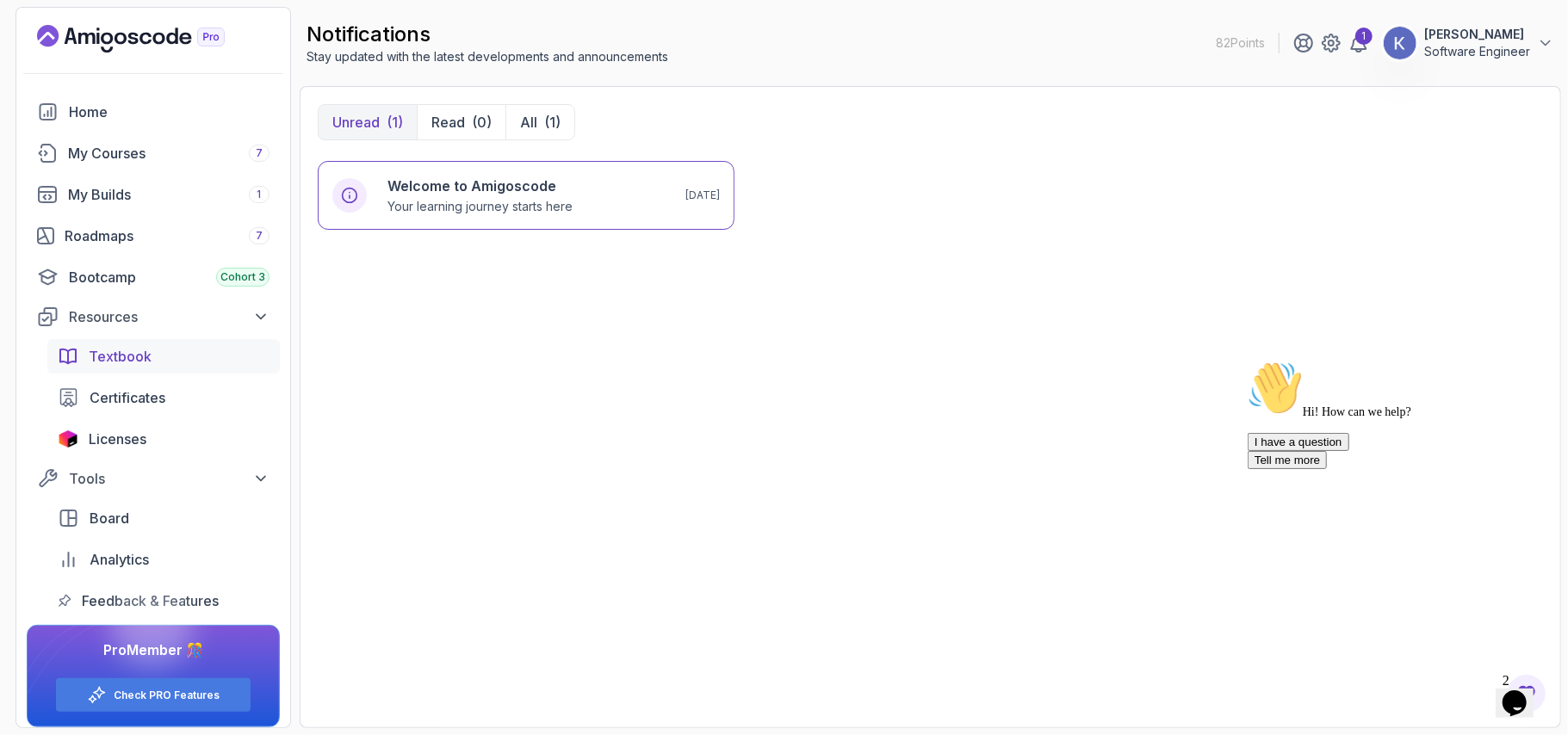
click at [136, 353] on span "Textbook" at bounding box center [120, 356] width 63 height 21
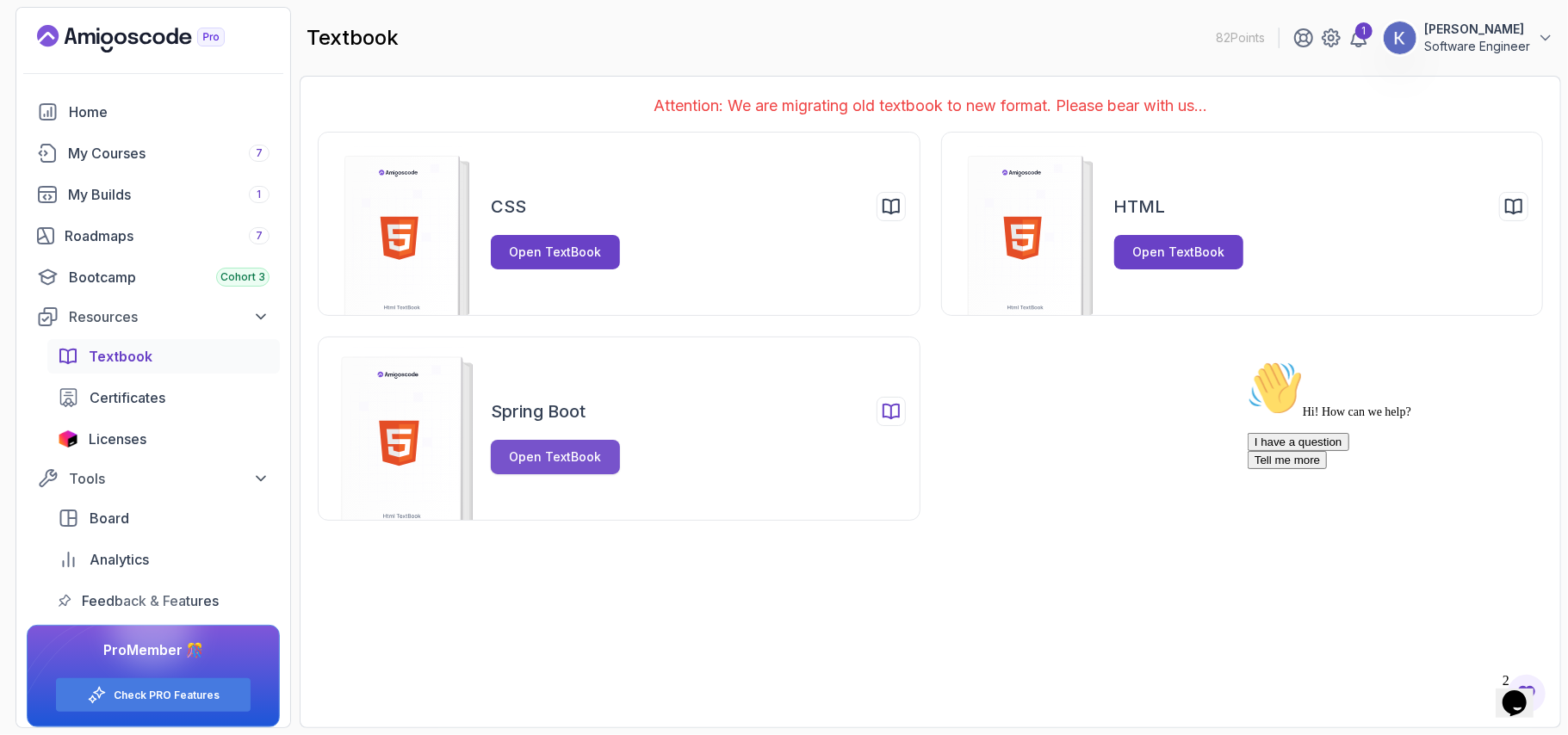
click at [586, 460] on div "Open TextBook" at bounding box center [556, 457] width 92 height 17
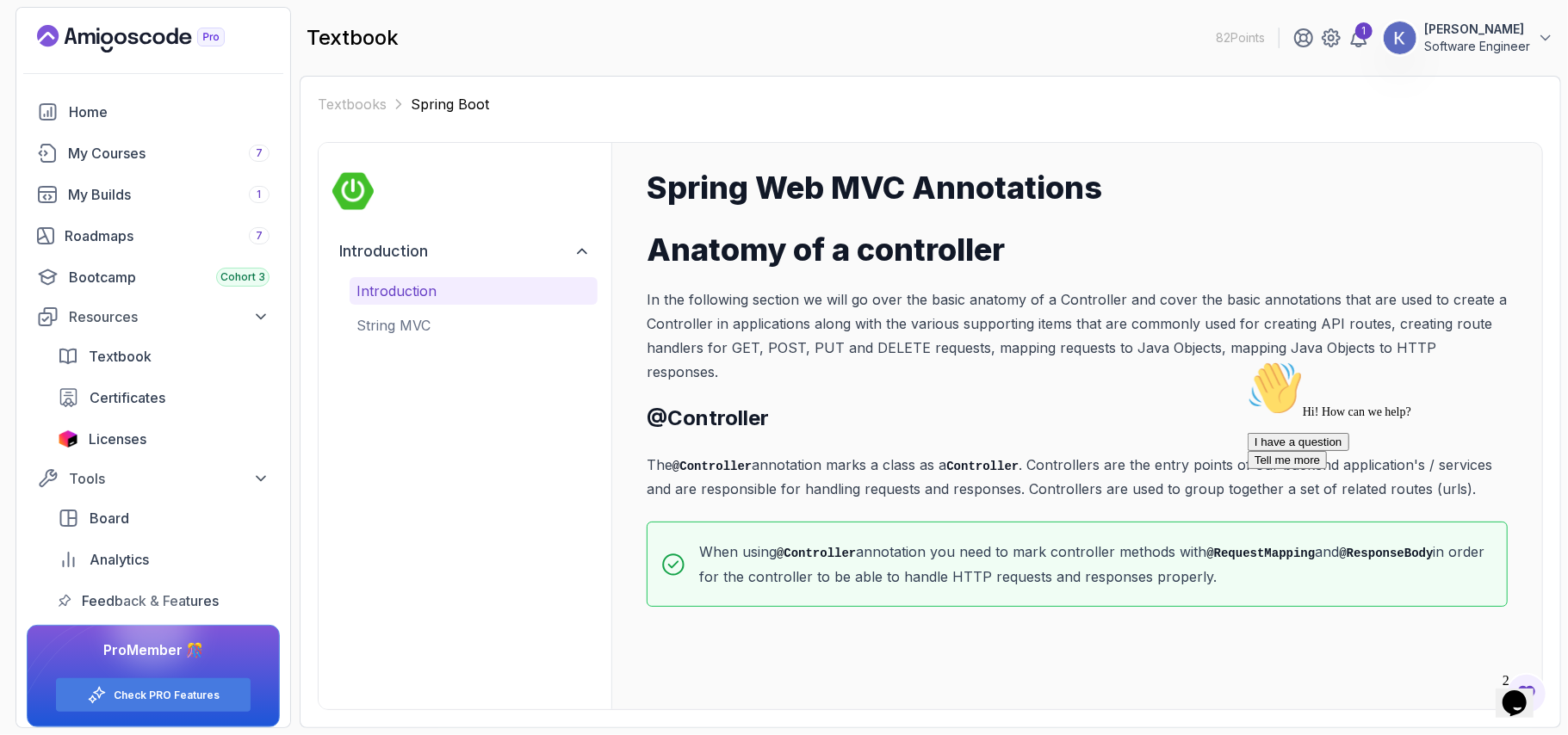
click at [817, 408] on div "Spring Web MVC Annotations Anatomy of a controller In the following section we …" at bounding box center [1077, 388] width 861 height 436
click at [453, 312] on button "String MVC" at bounding box center [473, 326] width 248 height 28
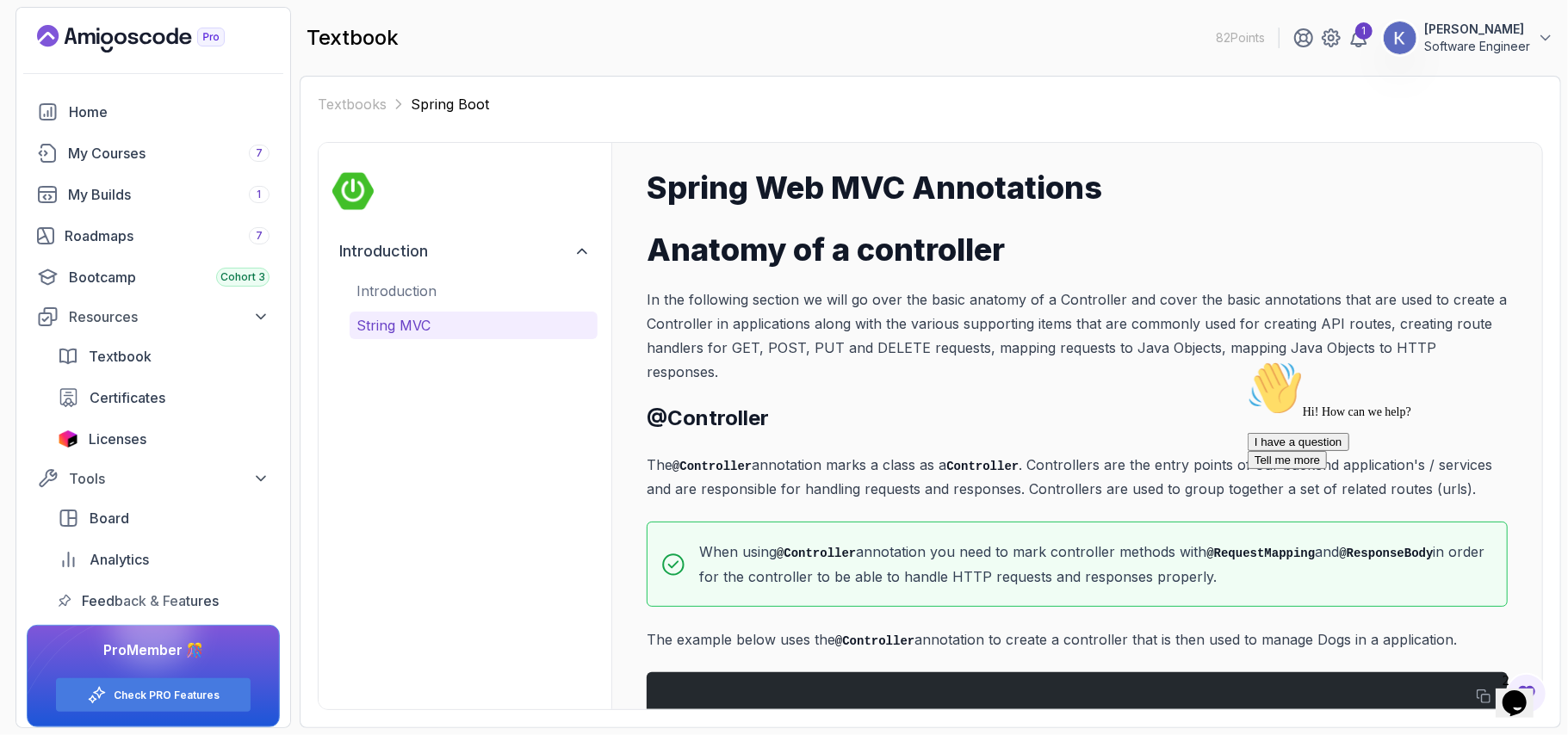
click at [811, 405] on h2 "@Controller" at bounding box center [1077, 419] width 861 height 28
click at [1299, 32] on icon at bounding box center [1304, 38] width 17 height 17
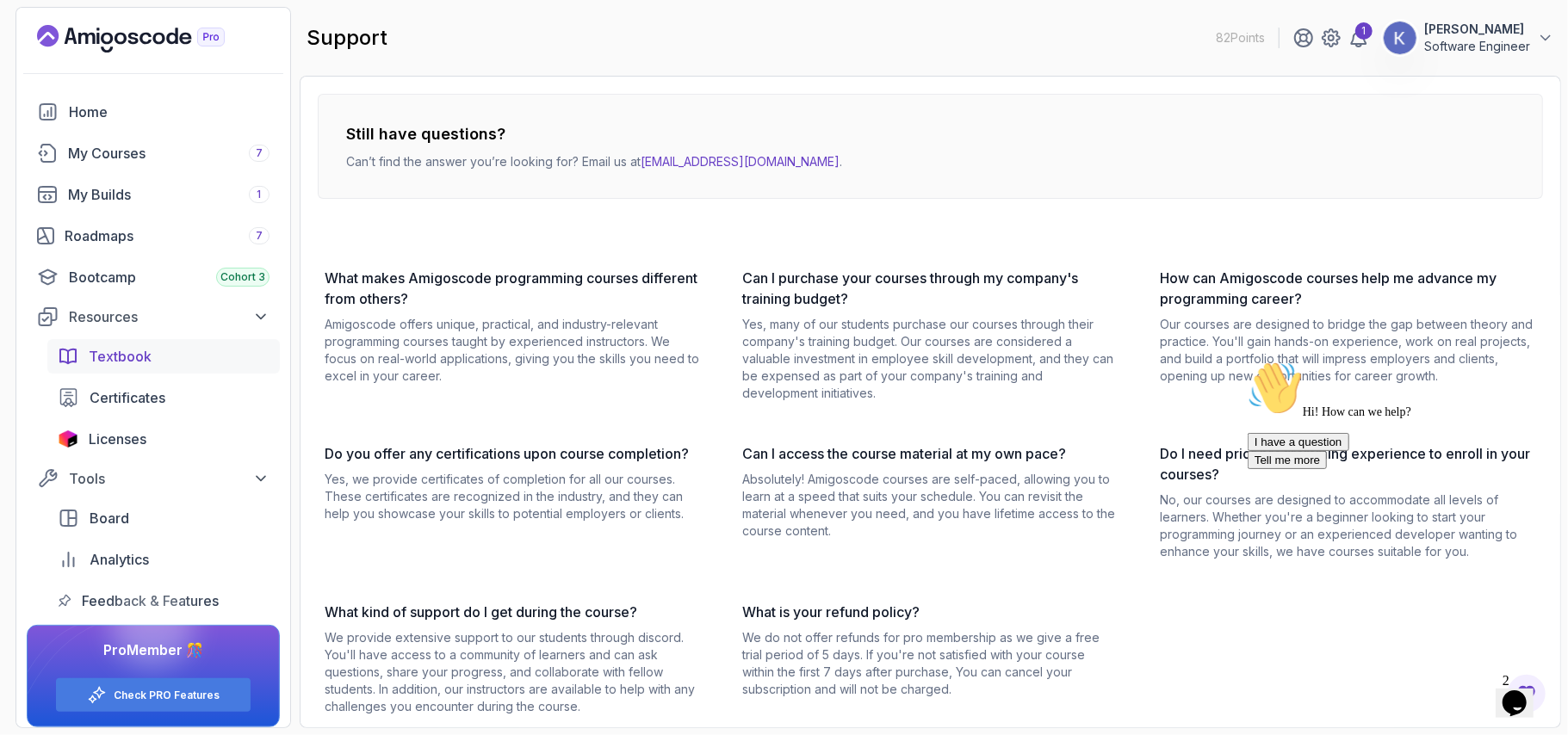
click at [143, 356] on span "Textbook" at bounding box center [120, 356] width 63 height 21
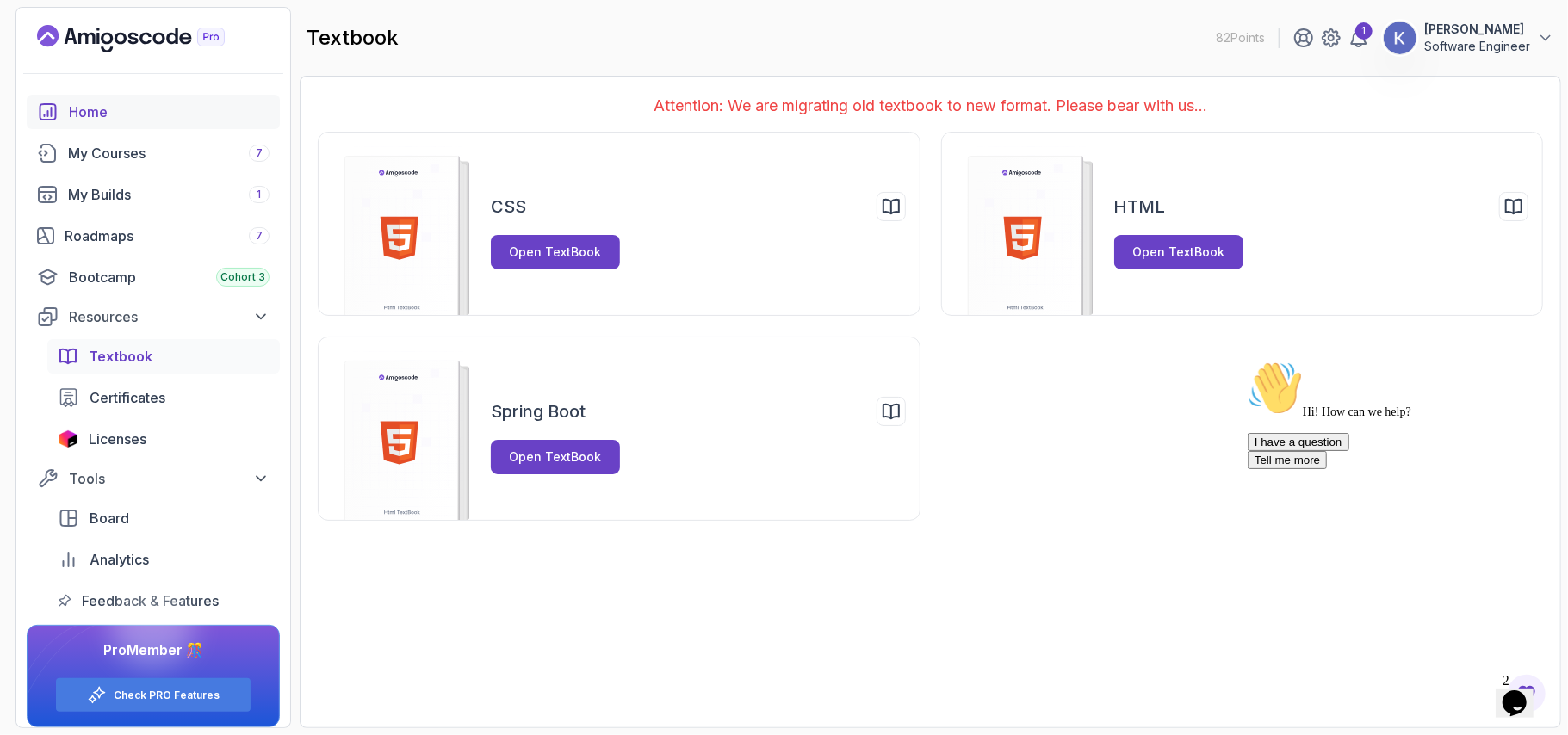
click at [91, 98] on link "Home" at bounding box center [153, 112] width 253 height 35
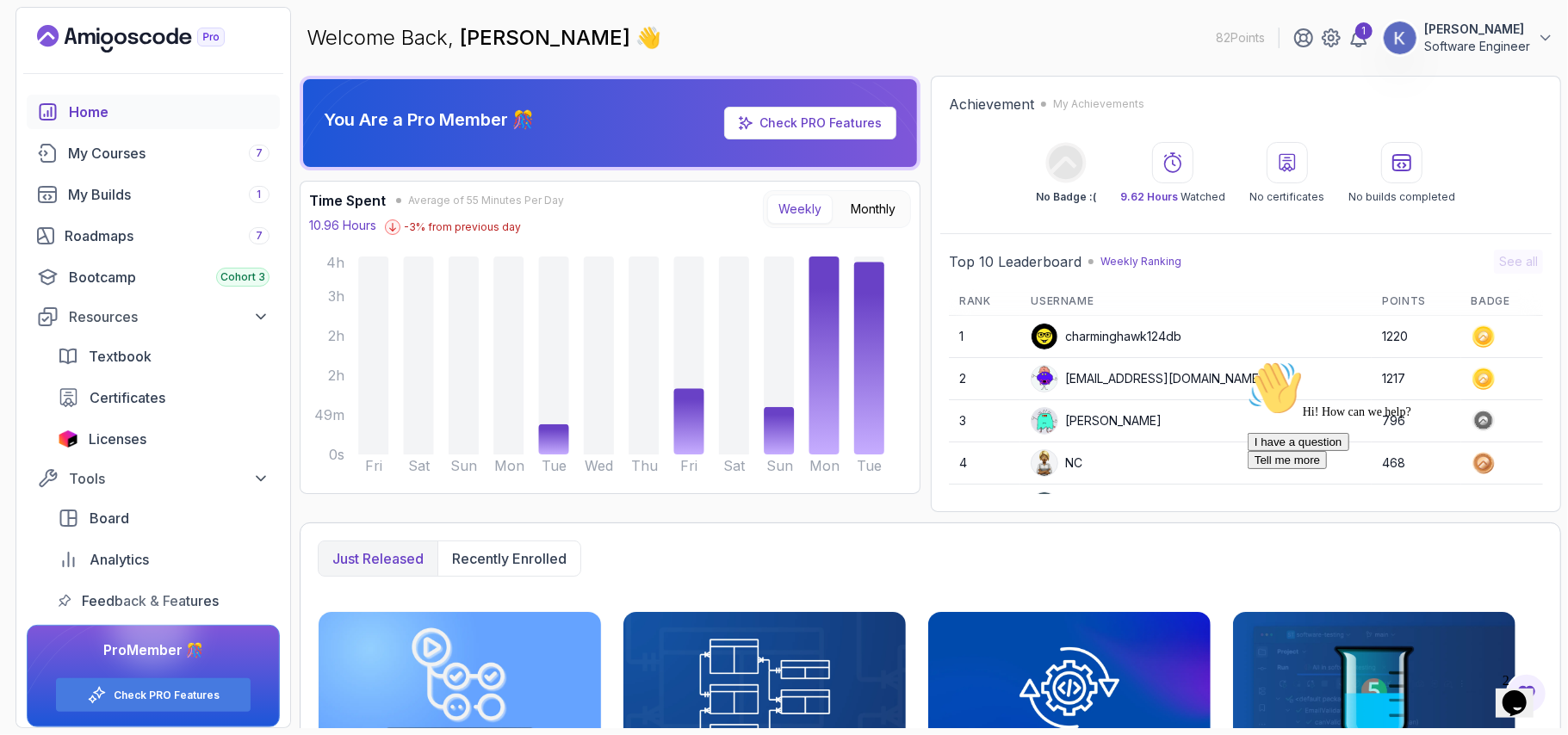
click at [807, 117] on link "Check PRO Features" at bounding box center [821, 122] width 123 height 15
